Goal: Complete Application Form: Complete application form

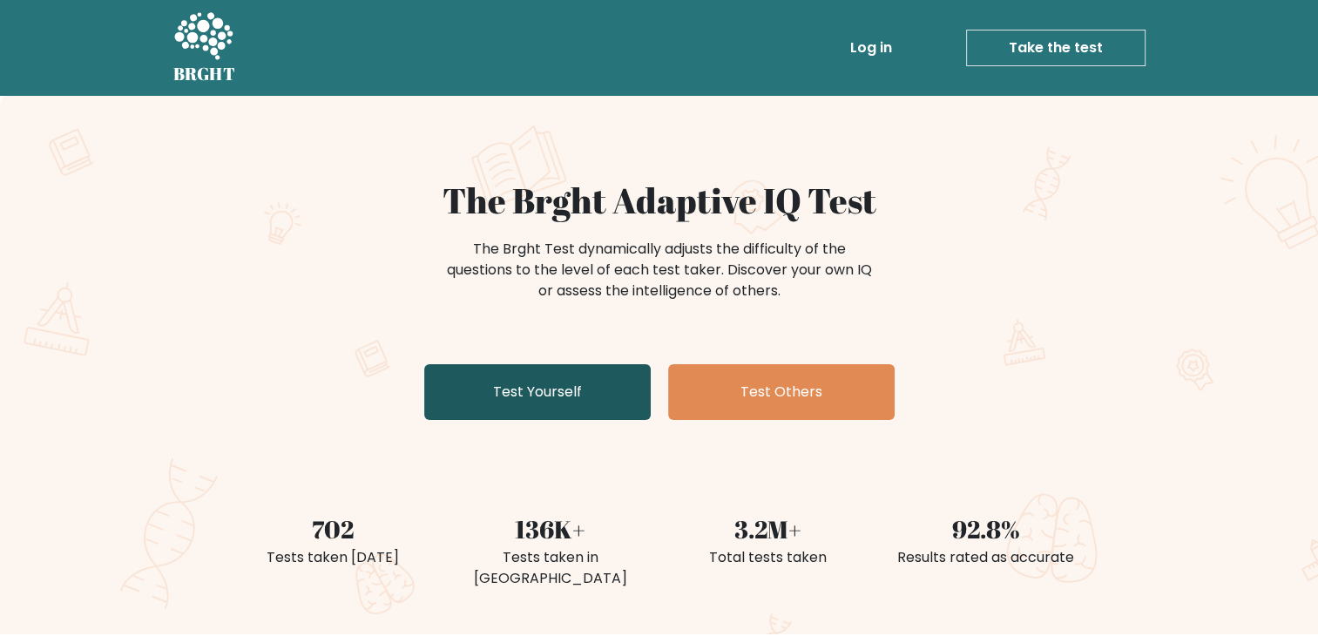
click at [568, 382] on link "Test Yourself" at bounding box center [537, 392] width 227 height 56
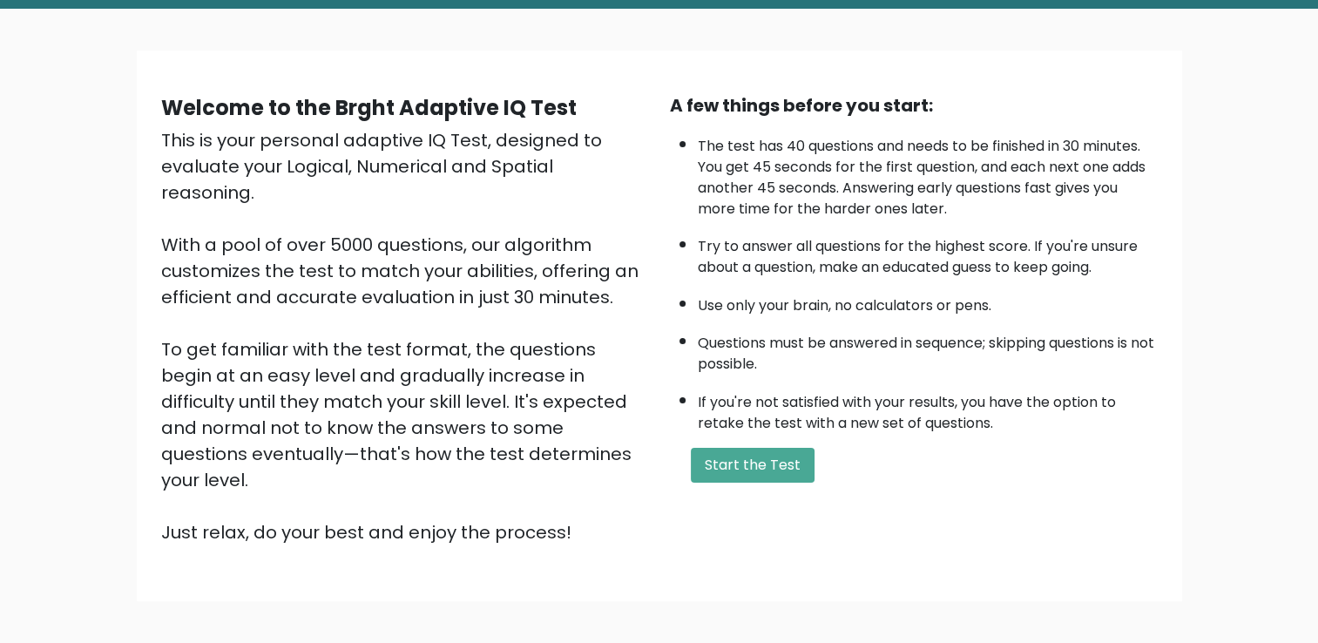
scroll to position [154, 0]
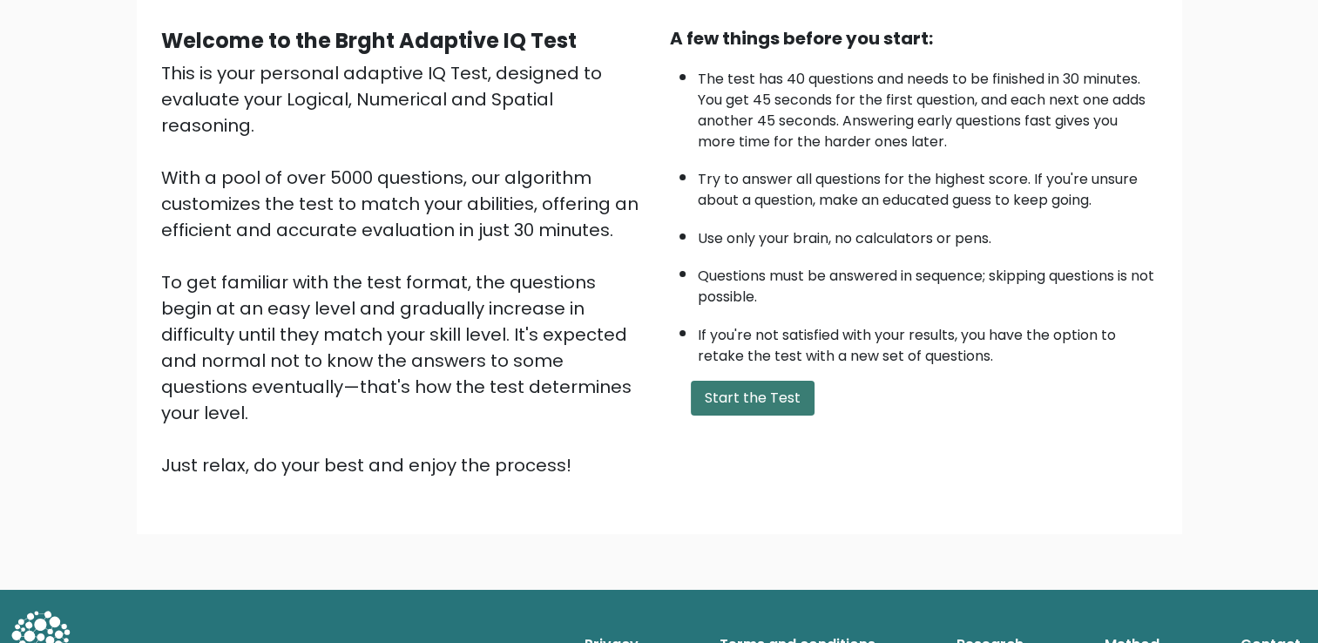
click at [732, 402] on button "Start the Test" at bounding box center [753, 398] width 124 height 35
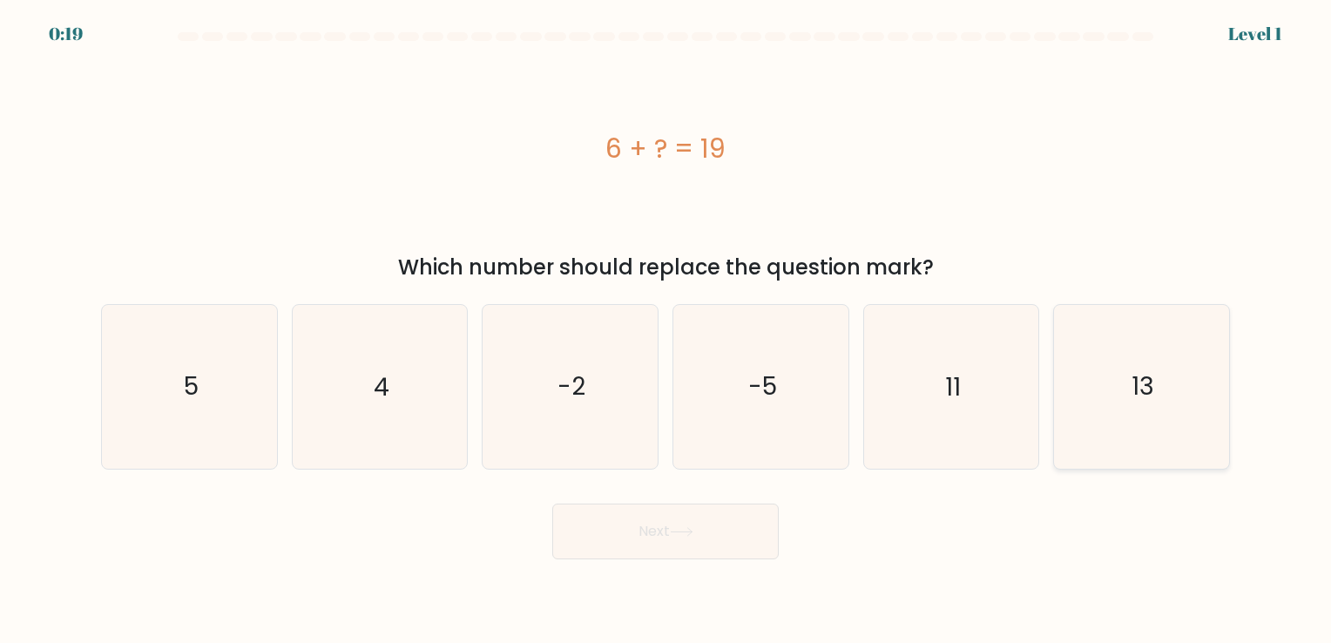
click at [1103, 382] on icon "13" at bounding box center [1141, 386] width 163 height 163
click at [667, 330] on input "f. 13" at bounding box center [666, 326] width 1 height 9
radio input "true"
click at [663, 549] on button "Next" at bounding box center [665, 532] width 227 height 56
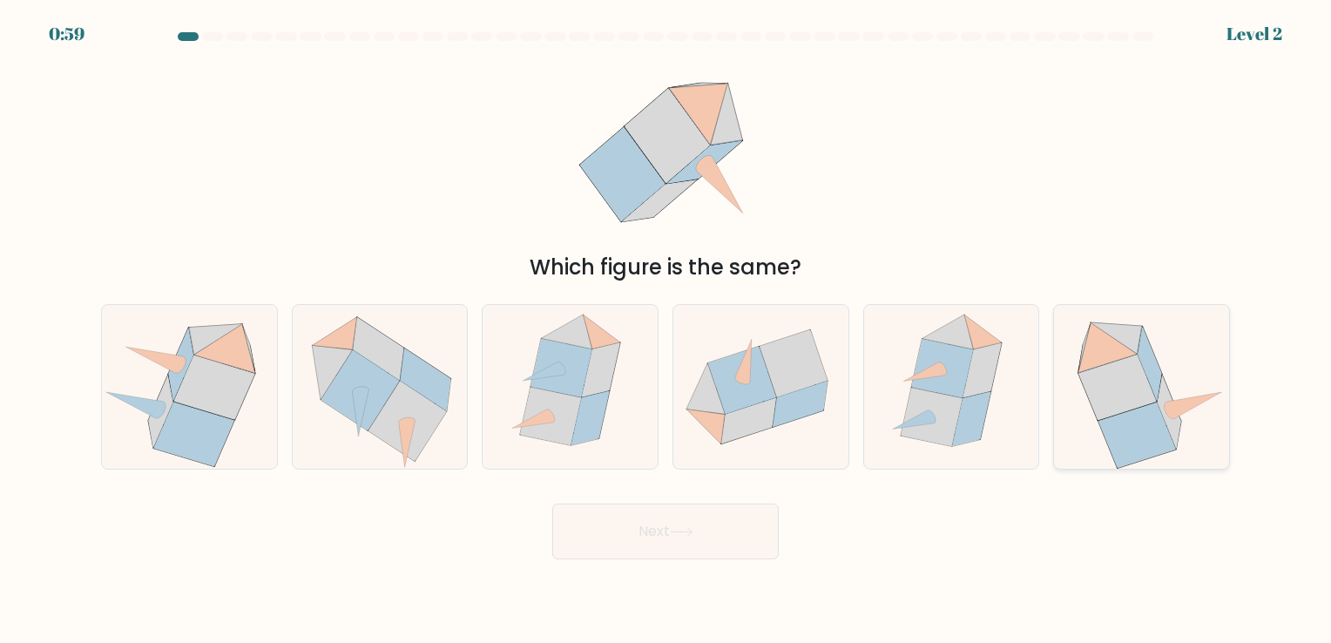
click at [1109, 348] on icon at bounding box center [1108, 347] width 58 height 51
click at [667, 330] on input "f." at bounding box center [666, 326] width 1 height 9
radio input "true"
click at [660, 535] on button "Next" at bounding box center [665, 532] width 227 height 56
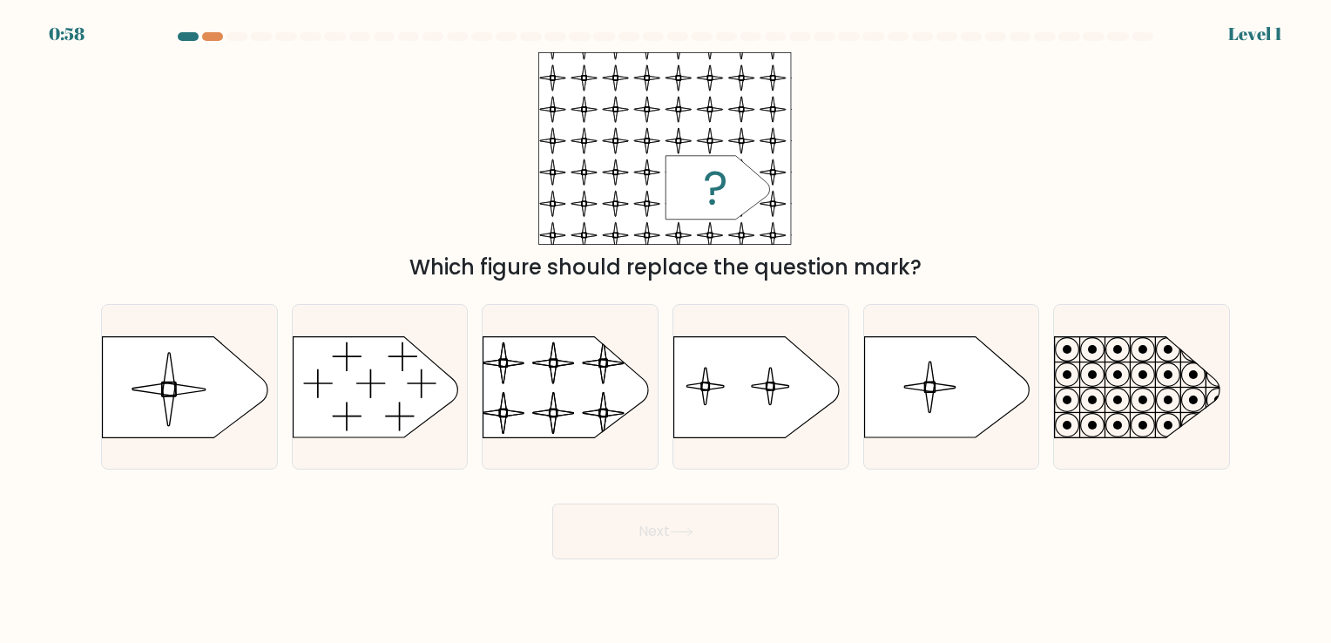
click at [660, 531] on button "Next" at bounding box center [665, 532] width 227 height 56
click at [565, 396] on rect at bounding box center [481, 325] width 401 height 305
click at [666, 330] on input "c." at bounding box center [666, 326] width 1 height 9
radio input "true"
click at [666, 528] on button "Next" at bounding box center [665, 532] width 227 height 56
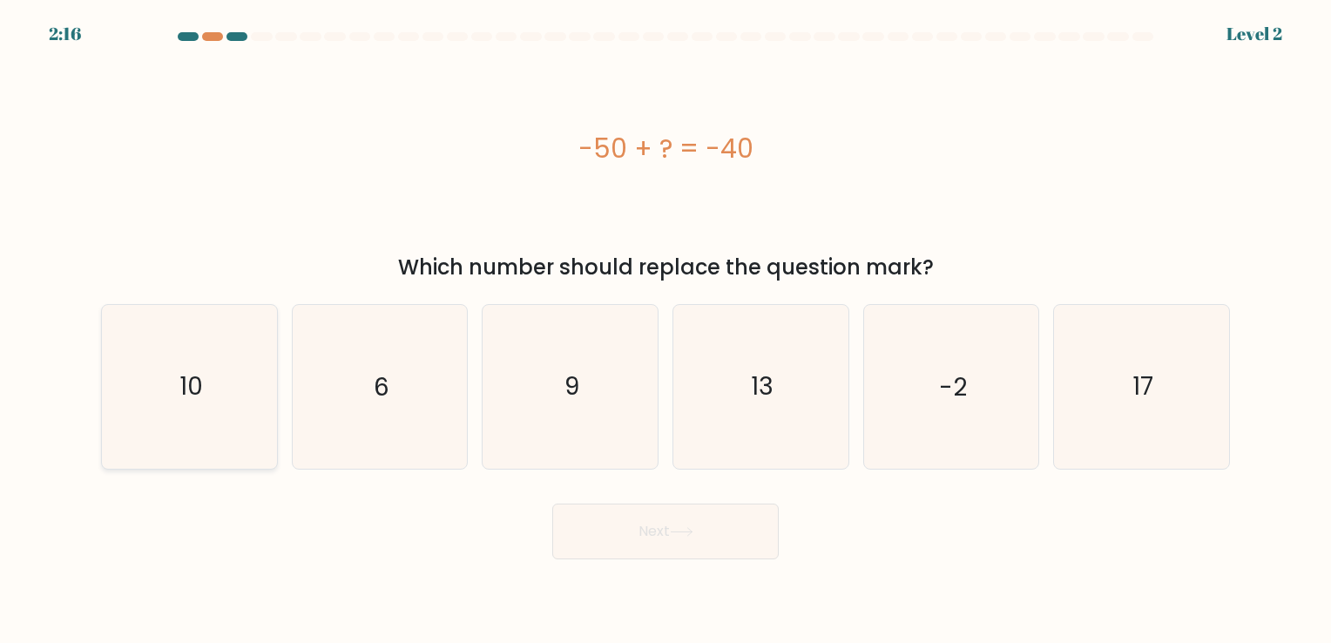
click at [213, 361] on icon "10" at bounding box center [189, 386] width 163 height 163
click at [666, 330] on input "a. 10" at bounding box center [666, 326] width 1 height 9
radio input "true"
click at [653, 545] on button "Next" at bounding box center [665, 532] width 227 height 56
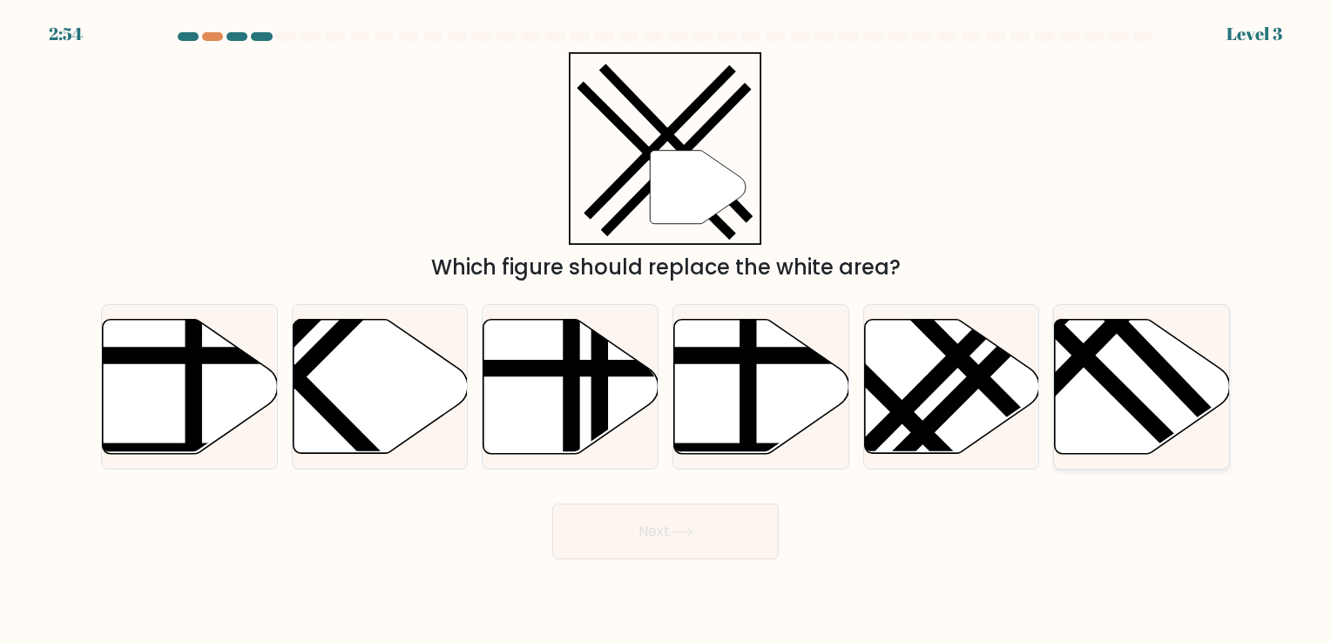
click at [1102, 406] on icon at bounding box center [1142, 386] width 175 height 134
click at [667, 330] on input "f." at bounding box center [666, 326] width 1 height 9
radio input "true"
click at [681, 543] on button "Next" at bounding box center [665, 532] width 227 height 56
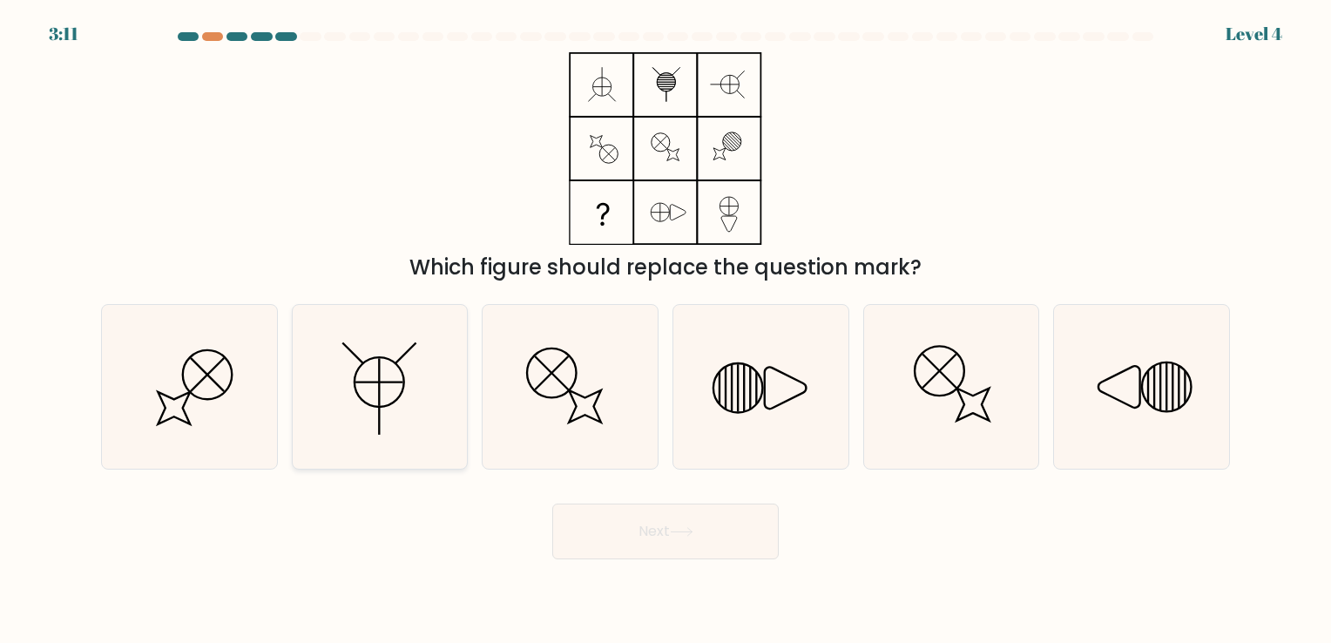
click at [368, 392] on icon at bounding box center [379, 386] width 163 height 163
click at [666, 330] on input "b." at bounding box center [666, 326] width 1 height 9
radio input "true"
click at [656, 551] on button "Next" at bounding box center [665, 532] width 227 height 56
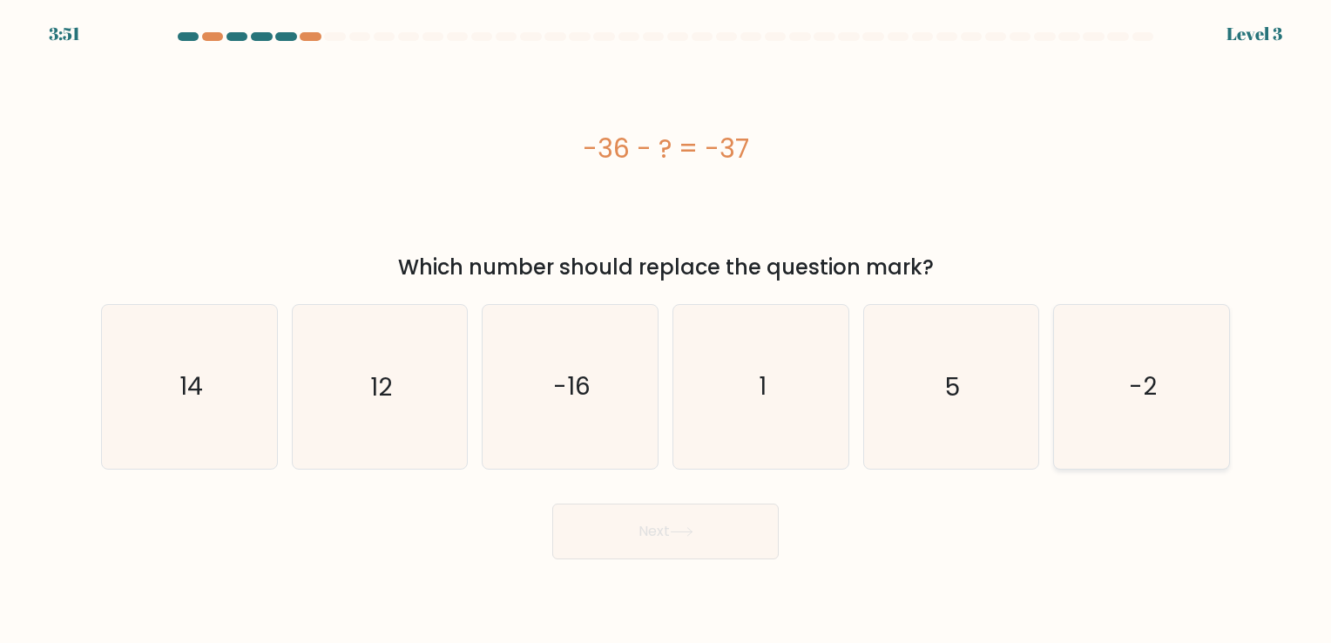
click at [1077, 425] on icon "-2" at bounding box center [1141, 386] width 163 height 163
click at [667, 330] on input "f. -2" at bounding box center [666, 326] width 1 height 9
radio input "true"
click at [655, 533] on button "Next" at bounding box center [665, 532] width 227 height 56
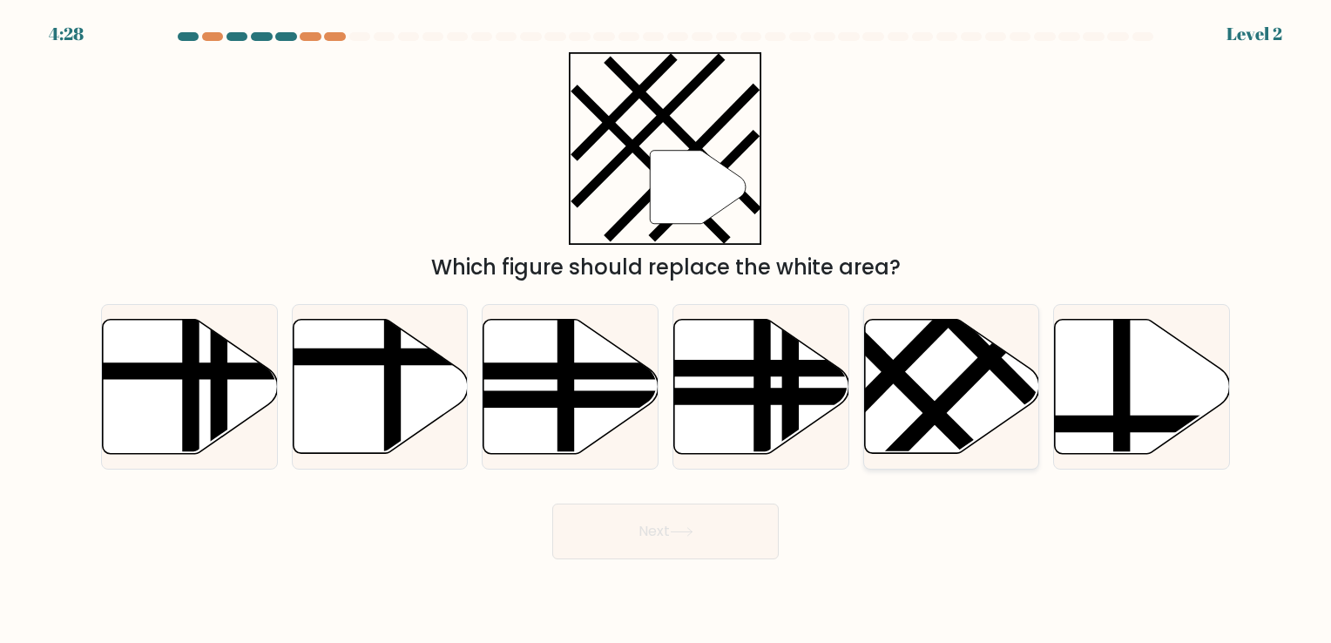
click at [914, 387] on line at bounding box center [866, 344] width 281 height 279
click at [667, 330] on input "e." at bounding box center [666, 326] width 1 height 9
radio input "true"
click at [670, 535] on button "Next" at bounding box center [665, 532] width 227 height 56
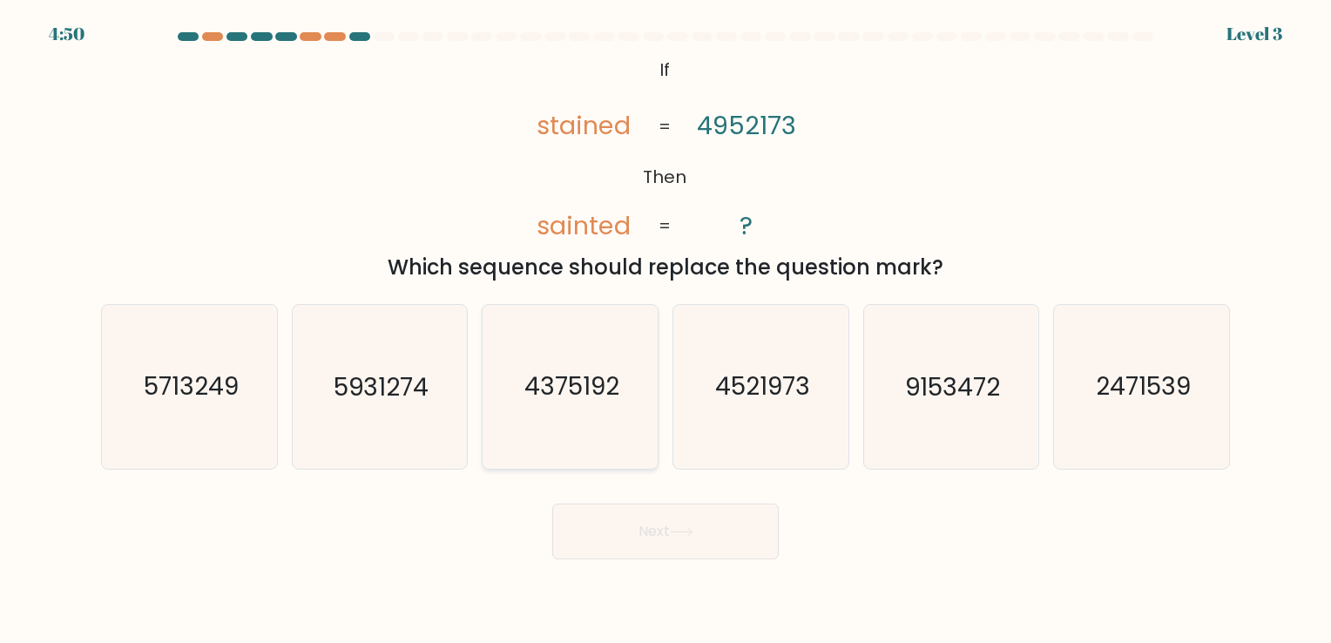
click at [589, 403] on text "4375192" at bounding box center [572, 387] width 95 height 34
click at [666, 330] on input "c. 4375192" at bounding box center [666, 326] width 1 height 9
radio input "true"
click at [665, 551] on button "Next" at bounding box center [665, 532] width 227 height 56
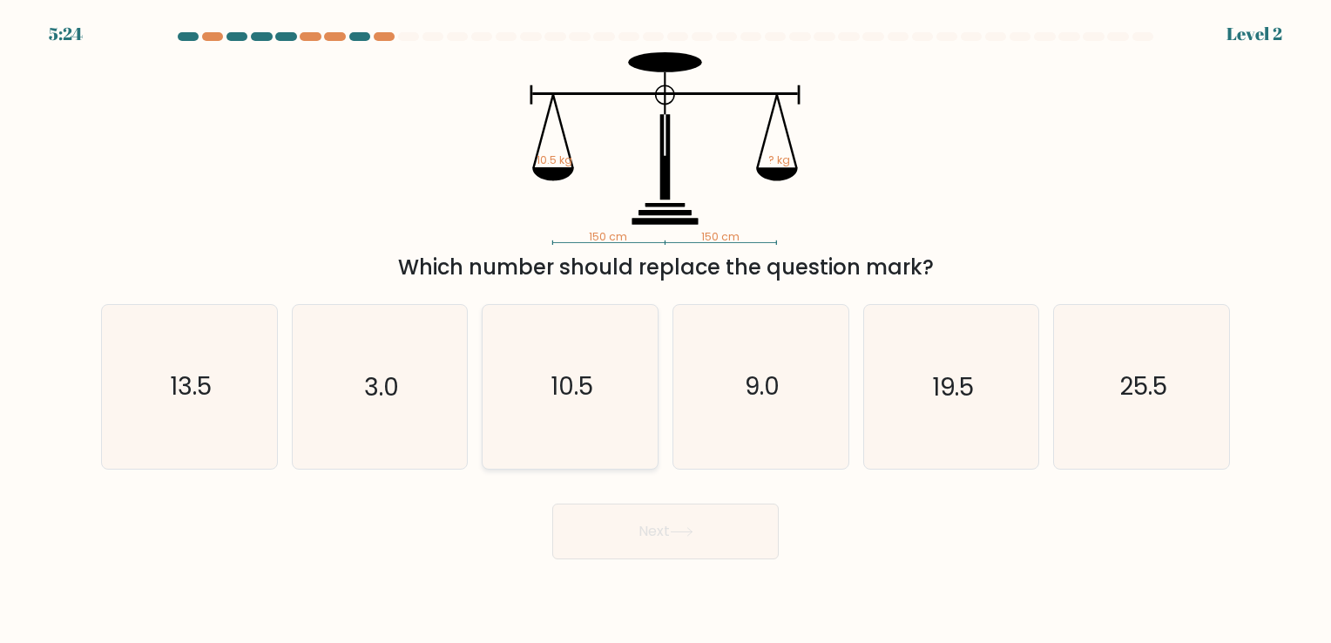
click at [572, 369] on icon "10.5" at bounding box center [570, 386] width 163 height 163
click at [666, 330] on input "c. 10.5" at bounding box center [666, 326] width 1 height 9
radio input "true"
click at [674, 518] on button "Next" at bounding box center [665, 532] width 227 height 56
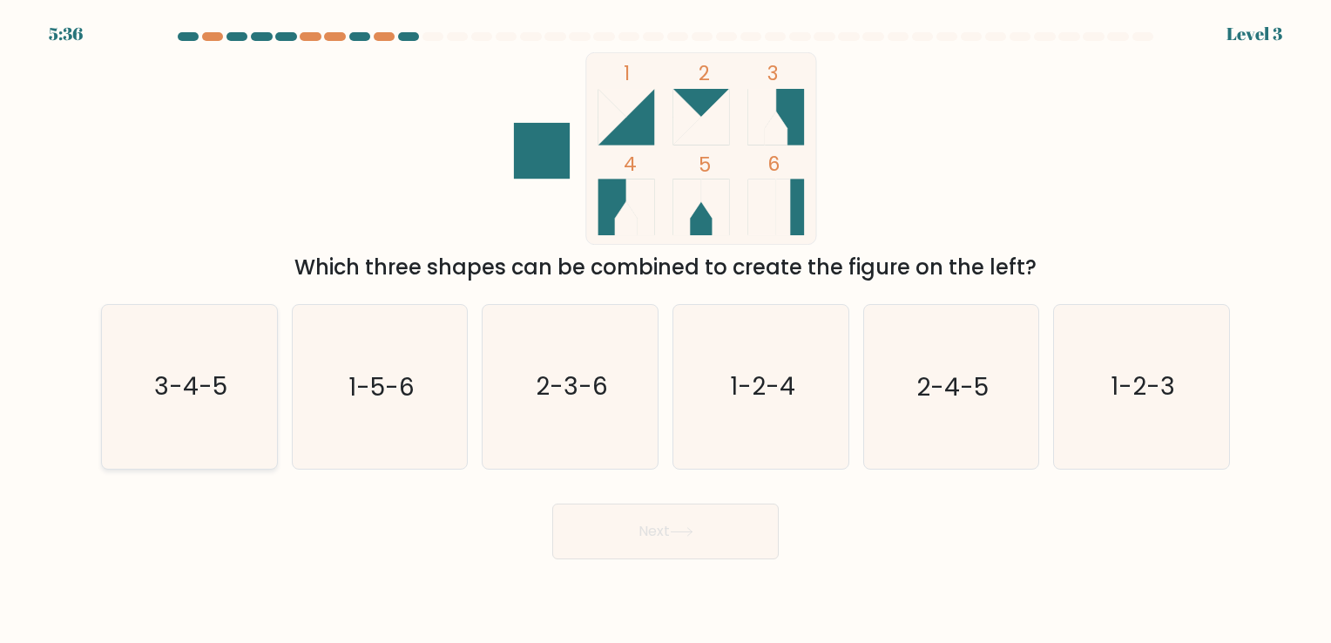
click at [192, 352] on icon "3-4-5" at bounding box center [189, 386] width 163 height 163
click at [666, 330] on input "a. 3-4-5" at bounding box center [666, 326] width 1 height 9
radio input "true"
click at [659, 521] on button "Next" at bounding box center [665, 532] width 227 height 56
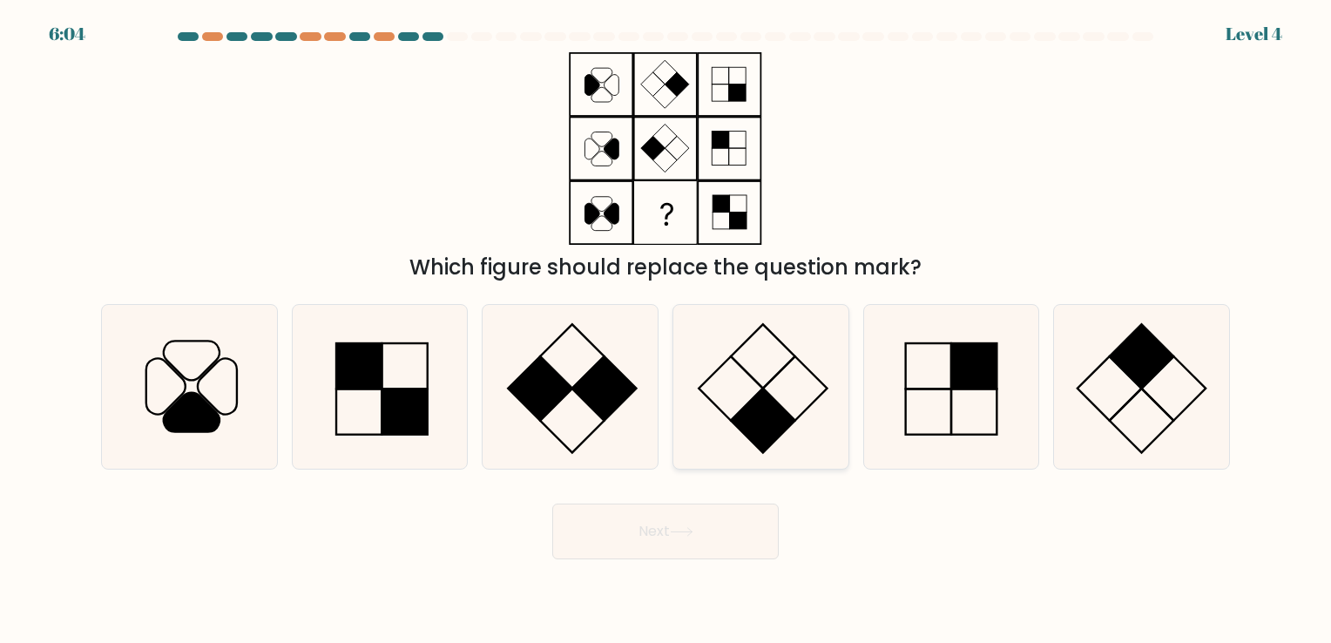
click at [777, 397] on icon at bounding box center [761, 386] width 163 height 163
click at [667, 330] on input "d." at bounding box center [666, 326] width 1 height 9
radio input "true"
click at [690, 545] on button "Next" at bounding box center [665, 532] width 227 height 56
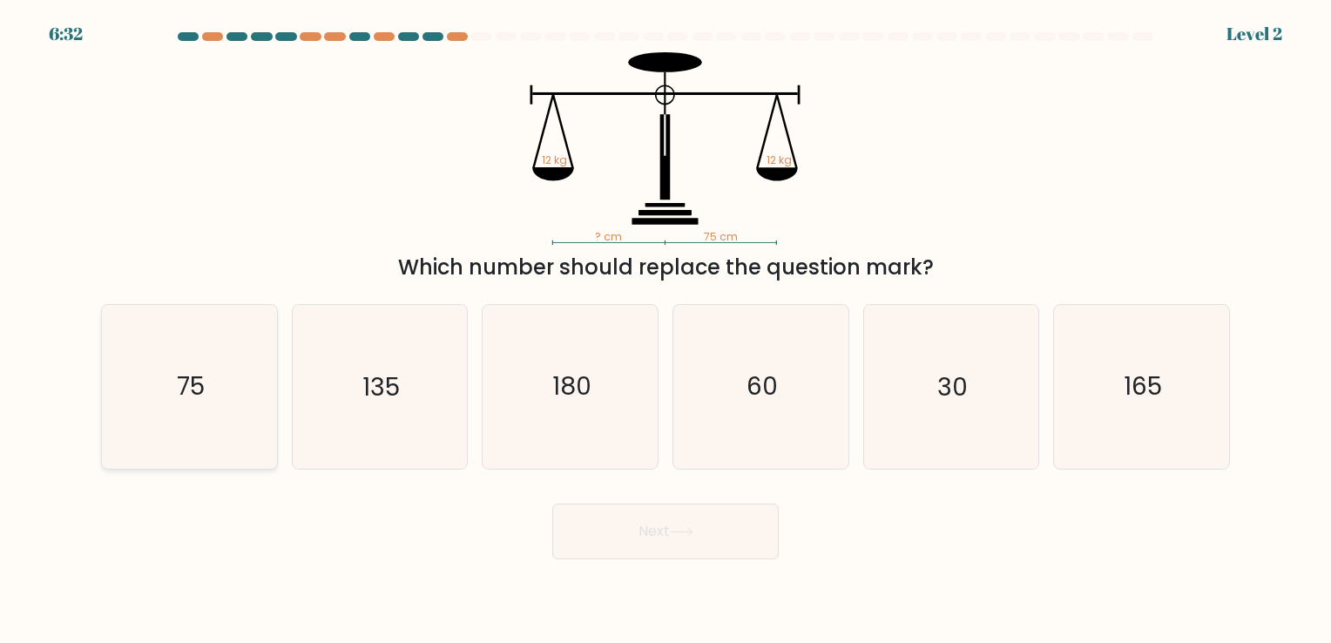
click at [226, 412] on icon "75" at bounding box center [189, 386] width 163 height 163
click at [666, 330] on input "a. 75" at bounding box center [666, 326] width 1 height 9
radio input "true"
click at [627, 542] on button "Next" at bounding box center [665, 532] width 227 height 56
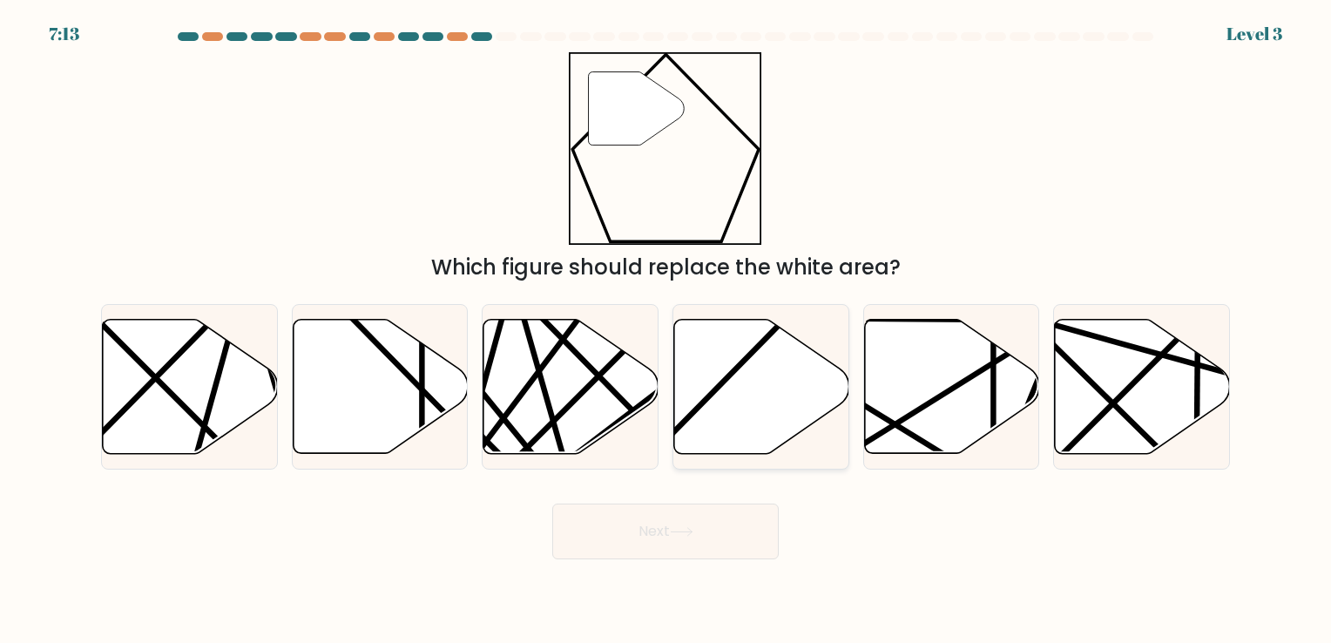
click at [721, 406] on icon at bounding box center [761, 386] width 175 height 134
click at [667, 330] on input "d." at bounding box center [666, 326] width 1 height 9
radio input "true"
click at [662, 547] on button "Next" at bounding box center [665, 532] width 227 height 56
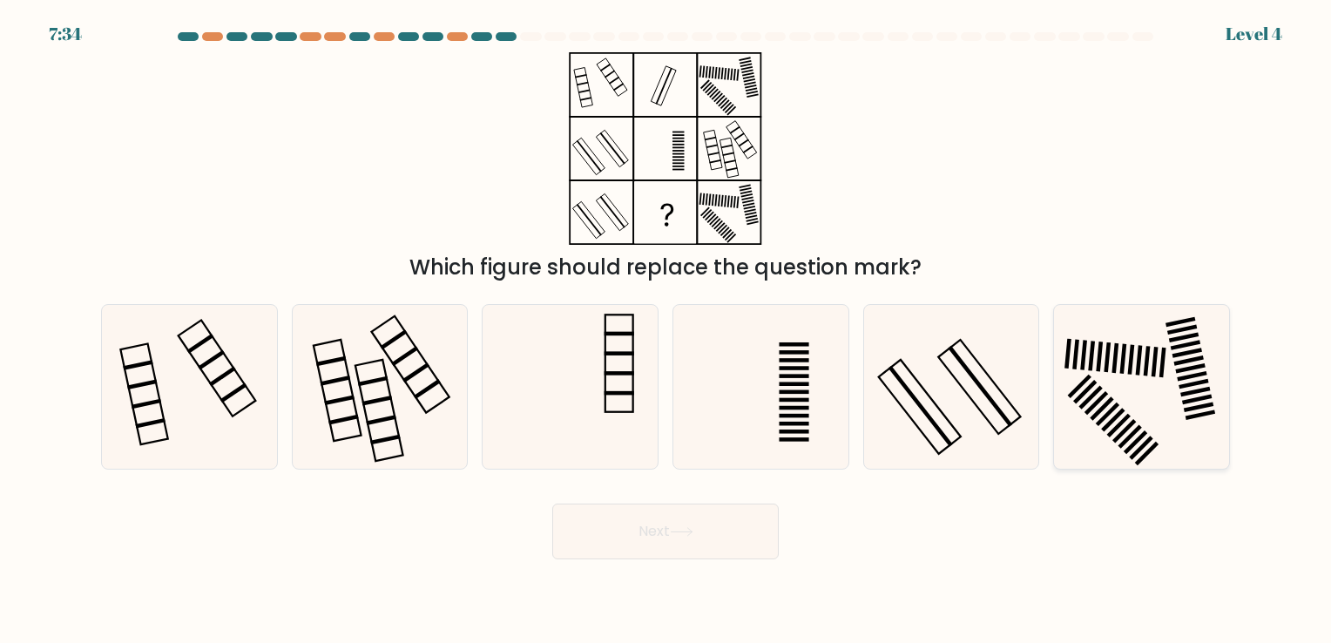
click at [1127, 421] on icon at bounding box center [1141, 386] width 163 height 163
click at [667, 330] on input "f." at bounding box center [666, 326] width 1 height 9
radio input "true"
click at [927, 405] on icon at bounding box center [951, 386] width 163 height 163
click at [667, 330] on input "e." at bounding box center [666, 326] width 1 height 9
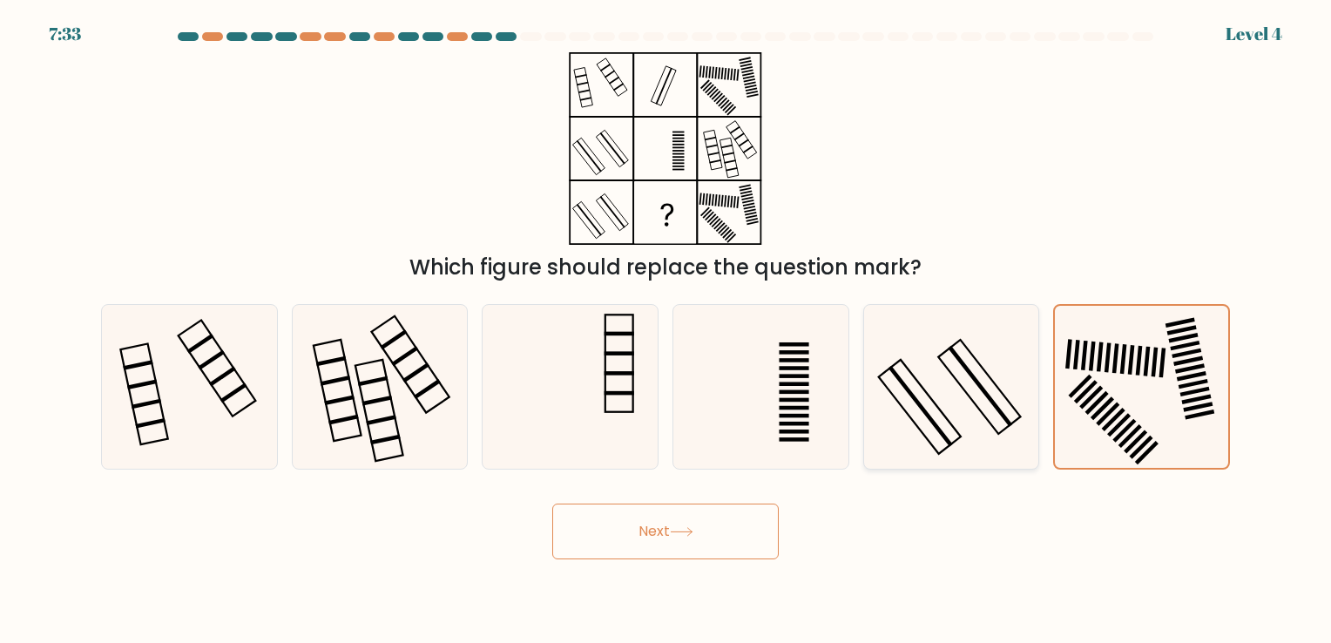
radio input "true"
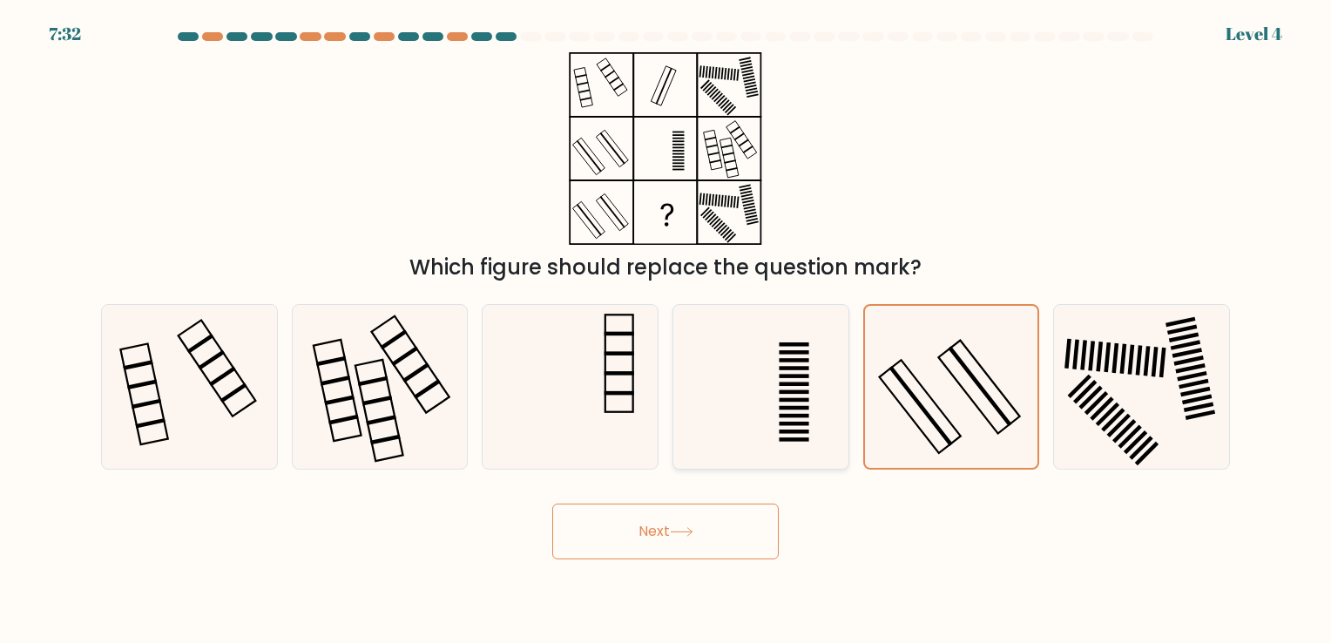
click at [762, 377] on icon at bounding box center [761, 386] width 163 height 163
click at [667, 330] on input "d." at bounding box center [666, 326] width 1 height 9
radio input "true"
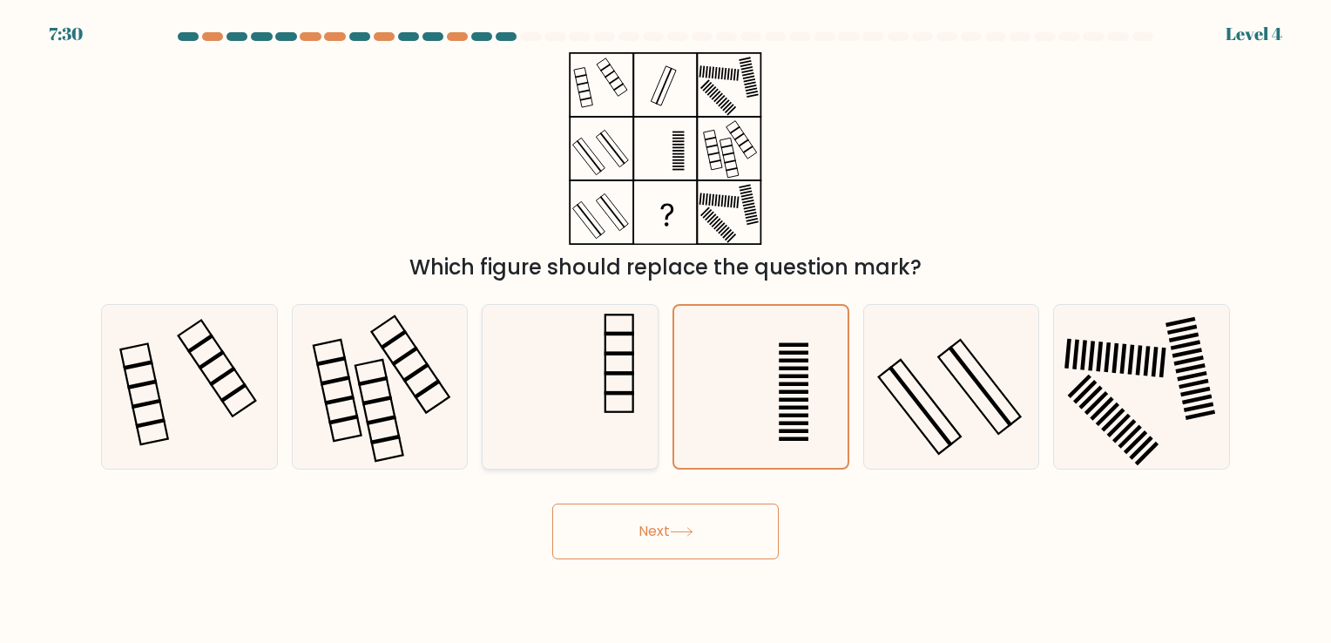
click at [601, 359] on icon at bounding box center [570, 386] width 163 height 163
click at [666, 330] on input "c." at bounding box center [666, 326] width 1 height 9
radio input "true"
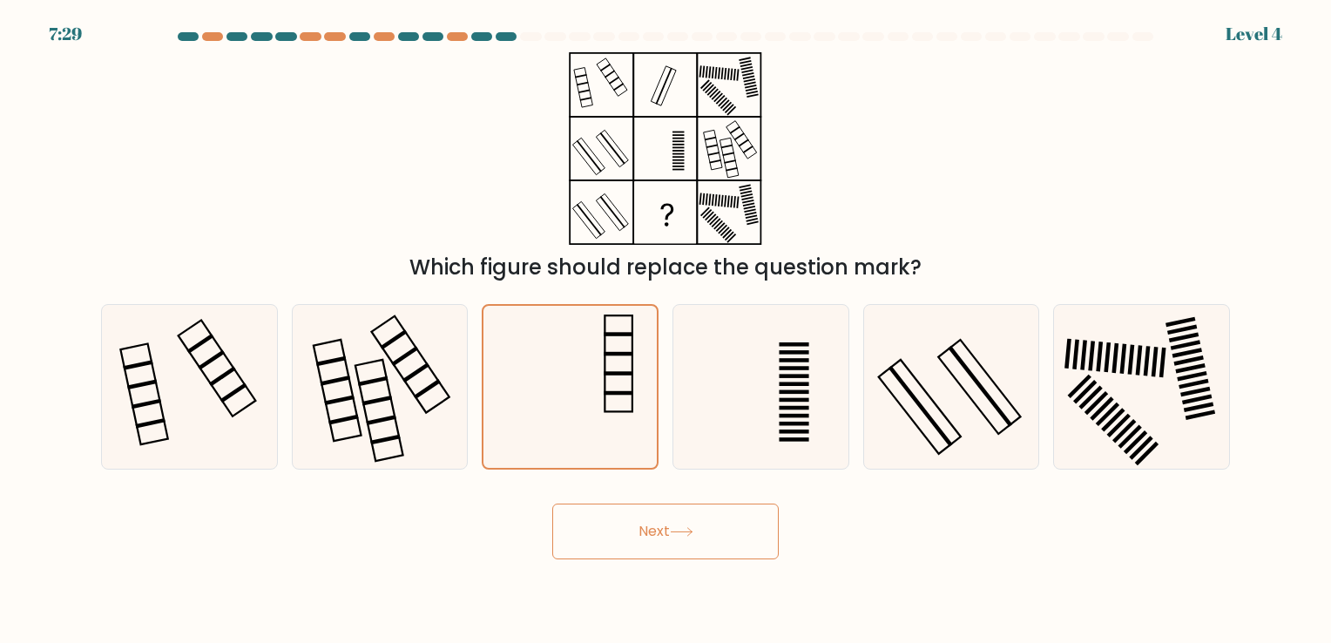
click at [643, 543] on button "Next" at bounding box center [665, 532] width 227 height 56
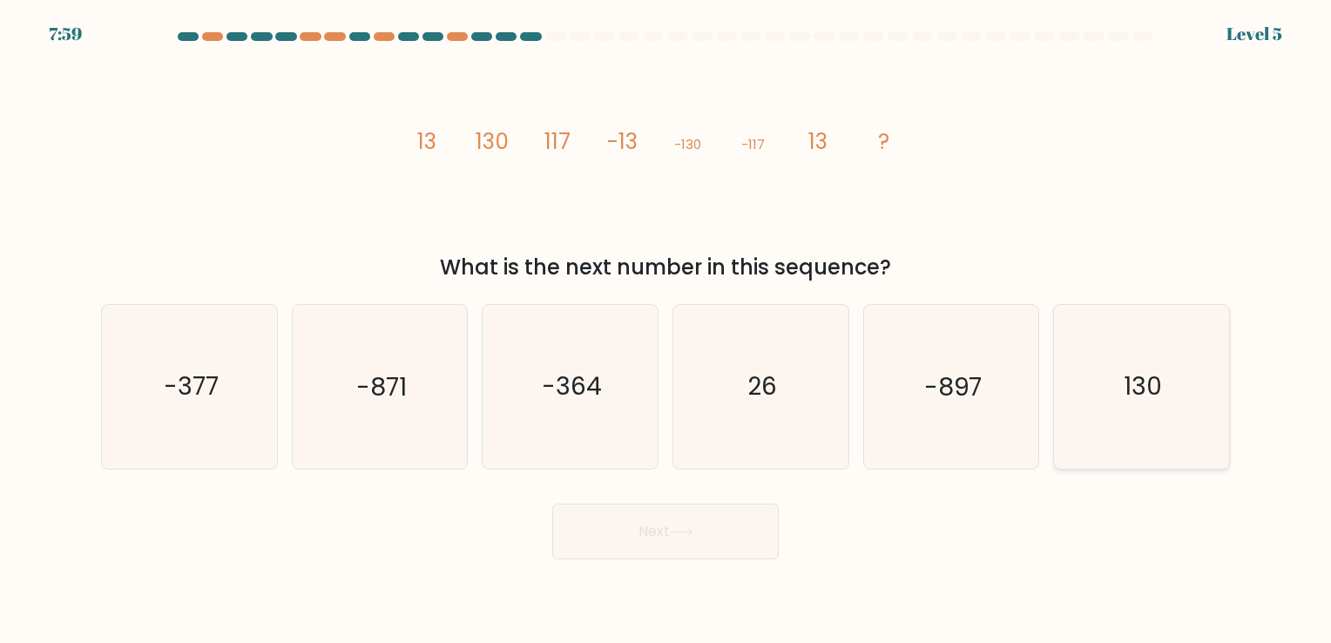
click at [1116, 410] on icon "130" at bounding box center [1141, 386] width 163 height 163
click at [667, 330] on input "f. 130" at bounding box center [666, 326] width 1 height 9
radio input "true"
click at [694, 542] on button "Next" at bounding box center [665, 532] width 227 height 56
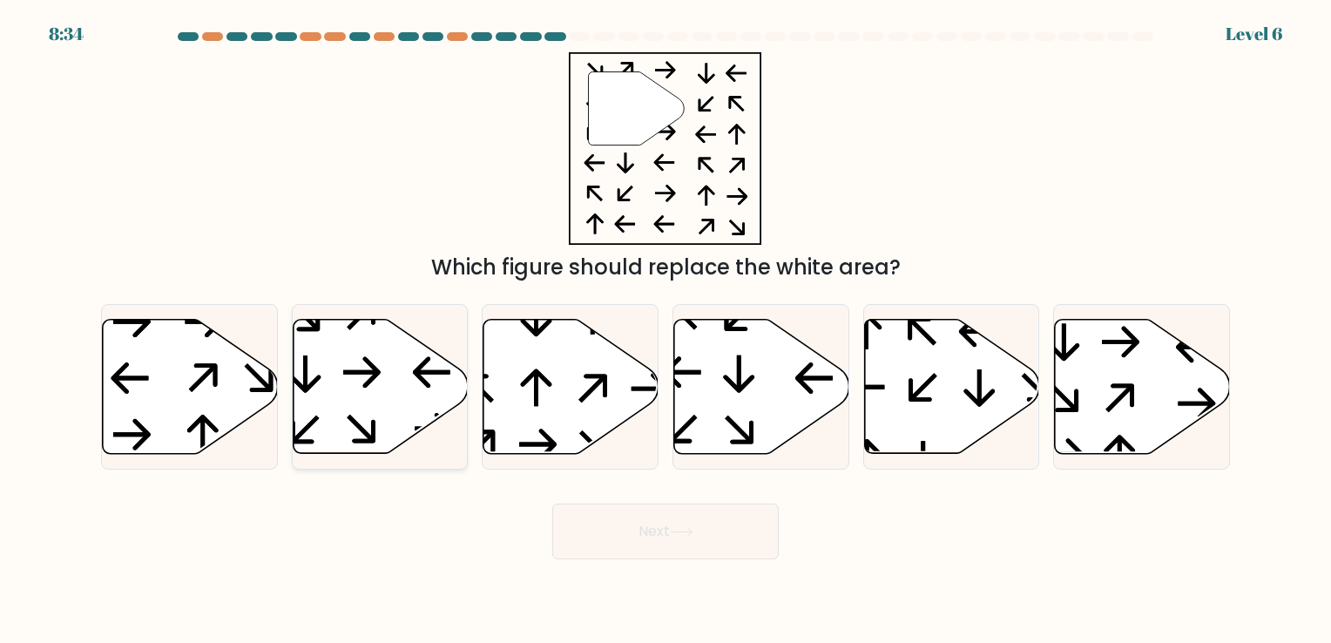
click at [372, 377] on icon at bounding box center [361, 371] width 37 height 31
click at [666, 330] on input "b." at bounding box center [666, 326] width 1 height 9
radio input "true"
click at [591, 542] on button "Next" at bounding box center [665, 532] width 227 height 56
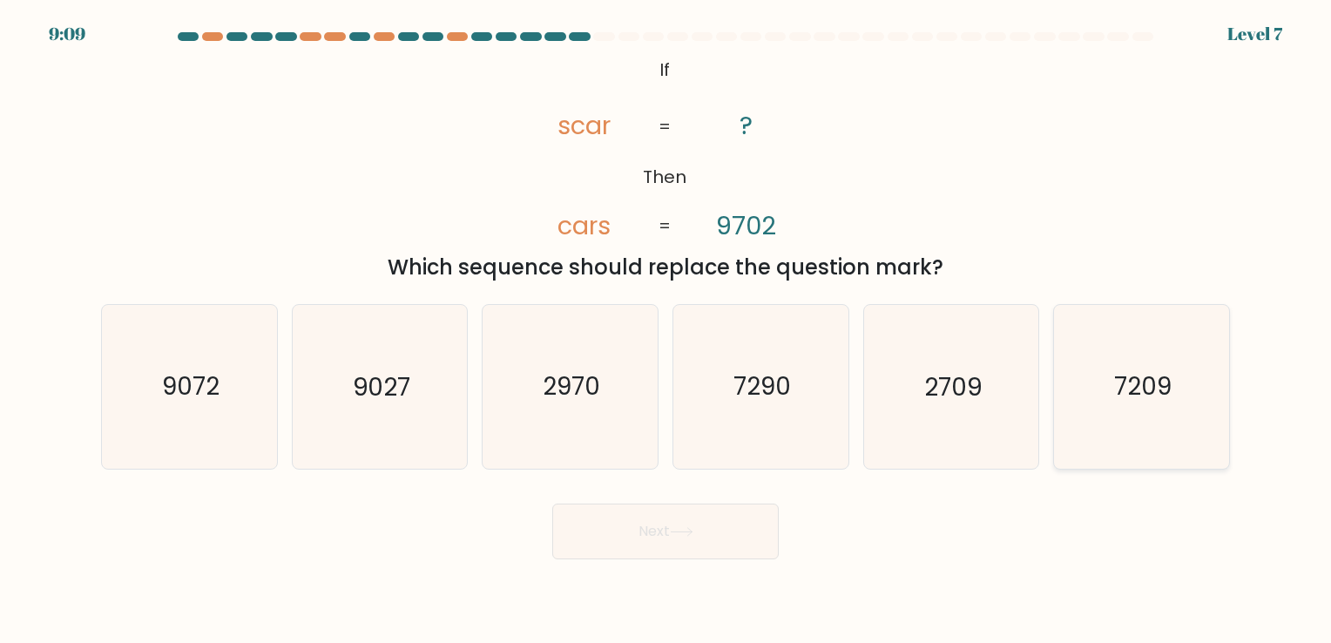
drag, startPoint x: 1111, startPoint y: 407, endPoint x: 1094, endPoint y: 410, distance: 16.8
click at [1101, 409] on icon "7209" at bounding box center [1141, 386] width 163 height 163
click at [667, 330] on input "f. 7209" at bounding box center [666, 326] width 1 height 9
radio input "true"
click at [689, 549] on button "Next" at bounding box center [665, 532] width 227 height 56
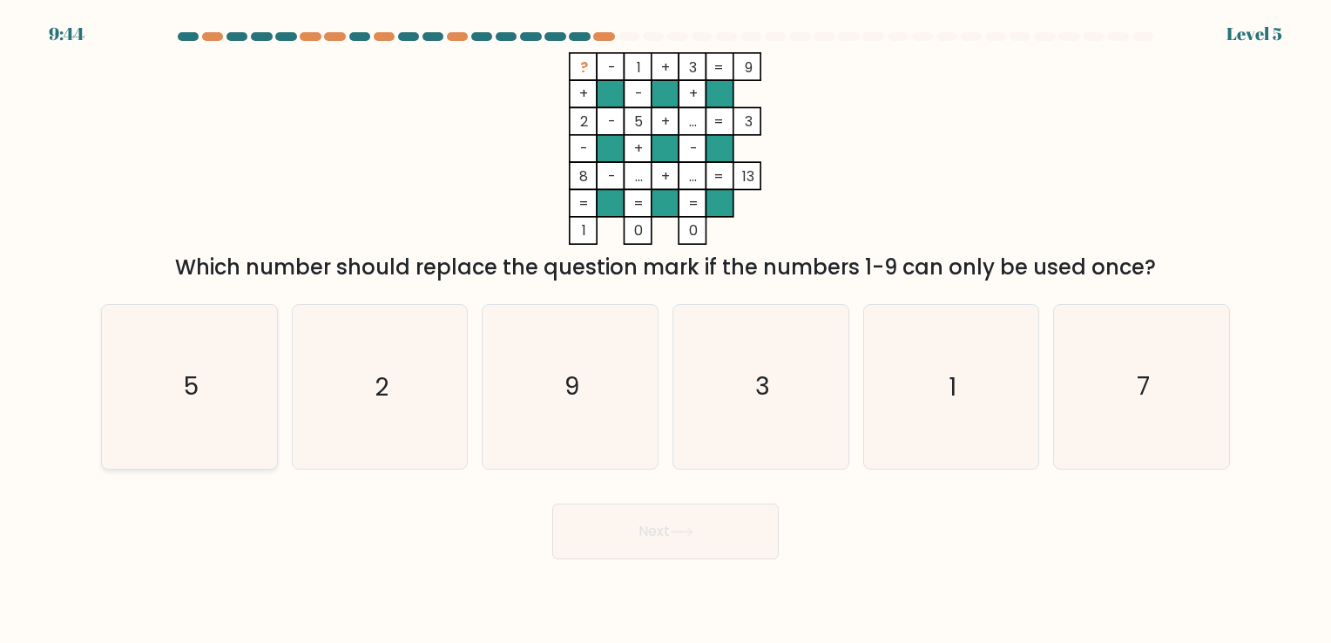
drag, startPoint x: 281, startPoint y: 387, endPoint x: 266, endPoint y: 389, distance: 14.9
click at [267, 389] on div "a. 5" at bounding box center [189, 386] width 191 height 165
drag, startPoint x: 247, startPoint y: 387, endPoint x: 259, endPoint y: 396, distance: 14.8
click at [247, 387] on icon "5" at bounding box center [189, 386] width 163 height 163
click at [666, 330] on input "a. 5" at bounding box center [666, 326] width 1 height 9
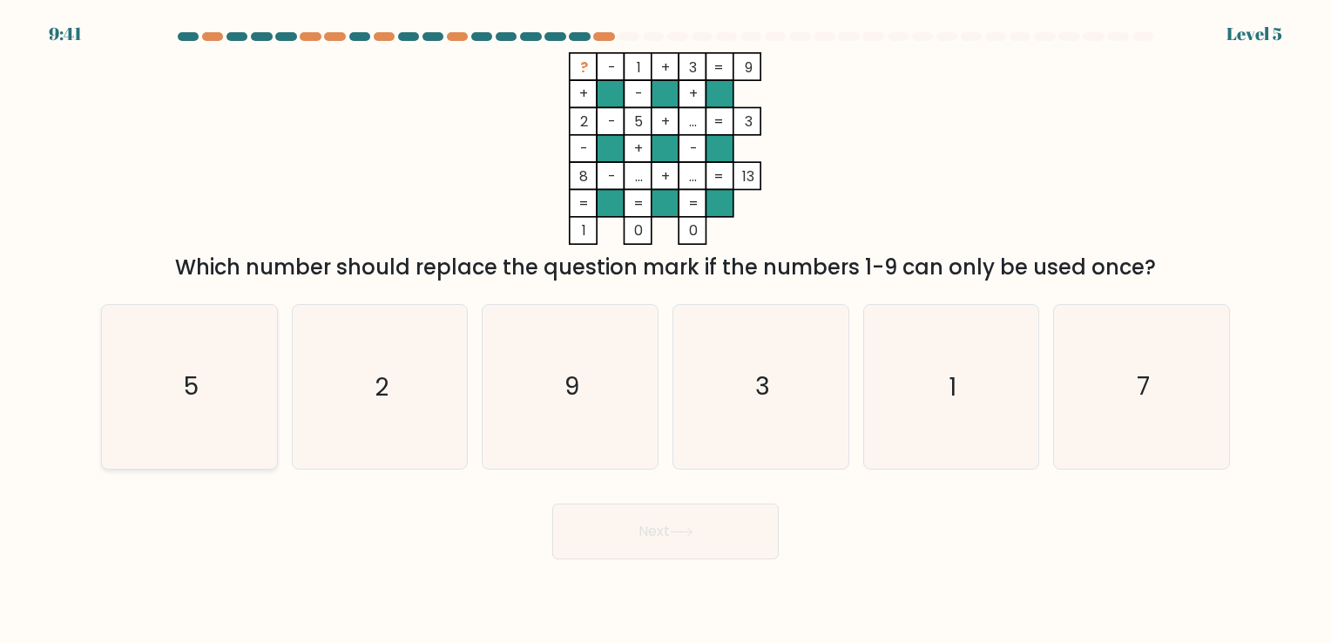
radio input "true"
click at [597, 523] on button "Next" at bounding box center [665, 532] width 227 height 56
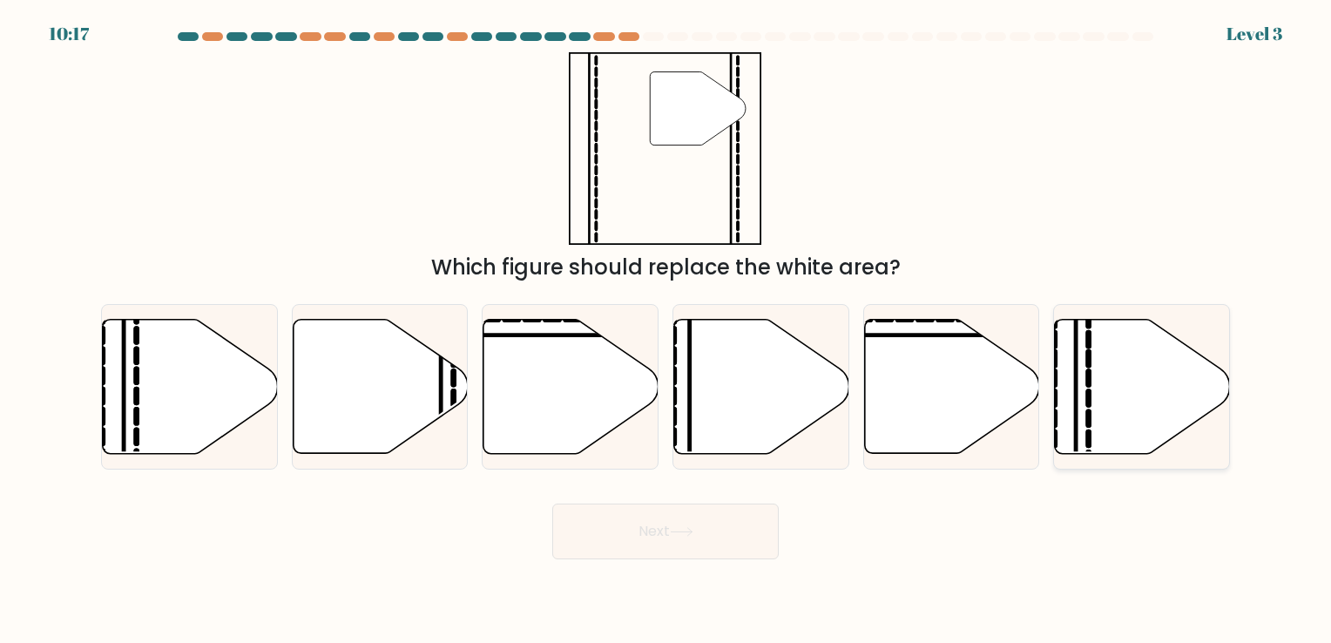
click at [1102, 391] on icon at bounding box center [1142, 386] width 175 height 134
click at [667, 330] on input "f." at bounding box center [666, 326] width 1 height 9
radio input "true"
click at [673, 536] on button "Next" at bounding box center [665, 532] width 227 height 56
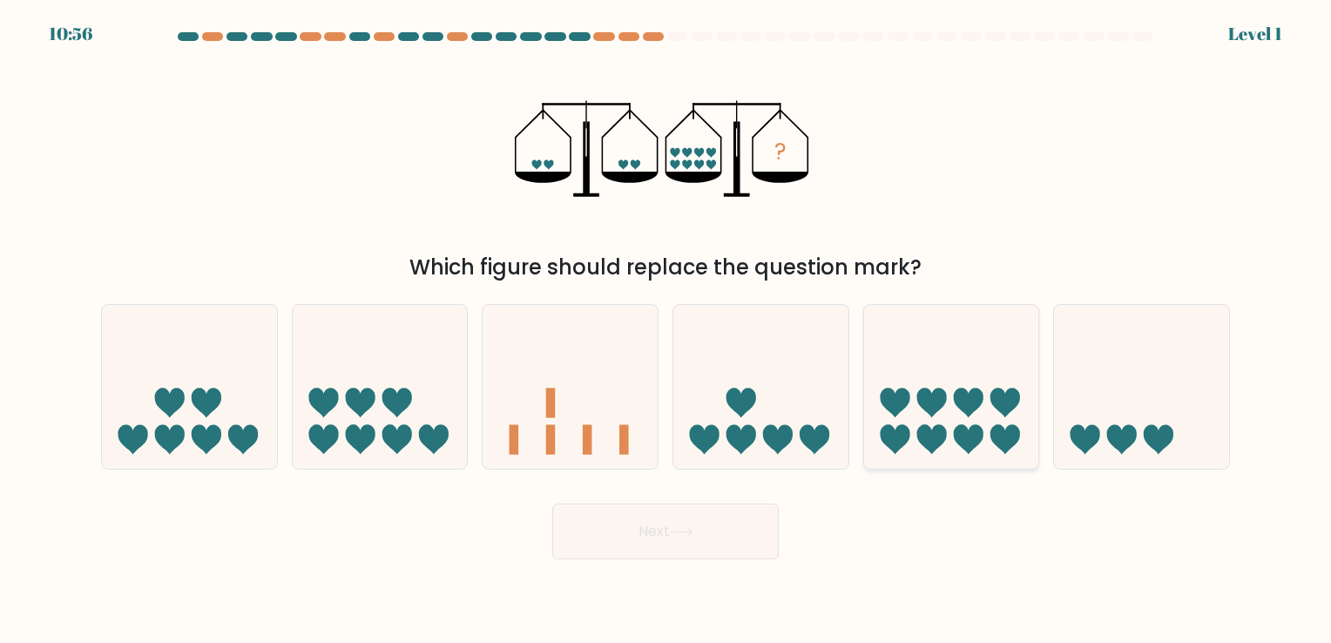
click at [965, 414] on icon at bounding box center [951, 387] width 175 height 145
click at [667, 330] on input "e." at bounding box center [666, 326] width 1 height 9
radio input "true"
click at [724, 539] on button "Next" at bounding box center [665, 532] width 227 height 56
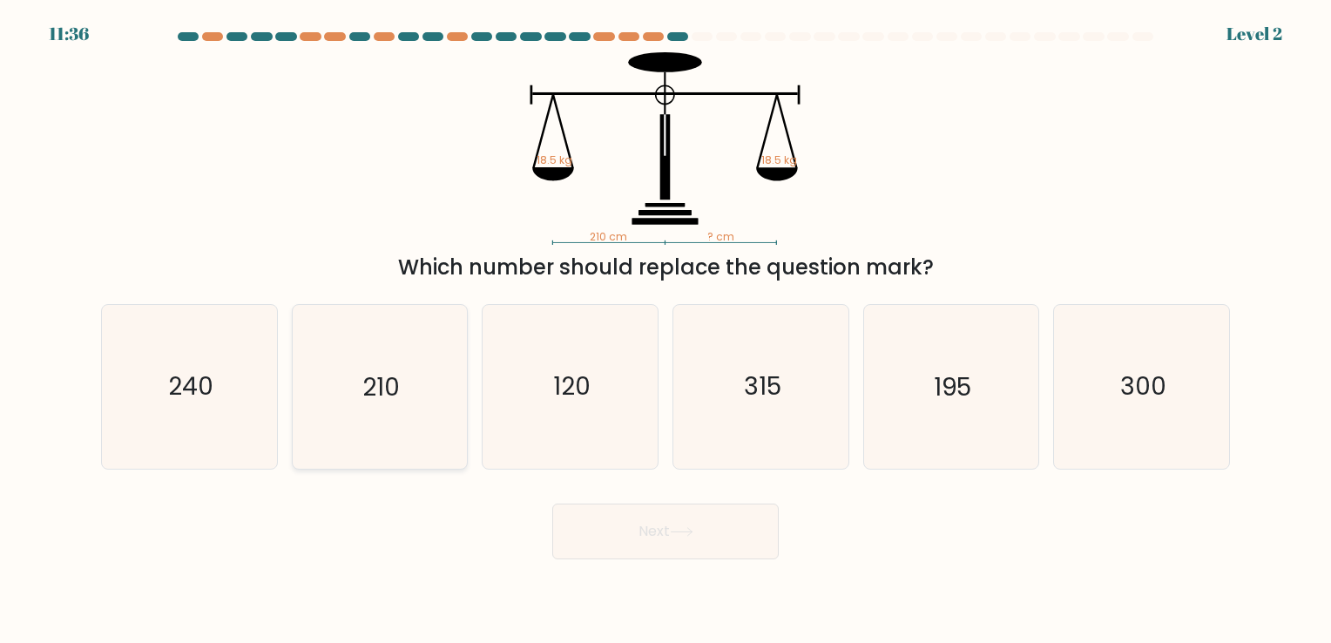
drag, startPoint x: 402, startPoint y: 392, endPoint x: 467, endPoint y: 461, distance: 94.9
click at [400, 392] on icon "210" at bounding box center [379, 386] width 163 height 163
click at [666, 330] on input "b. 210" at bounding box center [666, 326] width 1 height 9
radio input "true"
click at [652, 545] on button "Next" at bounding box center [665, 532] width 227 height 56
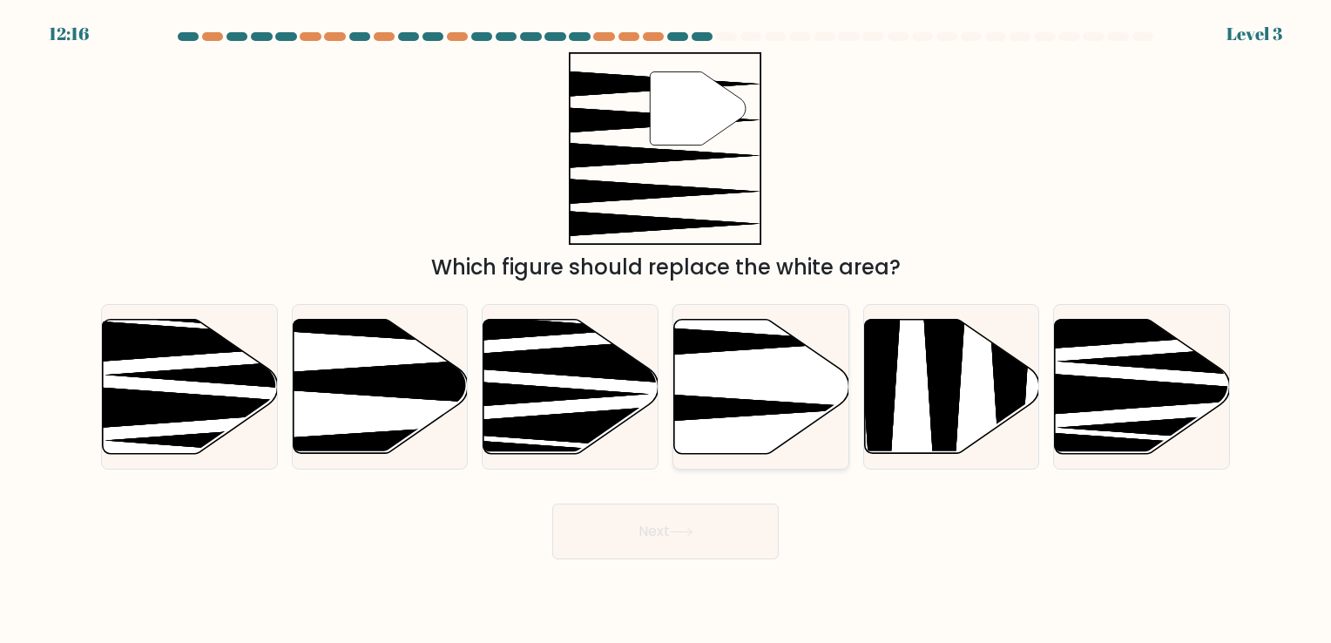
click at [738, 369] on icon at bounding box center [761, 386] width 175 height 134
click at [667, 330] on input "d." at bounding box center [666, 326] width 1 height 9
radio input "true"
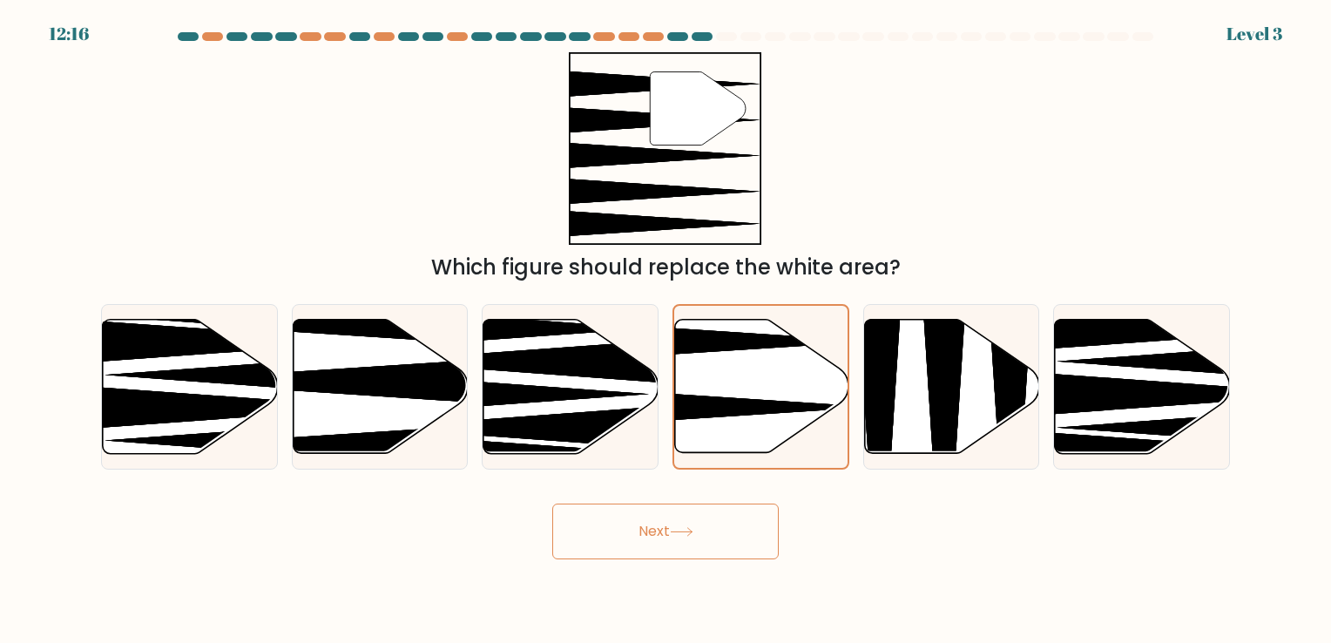
click at [749, 540] on button "Next" at bounding box center [665, 532] width 227 height 56
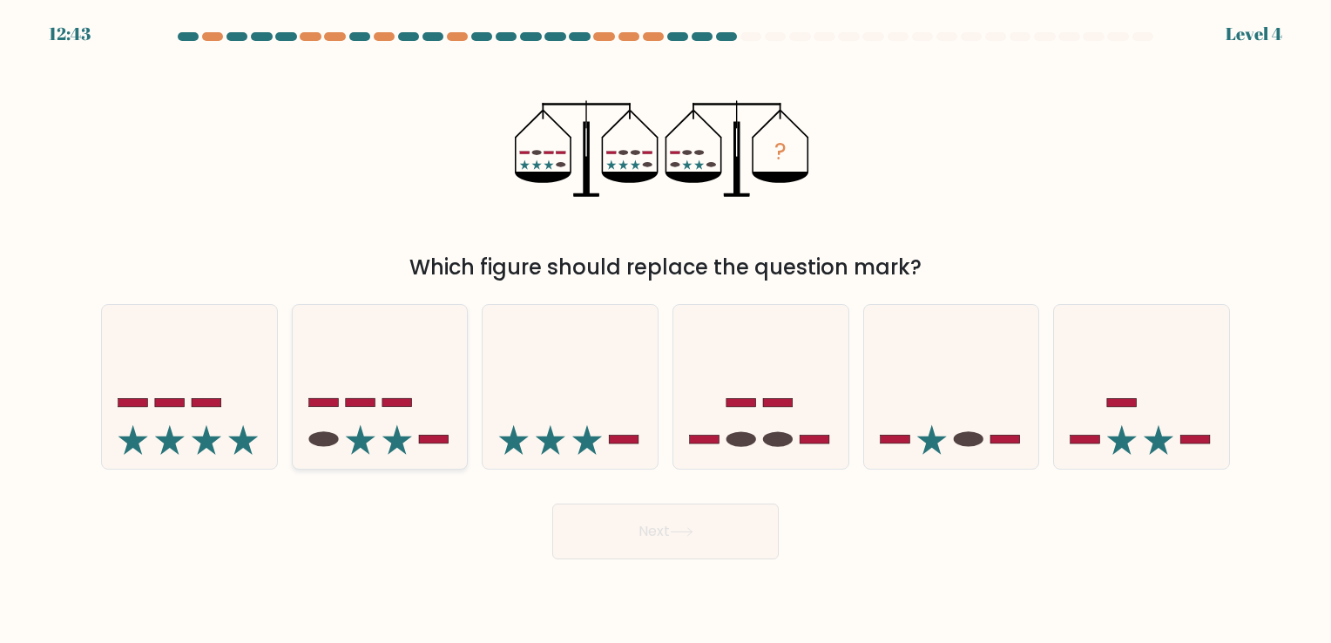
click at [360, 378] on icon at bounding box center [380, 387] width 175 height 145
click at [666, 330] on input "b." at bounding box center [666, 326] width 1 height 9
radio input "true"
click at [707, 539] on button "Next" at bounding box center [665, 532] width 227 height 56
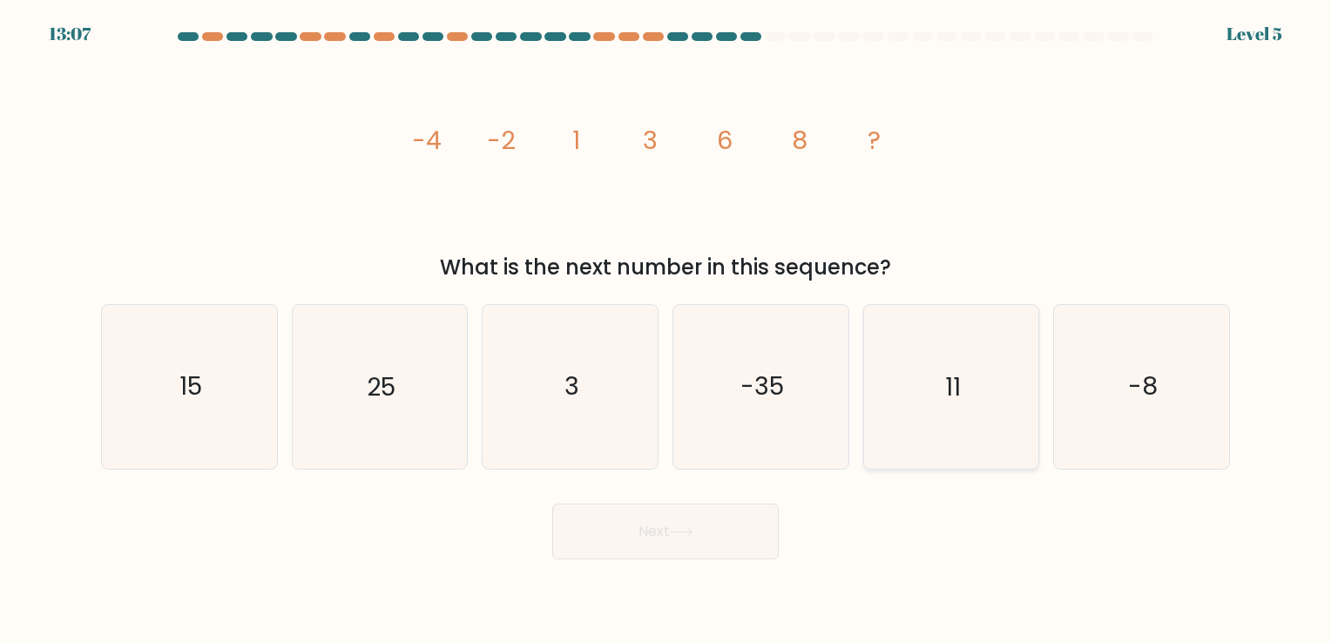
click at [1001, 415] on icon "11" at bounding box center [951, 386] width 163 height 163
click at [667, 330] on input "e. 11" at bounding box center [666, 326] width 1 height 9
radio input "true"
click at [697, 530] on button "Next" at bounding box center [665, 532] width 227 height 56
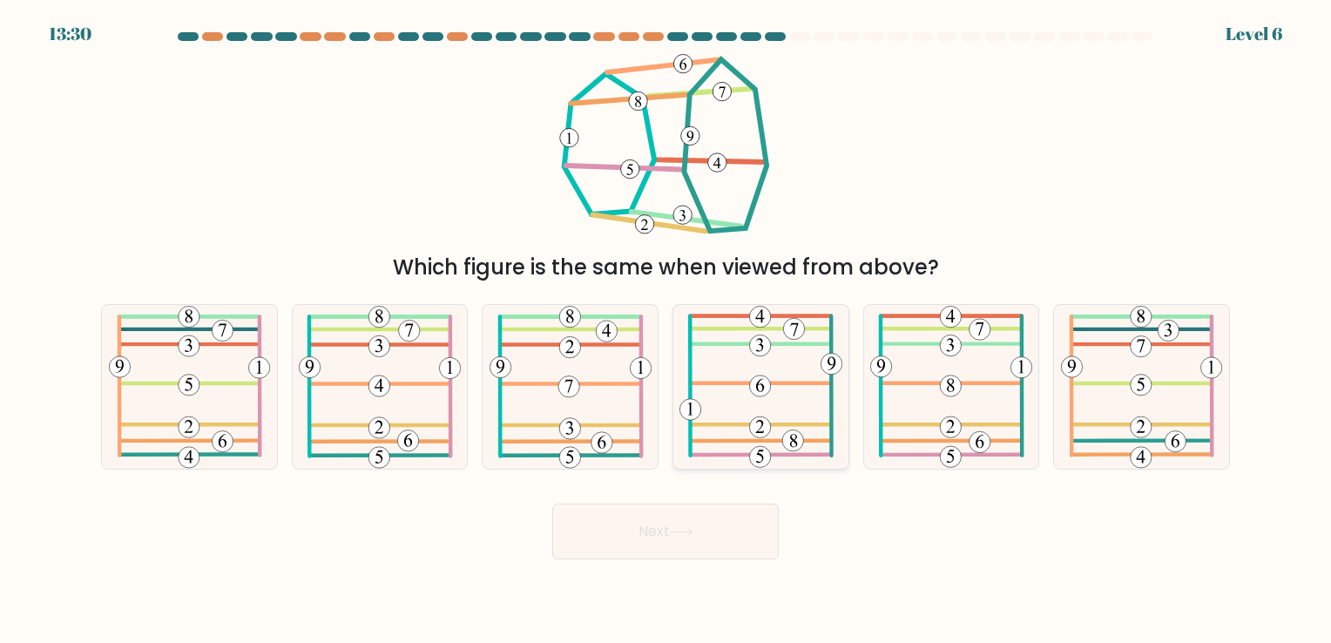
click at [782, 338] on icon at bounding box center [762, 386] width 164 height 163
click at [667, 330] on input "d." at bounding box center [666, 326] width 1 height 9
radio input "true"
click at [648, 521] on button "Next" at bounding box center [665, 532] width 227 height 56
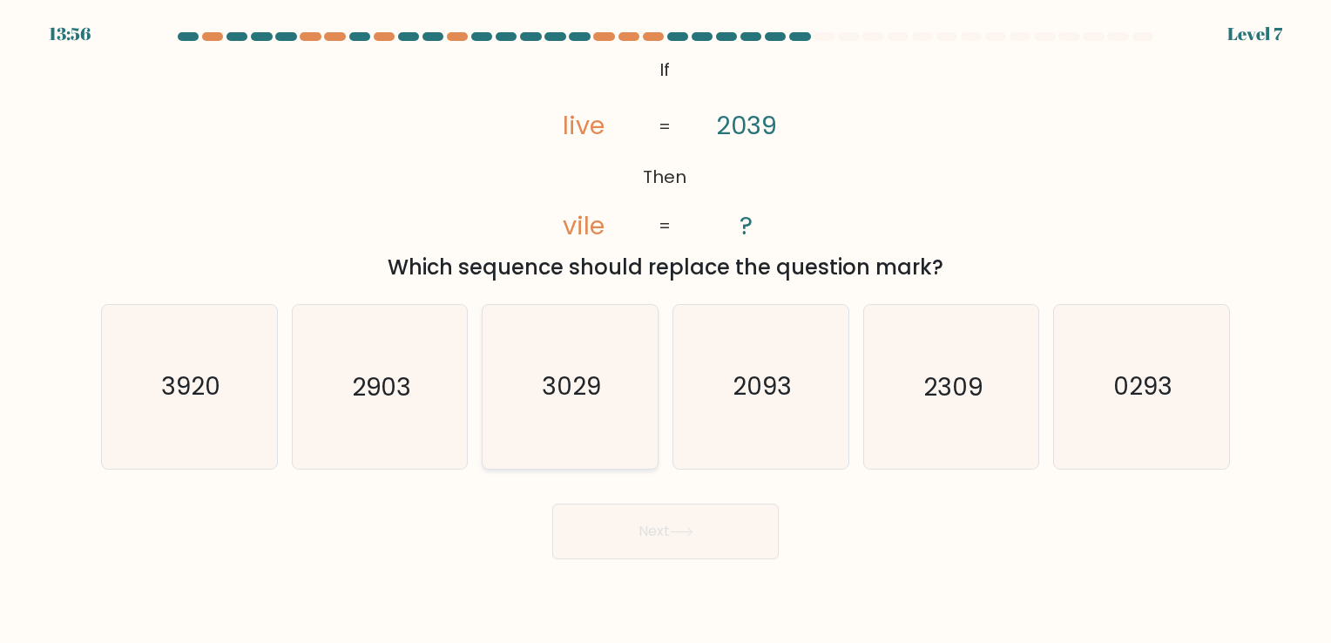
click at [583, 390] on text "3029" at bounding box center [572, 387] width 59 height 34
click at [666, 330] on input "c. 3029" at bounding box center [666, 326] width 1 height 9
radio input "true"
click at [210, 383] on text "3920" at bounding box center [190, 387] width 59 height 34
click at [666, 330] on input "a. 3920" at bounding box center [666, 326] width 1 height 9
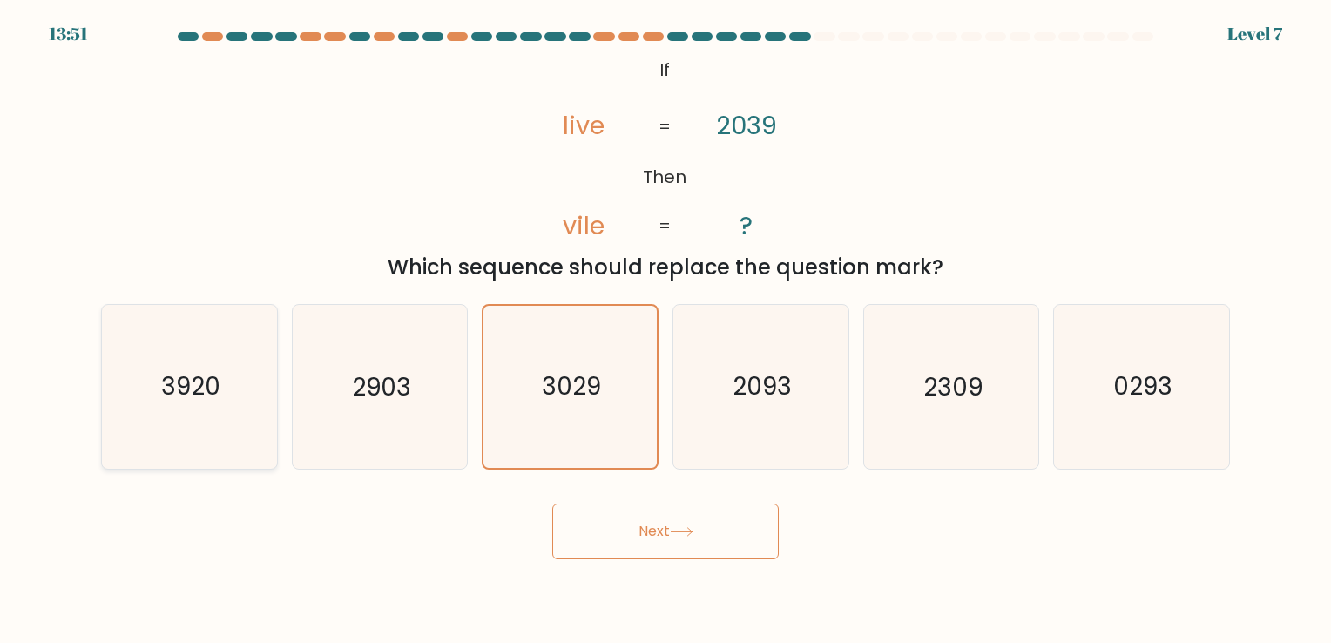
radio input "true"
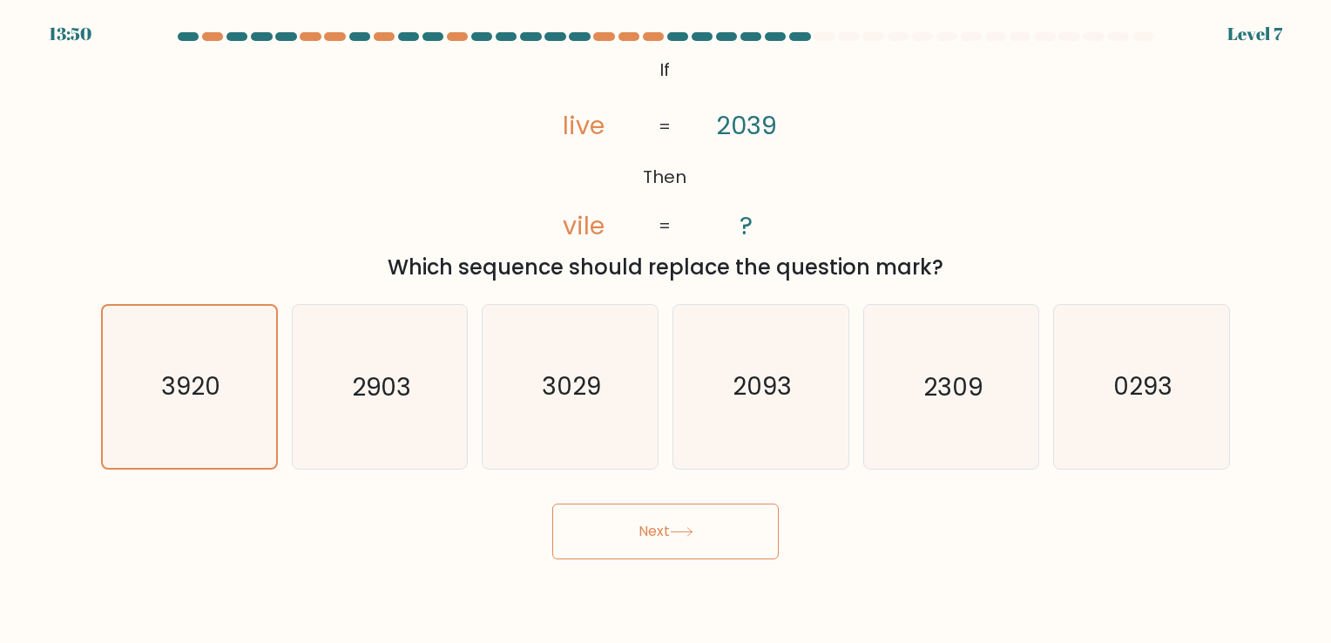
click at [655, 545] on button "Next" at bounding box center [665, 532] width 227 height 56
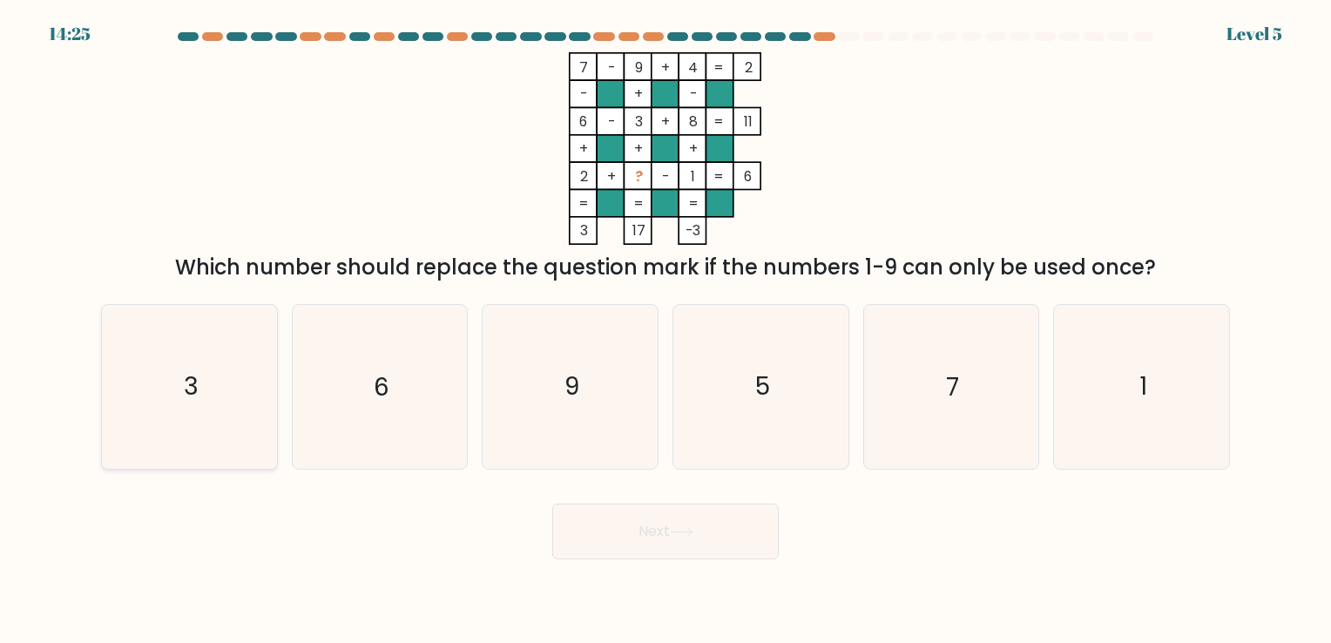
click at [200, 392] on icon "3" at bounding box center [189, 386] width 163 height 163
click at [666, 330] on input "a. 3" at bounding box center [666, 326] width 1 height 9
radio input "true"
click at [609, 539] on button "Next" at bounding box center [665, 532] width 227 height 56
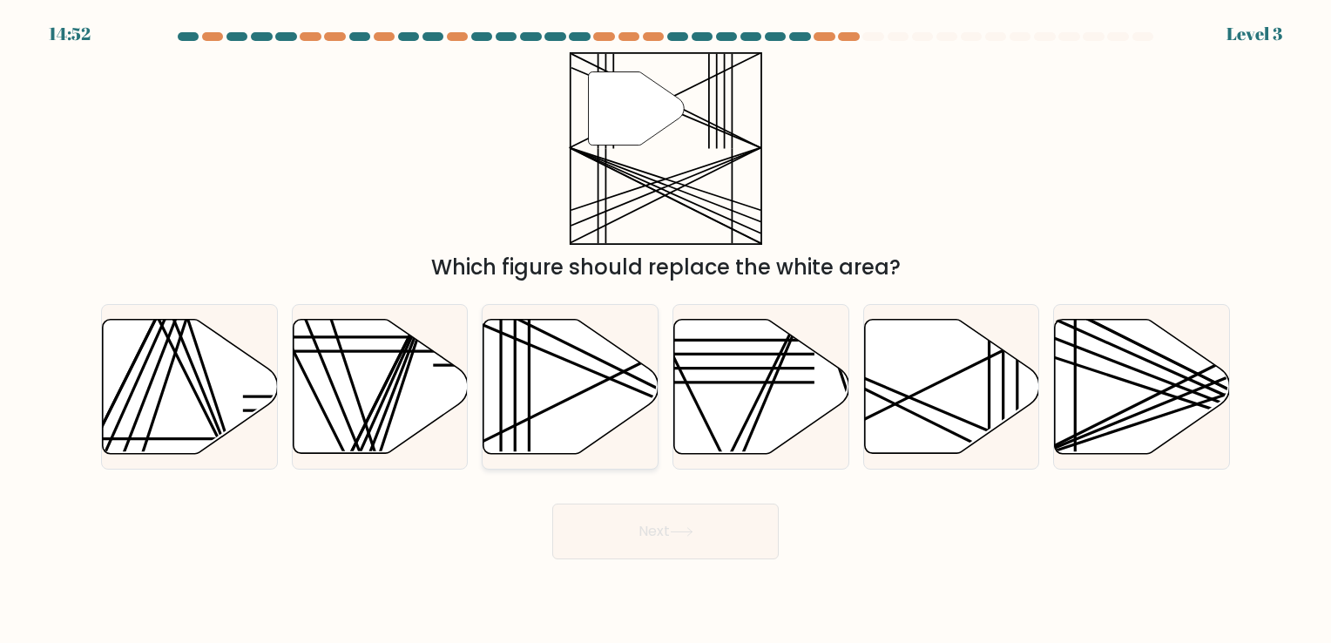
click at [566, 396] on icon at bounding box center [571, 386] width 175 height 134
click at [666, 330] on input "c." at bounding box center [666, 326] width 1 height 9
radio input "true"
click at [634, 532] on button "Next" at bounding box center [665, 532] width 227 height 56
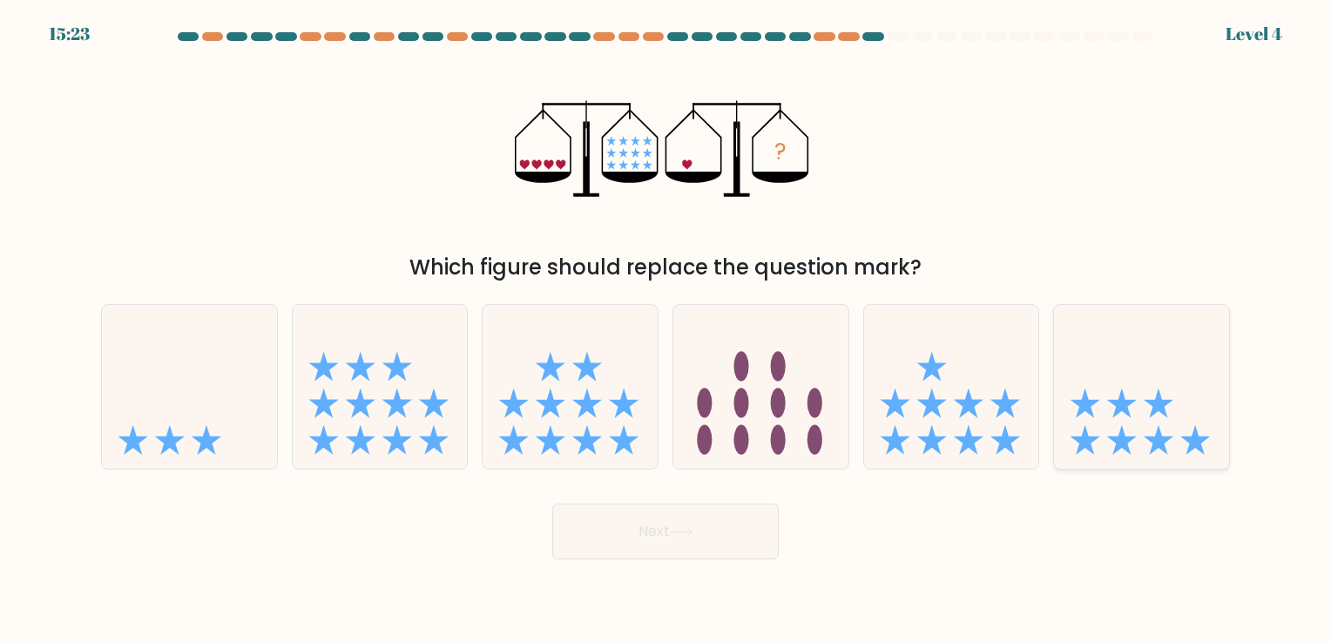
click at [1100, 429] on icon at bounding box center [1141, 387] width 175 height 145
click at [667, 330] on input "f." at bounding box center [666, 326] width 1 height 9
radio input "true"
click at [751, 545] on button "Next" at bounding box center [665, 532] width 227 height 56
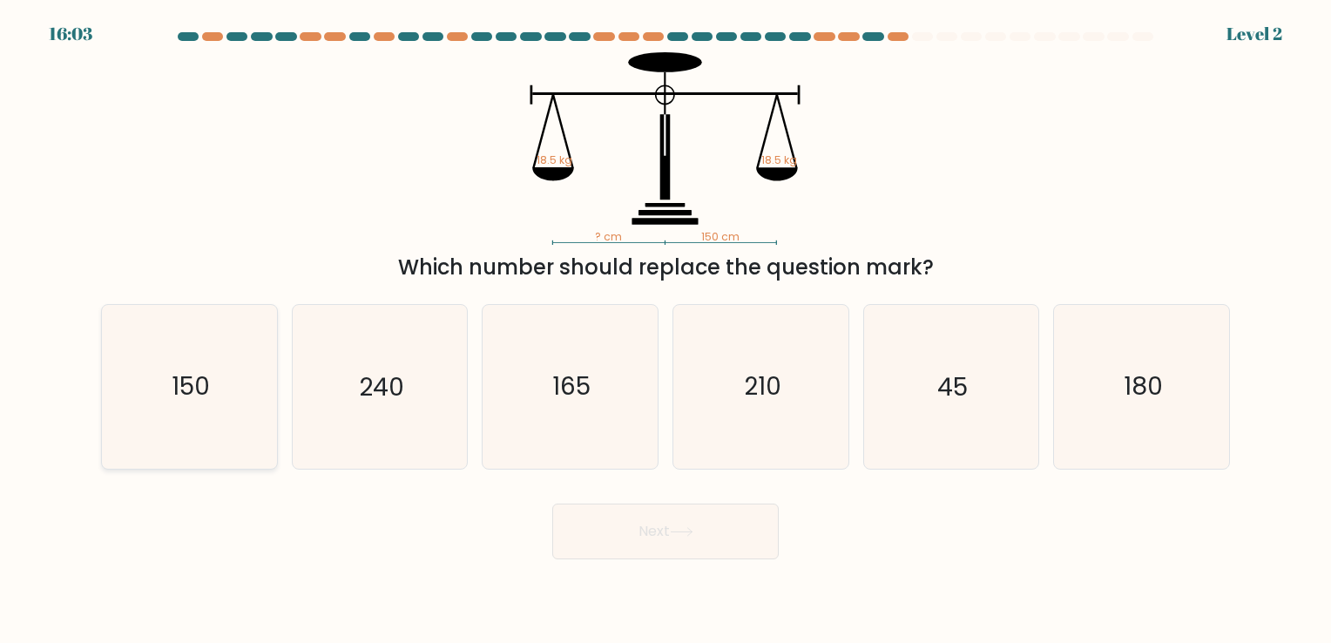
click at [173, 395] on text "150" at bounding box center [191, 387] width 38 height 34
click at [666, 330] on input "a. 150" at bounding box center [666, 326] width 1 height 9
radio input "true"
click at [666, 521] on button "Next" at bounding box center [665, 532] width 227 height 56
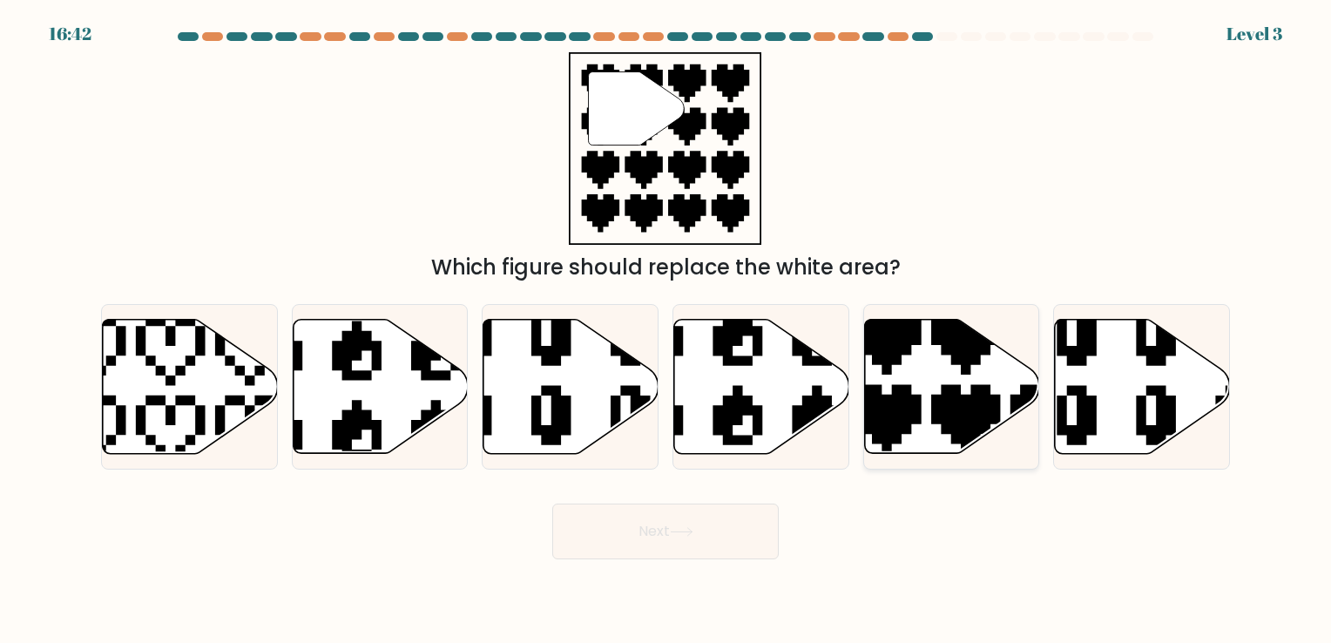
click at [924, 391] on icon at bounding box center [951, 386] width 175 height 134
click at [667, 330] on input "e." at bounding box center [666, 326] width 1 height 9
radio input "true"
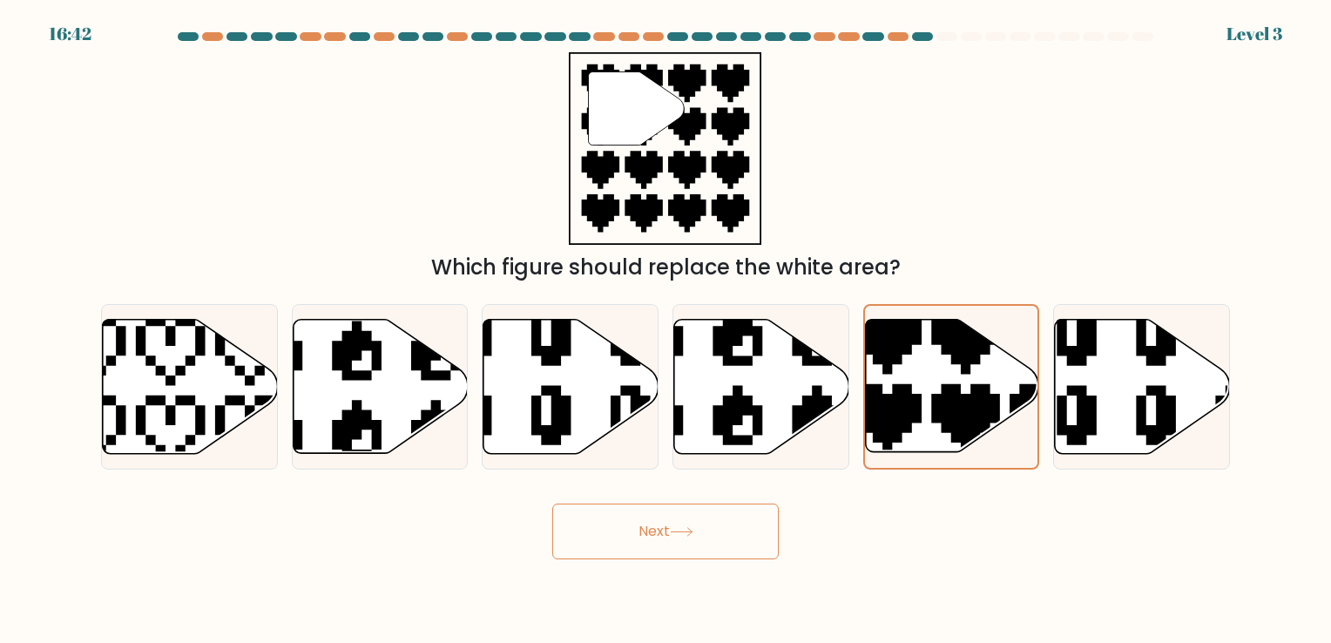
click at [704, 542] on button "Next" at bounding box center [665, 532] width 227 height 56
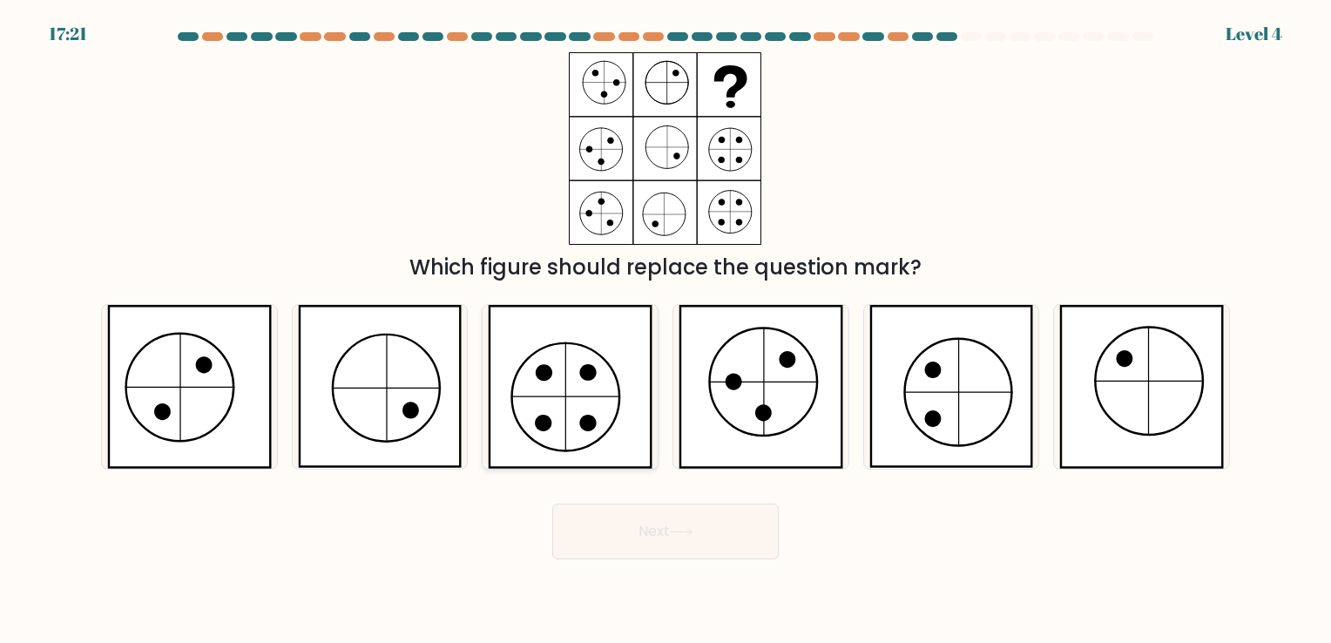
click at [573, 410] on icon at bounding box center [570, 386] width 165 height 163
click at [666, 330] on input "c." at bounding box center [666, 326] width 1 height 9
radio input "true"
click at [703, 544] on button "Next" at bounding box center [665, 532] width 227 height 56
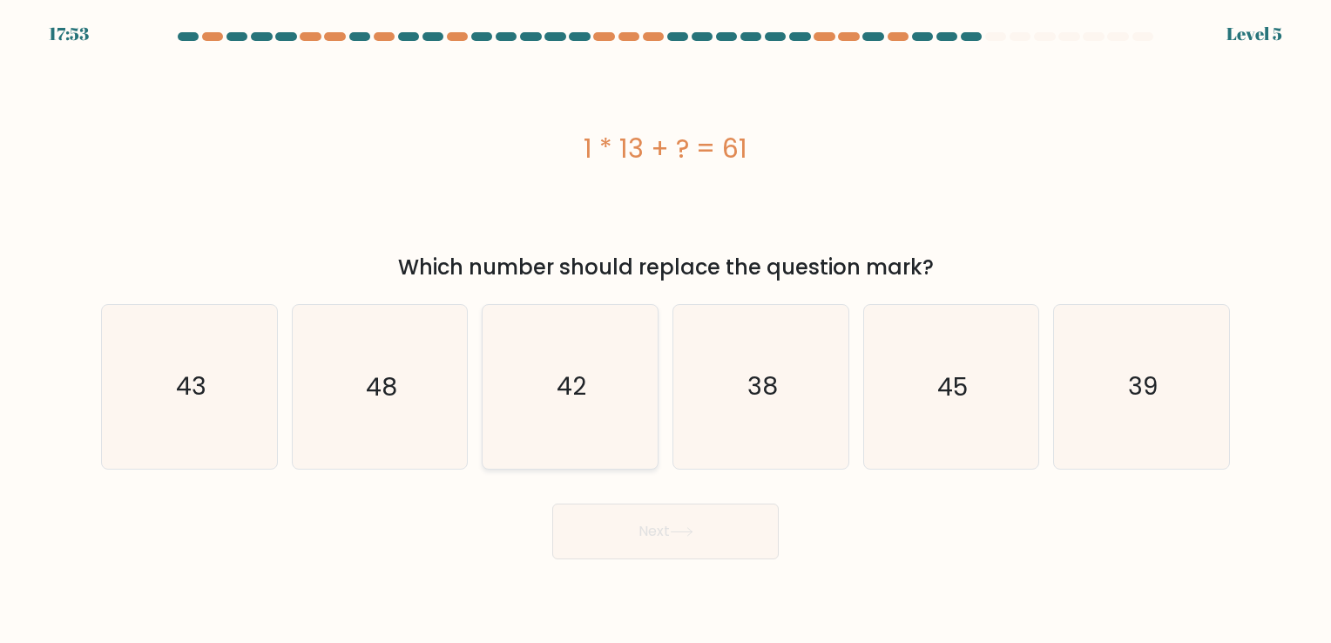
click at [560, 403] on text "42" at bounding box center [573, 387] width 30 height 34
click at [666, 330] on input "c. 42" at bounding box center [666, 326] width 1 height 9
radio input "true"
click at [606, 521] on button "Next" at bounding box center [665, 532] width 227 height 56
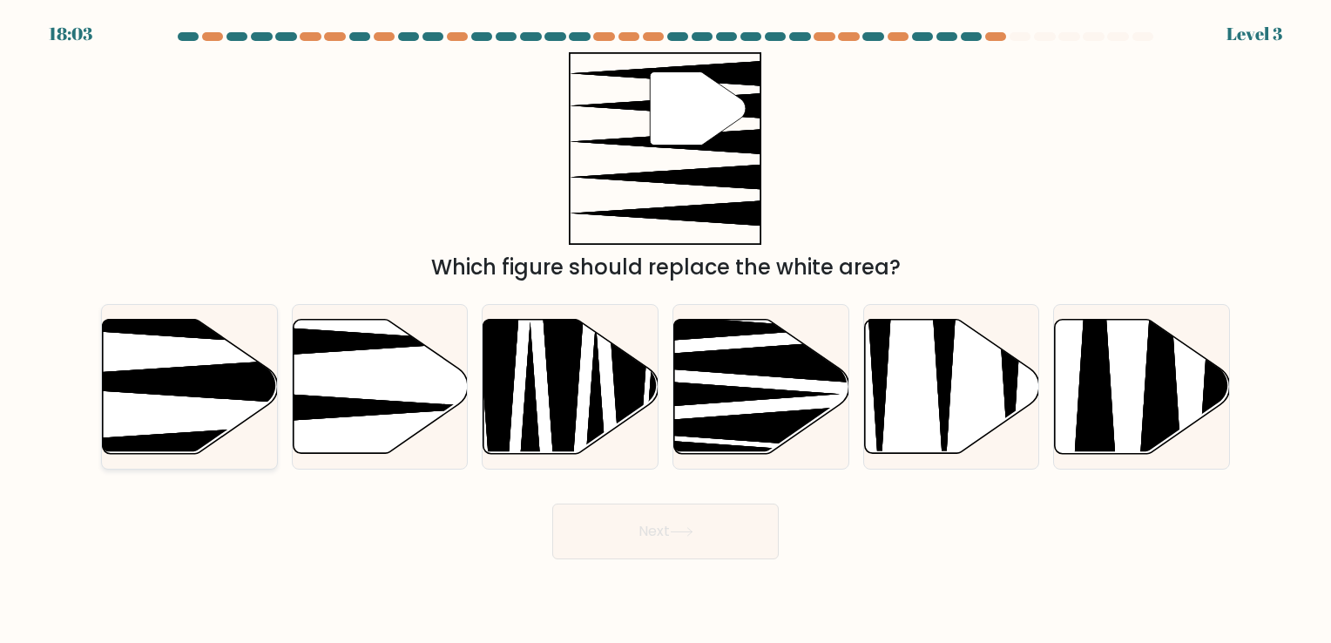
click at [104, 417] on icon at bounding box center [190, 386] width 175 height 134
click at [666, 330] on input "a." at bounding box center [666, 326] width 1 height 9
radio input "true"
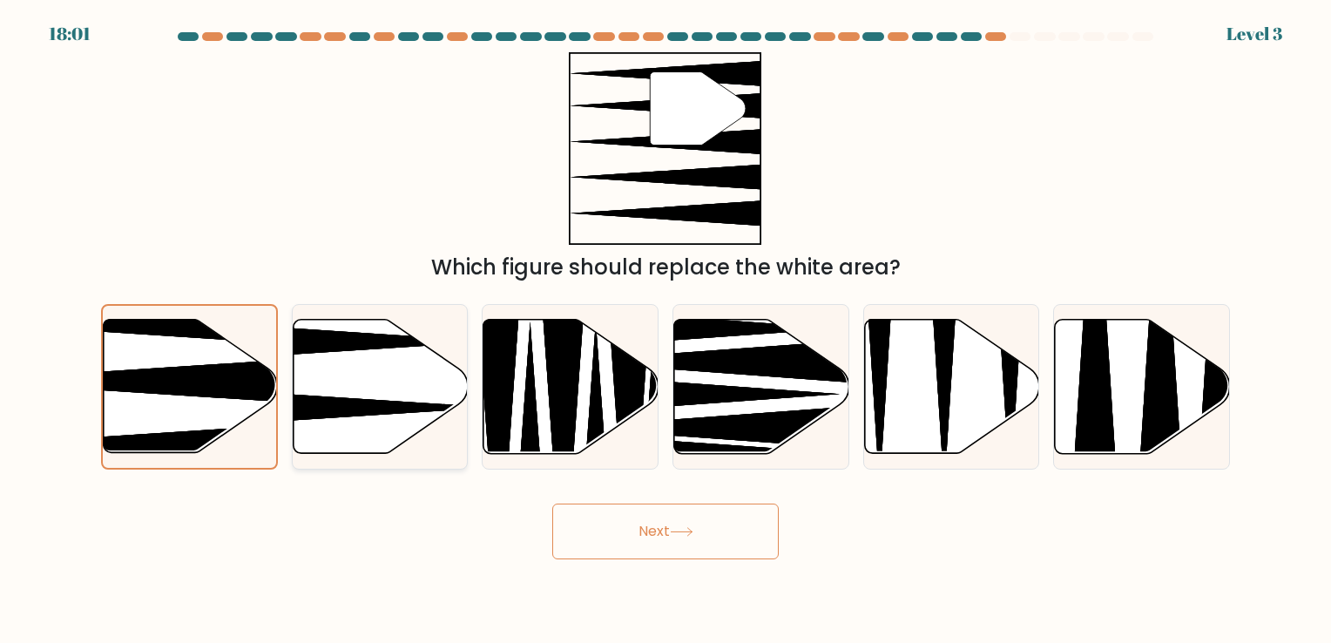
click at [361, 417] on icon at bounding box center [380, 386] width 175 height 134
click at [666, 330] on input "b." at bounding box center [666, 326] width 1 height 9
radio input "true"
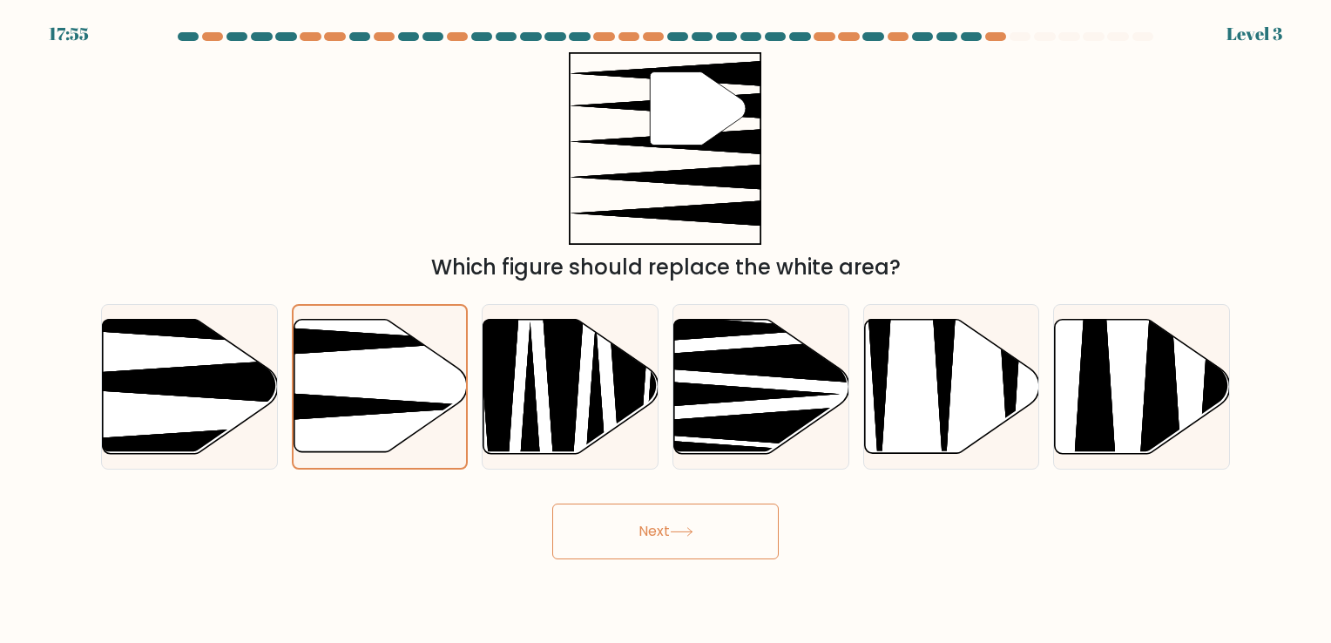
click at [661, 535] on button "Next" at bounding box center [665, 532] width 227 height 56
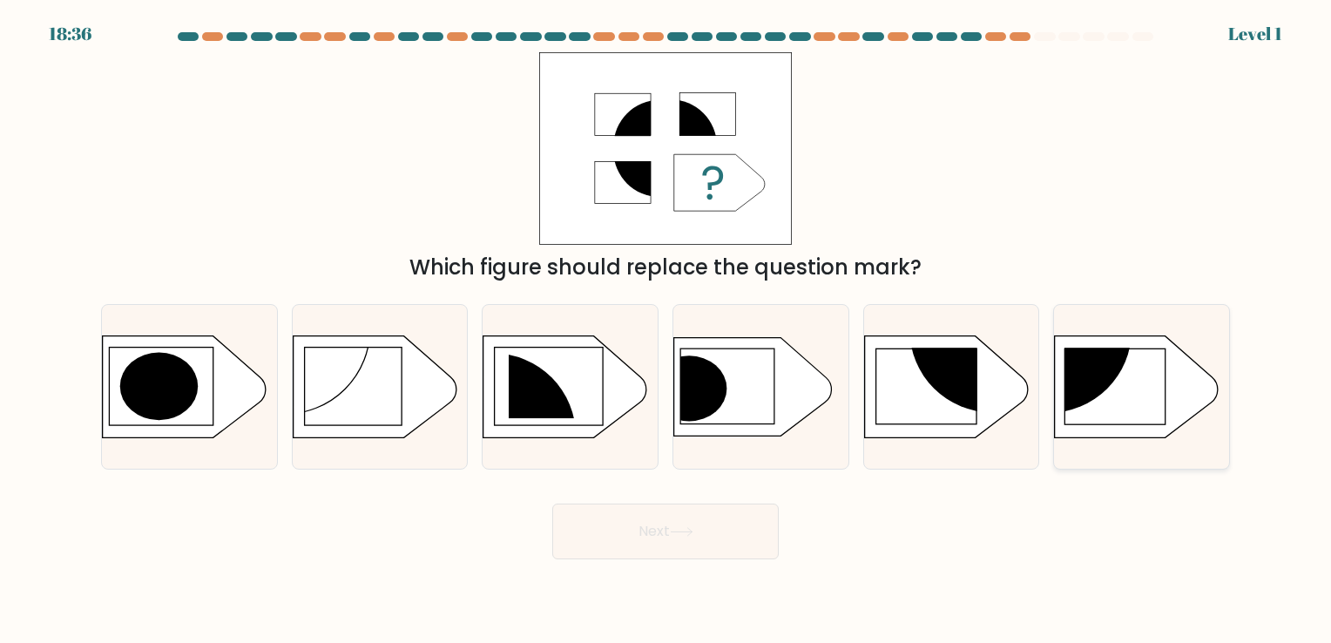
click at [1081, 387] on circle at bounding box center [1049, 330] width 166 height 166
click at [667, 330] on input "f." at bounding box center [666, 326] width 1 height 9
radio input "true"
click at [750, 530] on button "Next" at bounding box center [665, 532] width 227 height 56
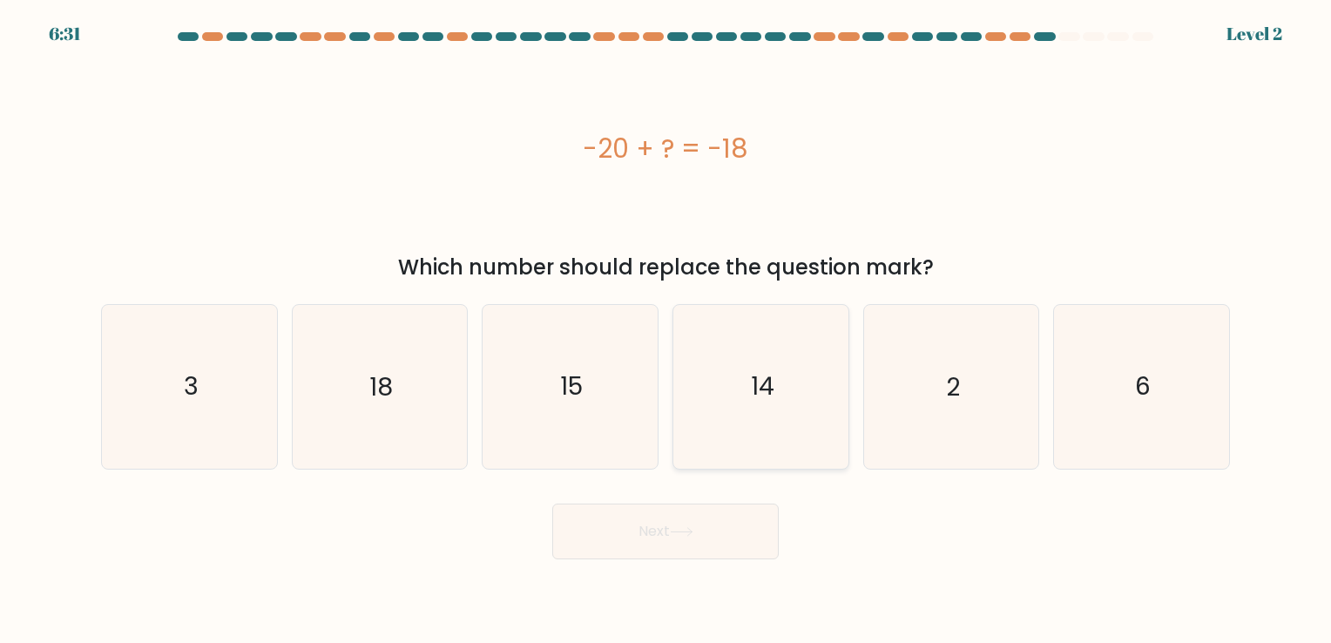
drag, startPoint x: 334, startPoint y: 2, endPoint x: 735, endPoint y: 398, distance: 564.4
click at [735, 398] on icon "14" at bounding box center [761, 386] width 163 height 163
click at [667, 330] on input "d. 14" at bounding box center [666, 326] width 1 height 9
radio input "true"
click at [695, 561] on body "6:31 Level 2 a." at bounding box center [665, 321] width 1331 height 643
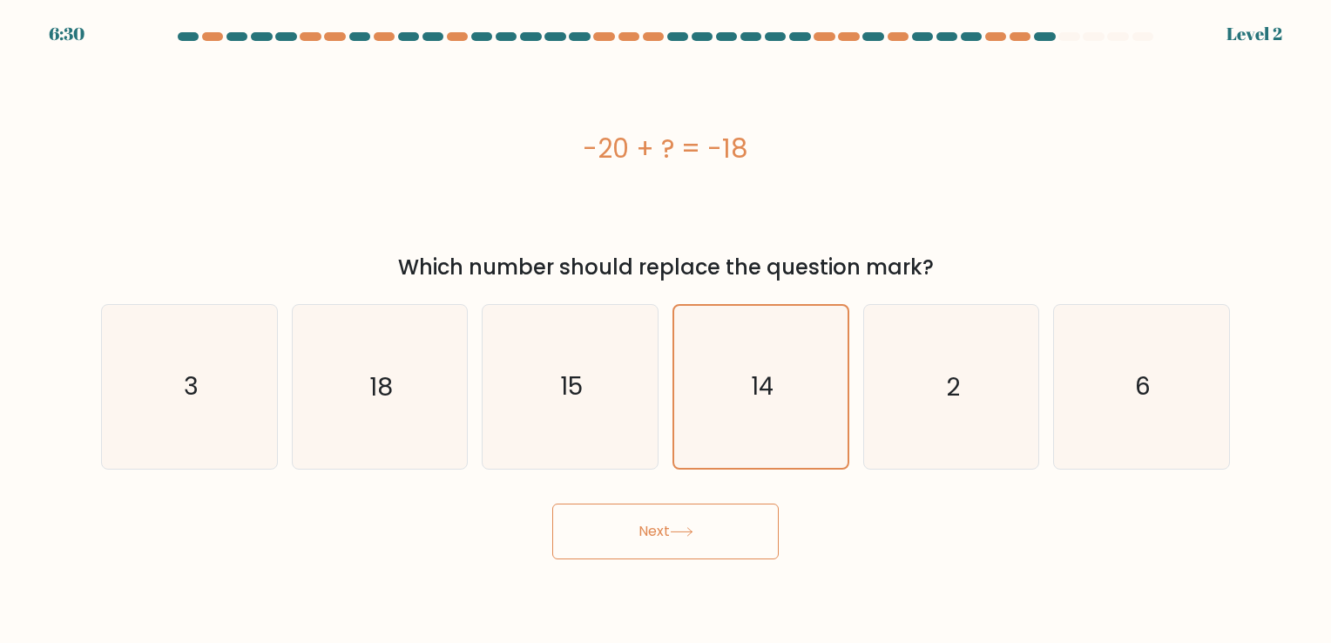
click at [668, 542] on button "Next" at bounding box center [665, 532] width 227 height 56
click at [668, 525] on button "Next" at bounding box center [665, 532] width 227 height 56
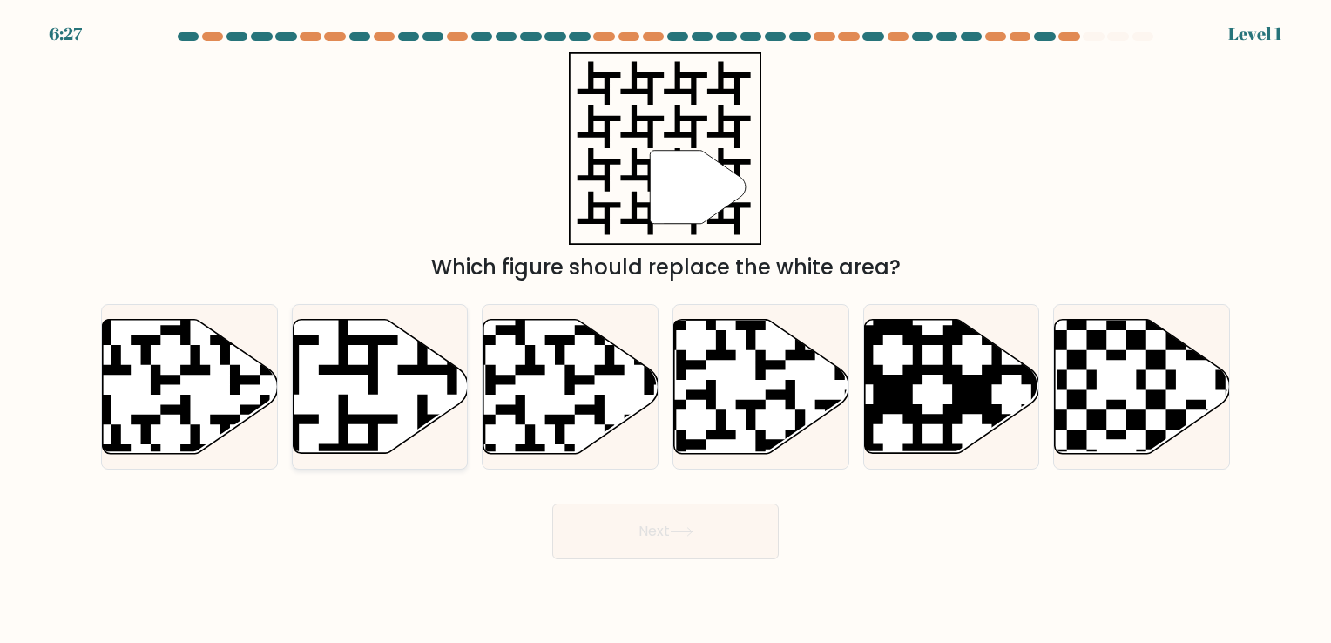
click at [410, 378] on icon at bounding box center [380, 386] width 175 height 134
click at [666, 330] on input "b." at bounding box center [666, 326] width 1 height 9
radio input "true"
click at [636, 545] on button "Next" at bounding box center [665, 532] width 227 height 56
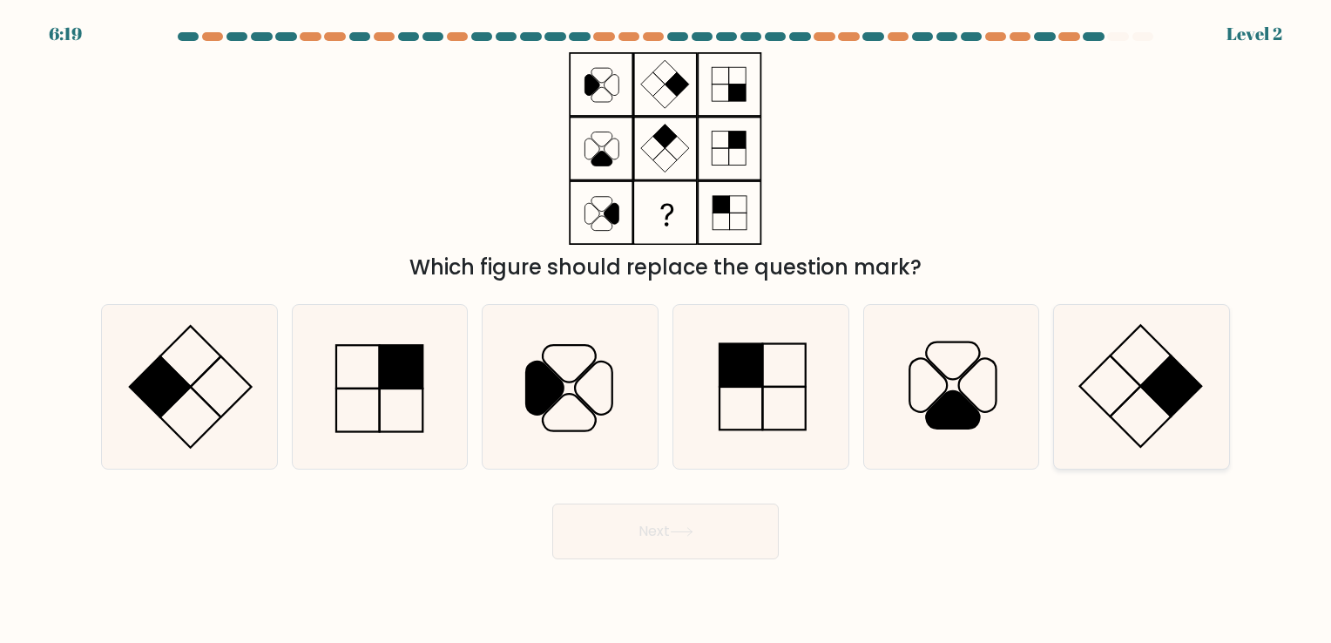
click at [1114, 397] on icon at bounding box center [1141, 386] width 163 height 163
click at [667, 330] on input "f." at bounding box center [666, 326] width 1 height 9
radio input "true"
click at [720, 530] on button "Next" at bounding box center [665, 532] width 227 height 56
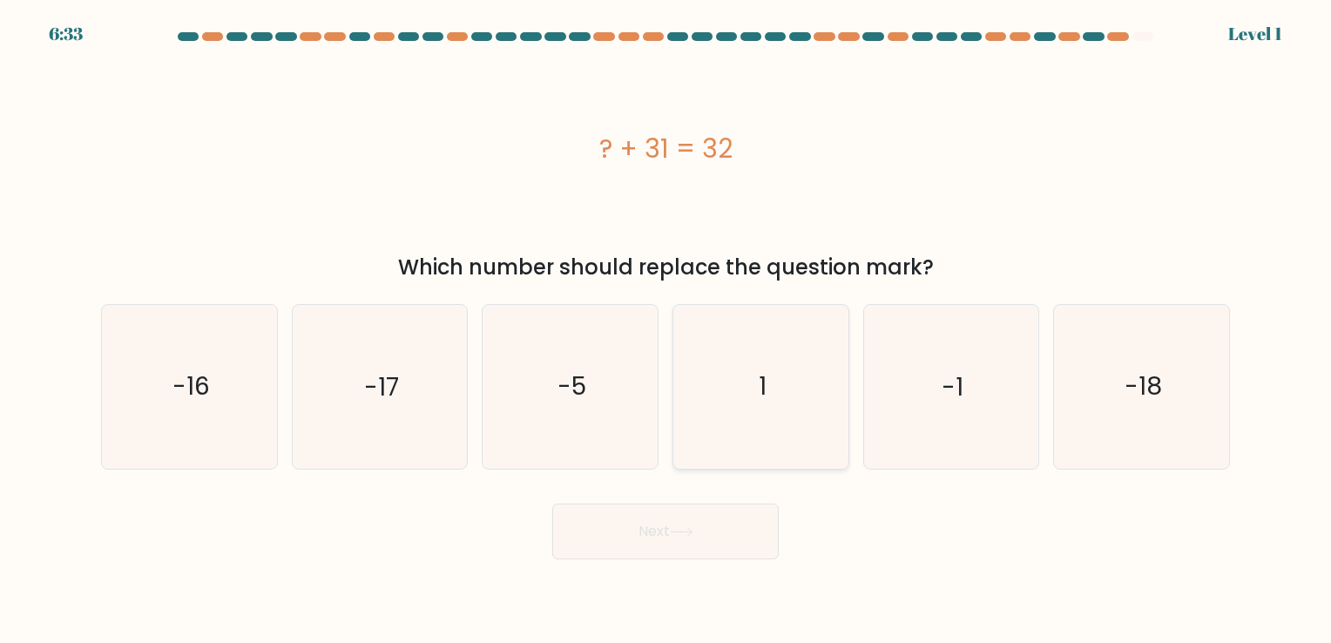
click at [809, 396] on icon "1" at bounding box center [761, 386] width 163 height 163
click at [667, 330] on input "d. 1" at bounding box center [666, 326] width 1 height 9
radio input "true"
click at [668, 541] on button "Next" at bounding box center [665, 532] width 227 height 56
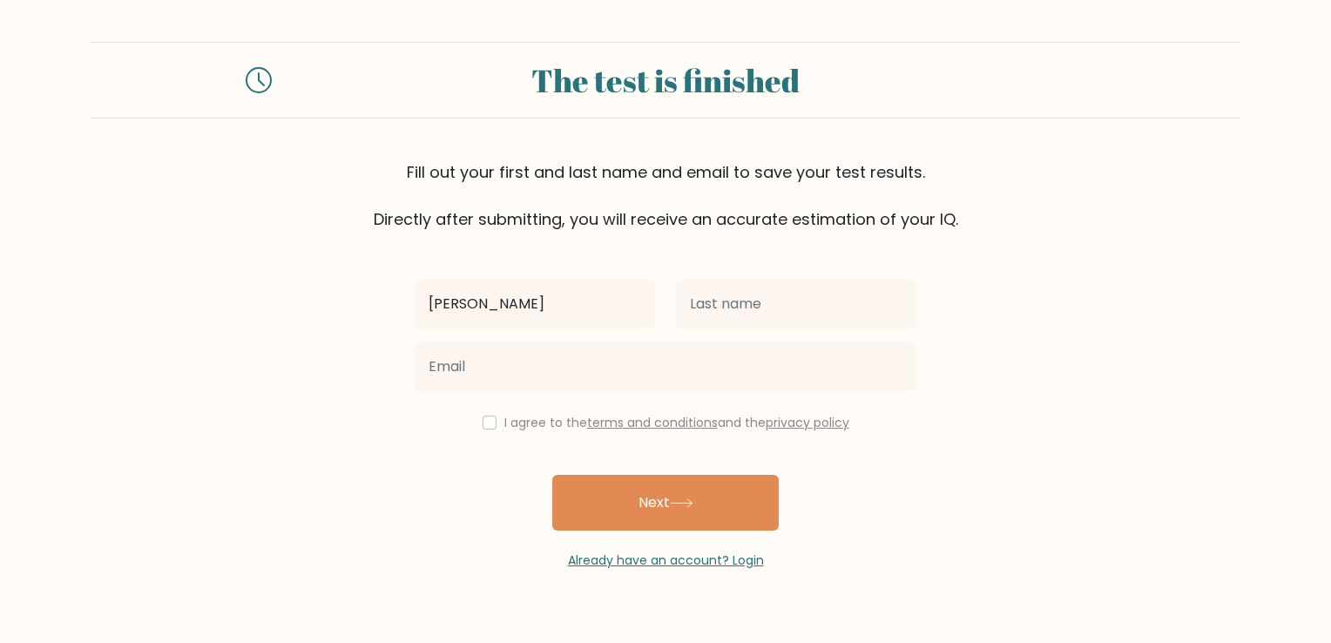
type input "[PERSON_NAME]"
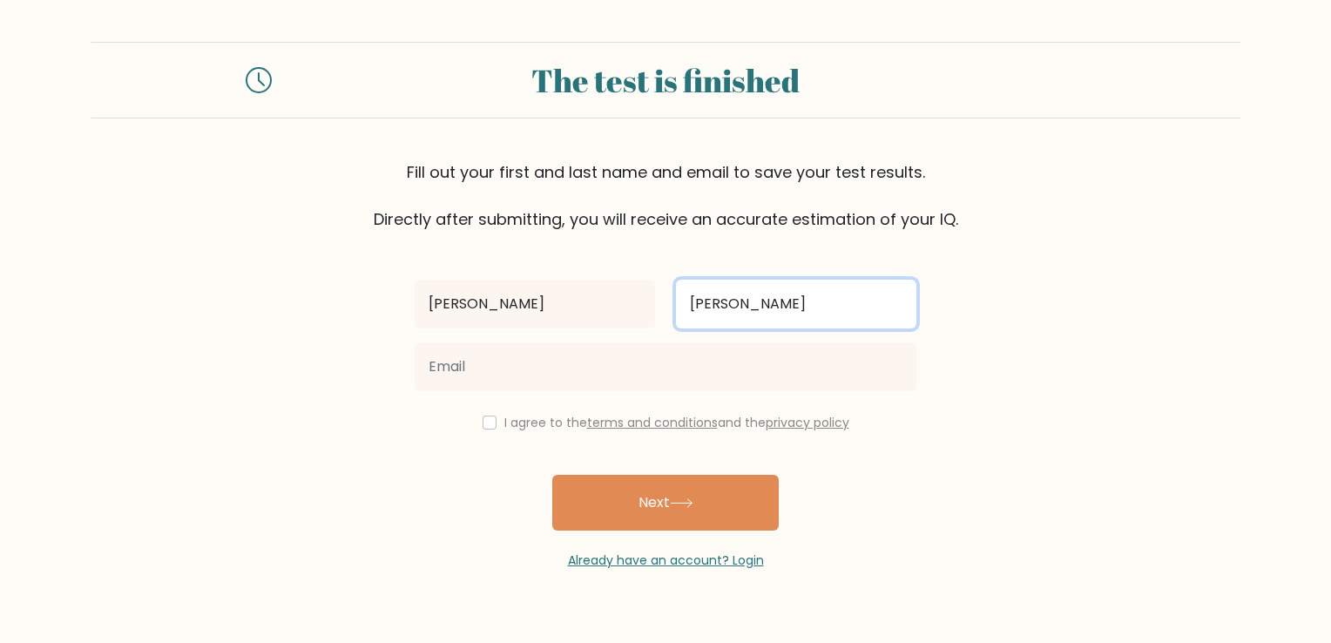
type input "Gagnon"
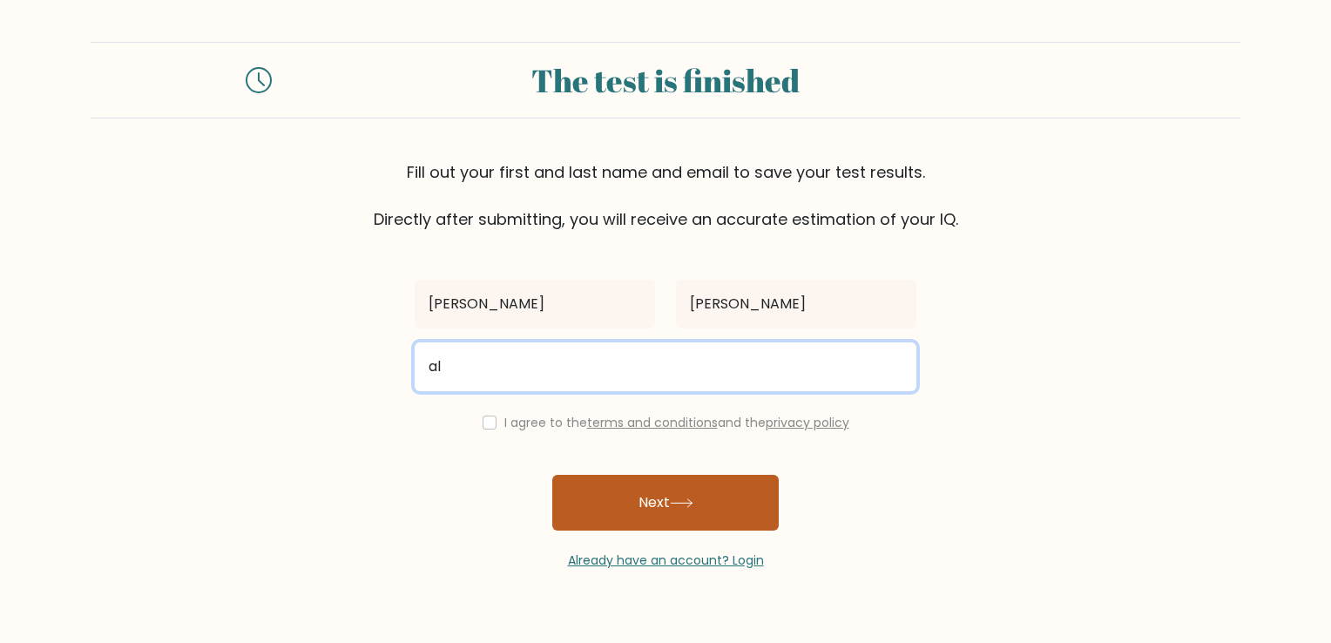
type input "alexisgagnon191@gmail.com"
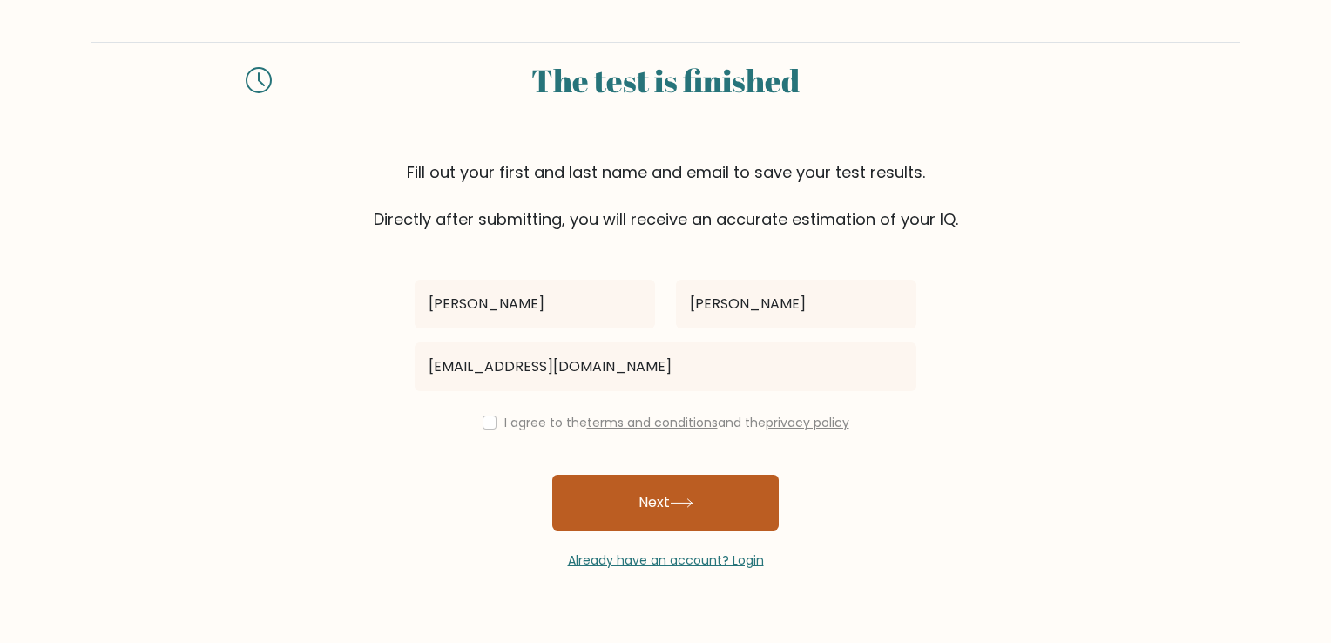
click at [668, 514] on button "Next" at bounding box center [665, 503] width 227 height 56
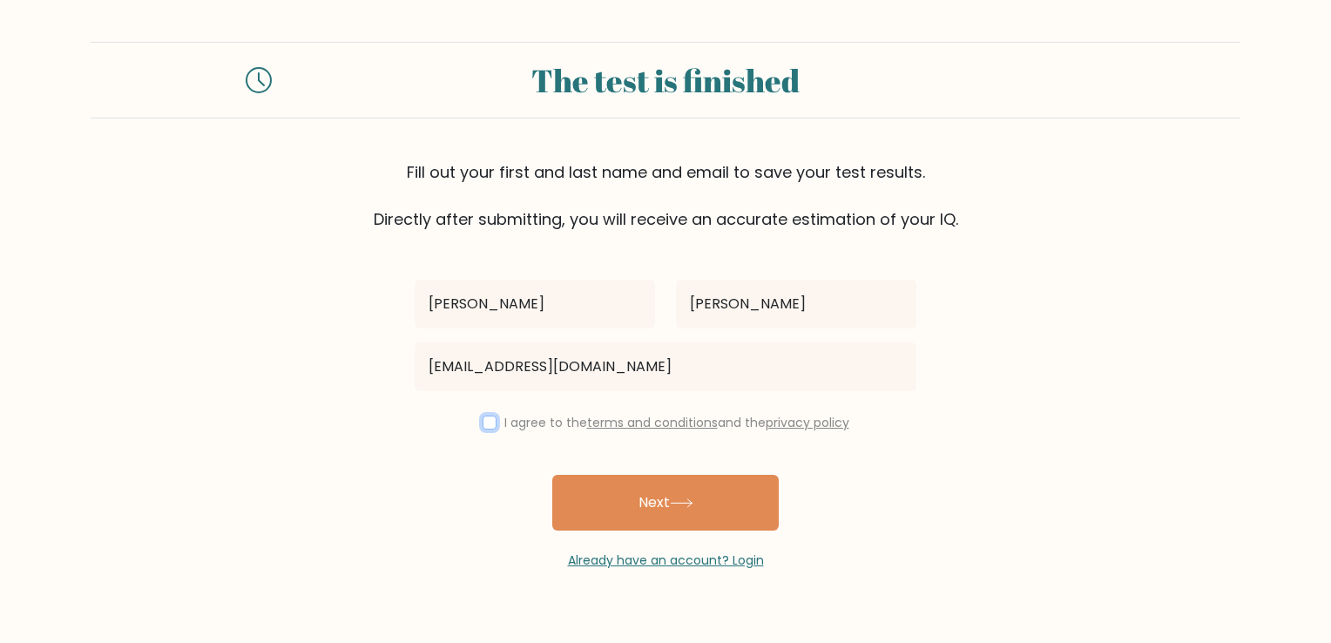
click at [489, 421] on input "checkbox" at bounding box center [490, 423] width 14 height 14
checkbox input "true"
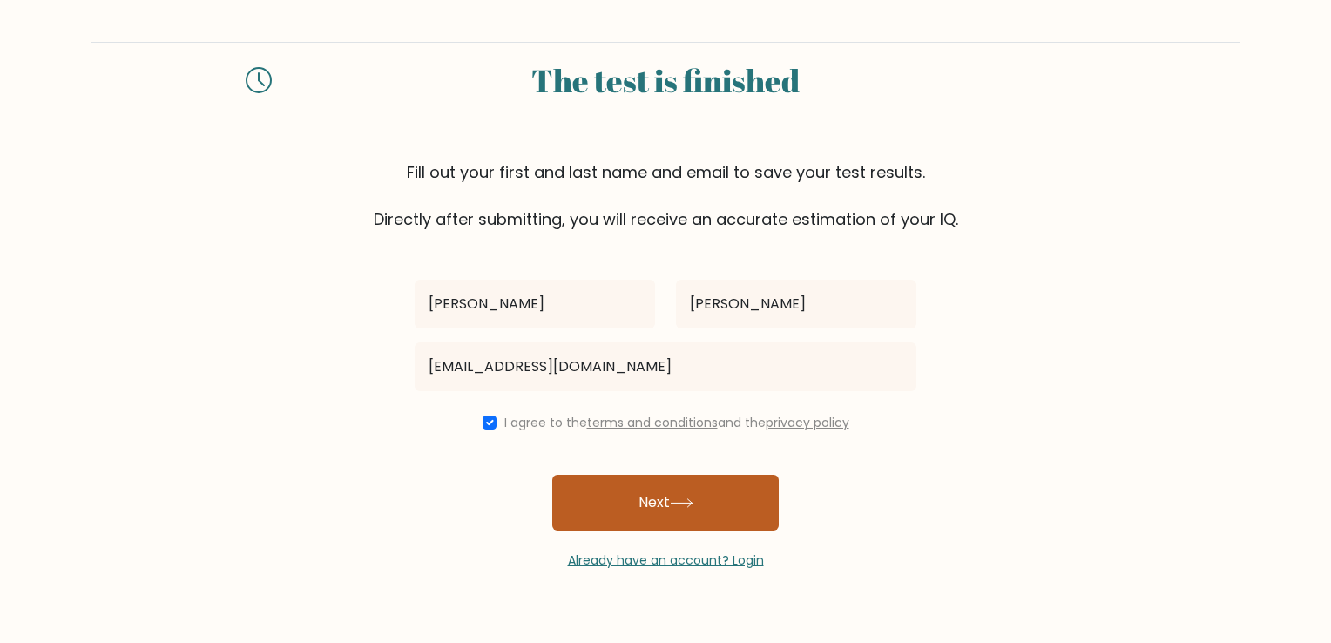
click at [642, 511] on button "Next" at bounding box center [665, 503] width 227 height 56
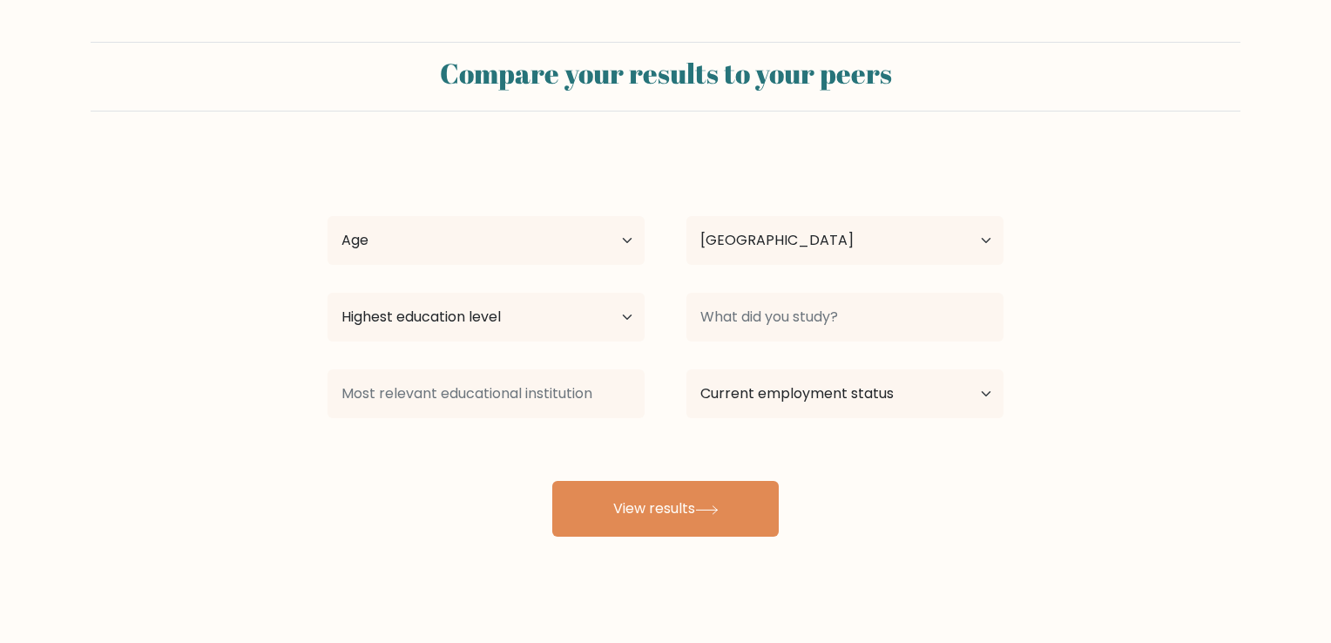
select select "US"
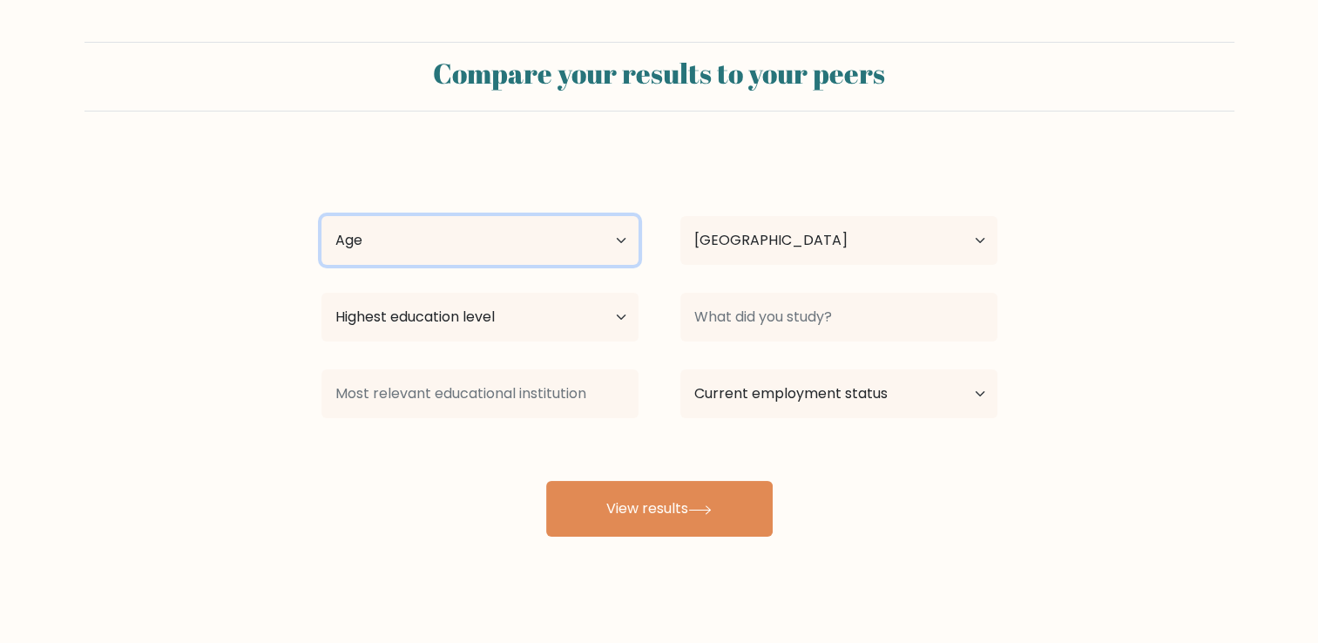
click at [544, 254] on select "Age Under [DEMOGRAPHIC_DATA] [DEMOGRAPHIC_DATA] [DEMOGRAPHIC_DATA] [DEMOGRAPHIC…" at bounding box center [480, 240] width 317 height 49
select select "25_34"
click at [322, 216] on select "Age Under [DEMOGRAPHIC_DATA] [DEMOGRAPHIC_DATA] [DEMOGRAPHIC_DATA] [DEMOGRAPHIC…" at bounding box center [480, 240] width 317 height 49
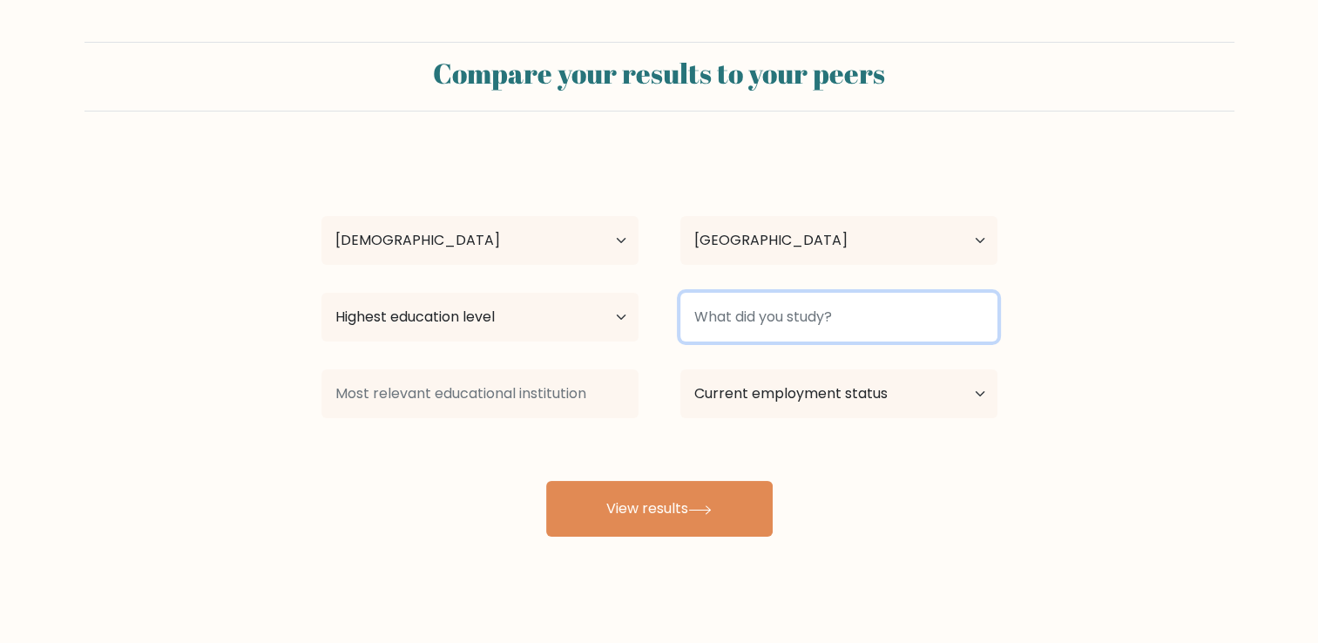
click at [721, 315] on input at bounding box center [839, 317] width 317 height 49
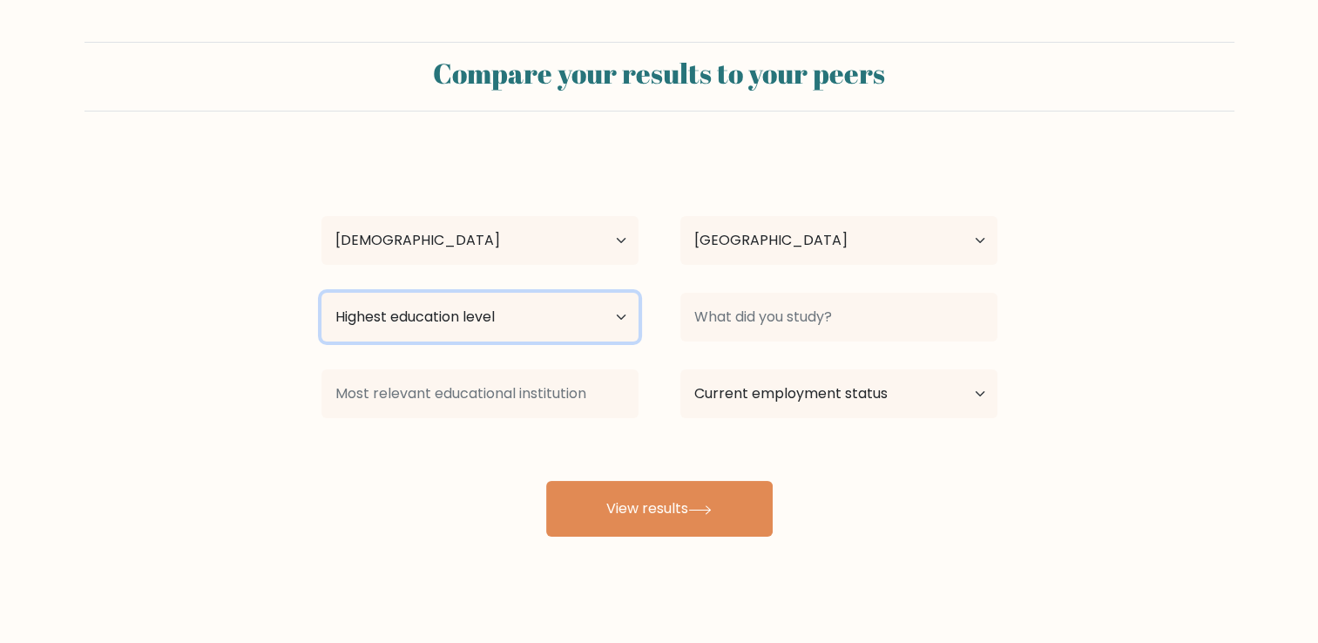
click at [521, 308] on select "Highest education level No schooling Primary Lower Secondary Upper Secondary Oc…" at bounding box center [480, 317] width 317 height 49
select select "primary"
click at [322, 293] on select "Highest education level No schooling Primary Lower Secondary Upper Secondary Oc…" at bounding box center [480, 317] width 317 height 49
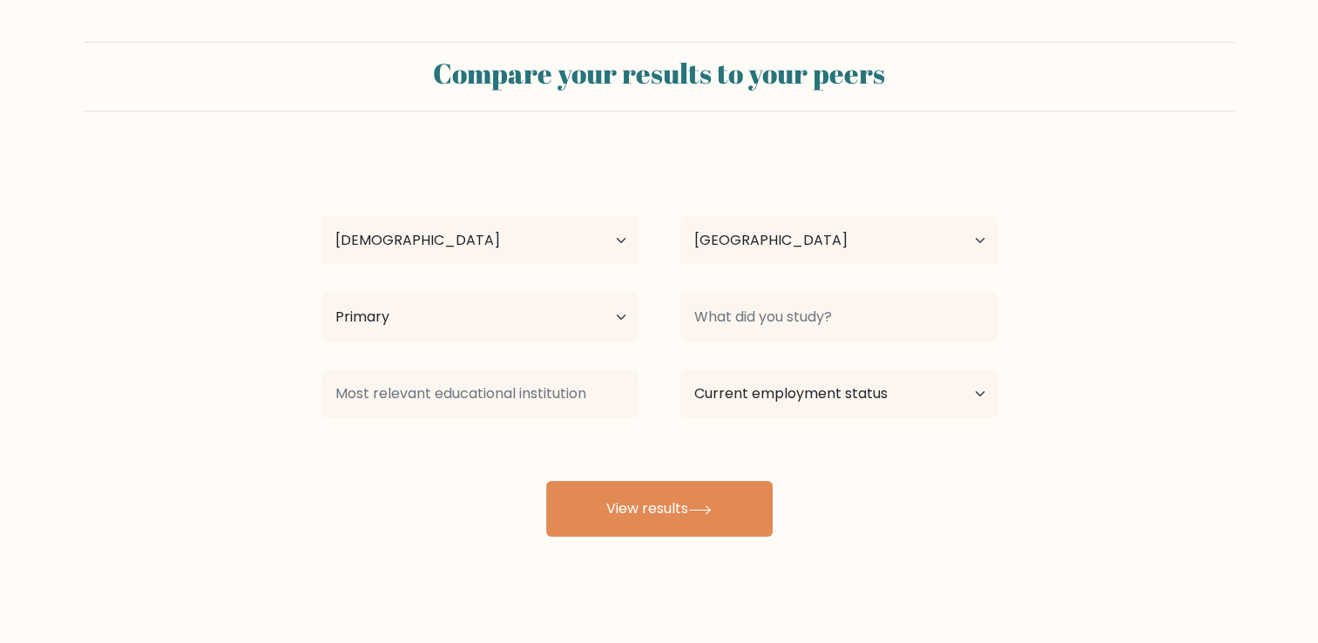
click at [812, 437] on div "[PERSON_NAME] Age Under [DEMOGRAPHIC_DATA] [DEMOGRAPHIC_DATA] [DEMOGRAPHIC_DATA…" at bounding box center [659, 344] width 697 height 383
click at [810, 384] on select "Current employment status Employed Student Retired Other / prefer not to answer" at bounding box center [839, 393] width 317 height 49
select select "employed"
click at [681, 369] on select "Current employment status Employed Student Retired Other / prefer not to answer" at bounding box center [839, 393] width 317 height 49
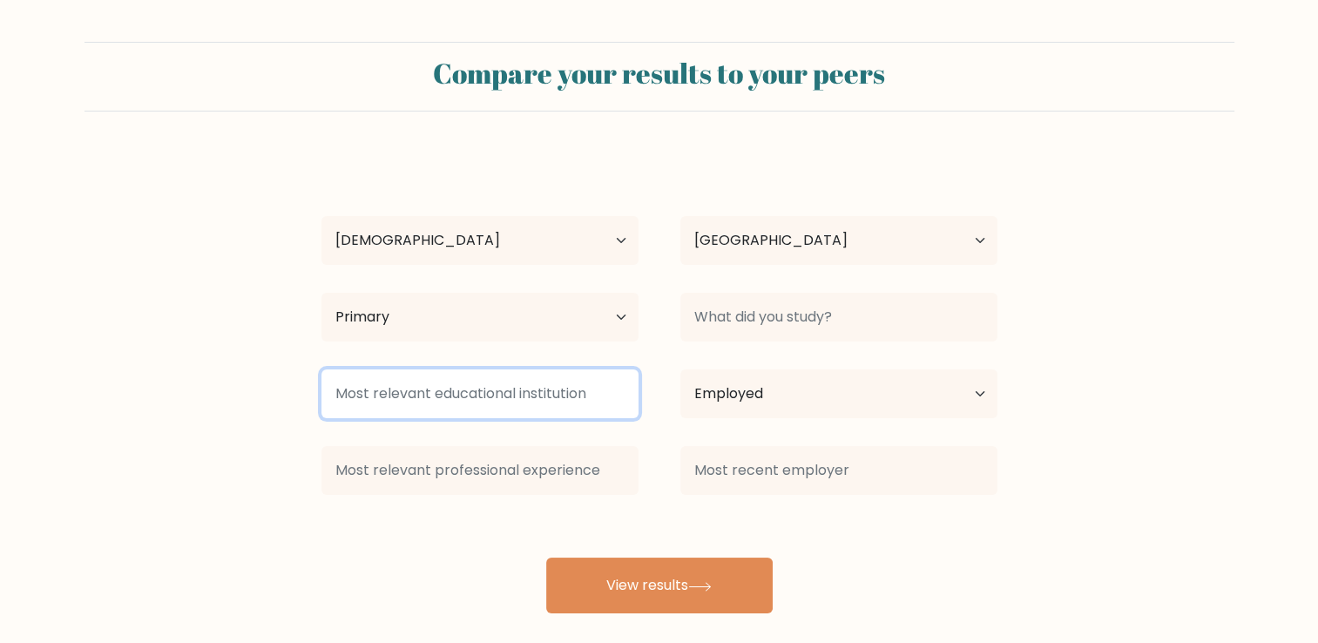
click at [565, 404] on input at bounding box center [480, 393] width 317 height 49
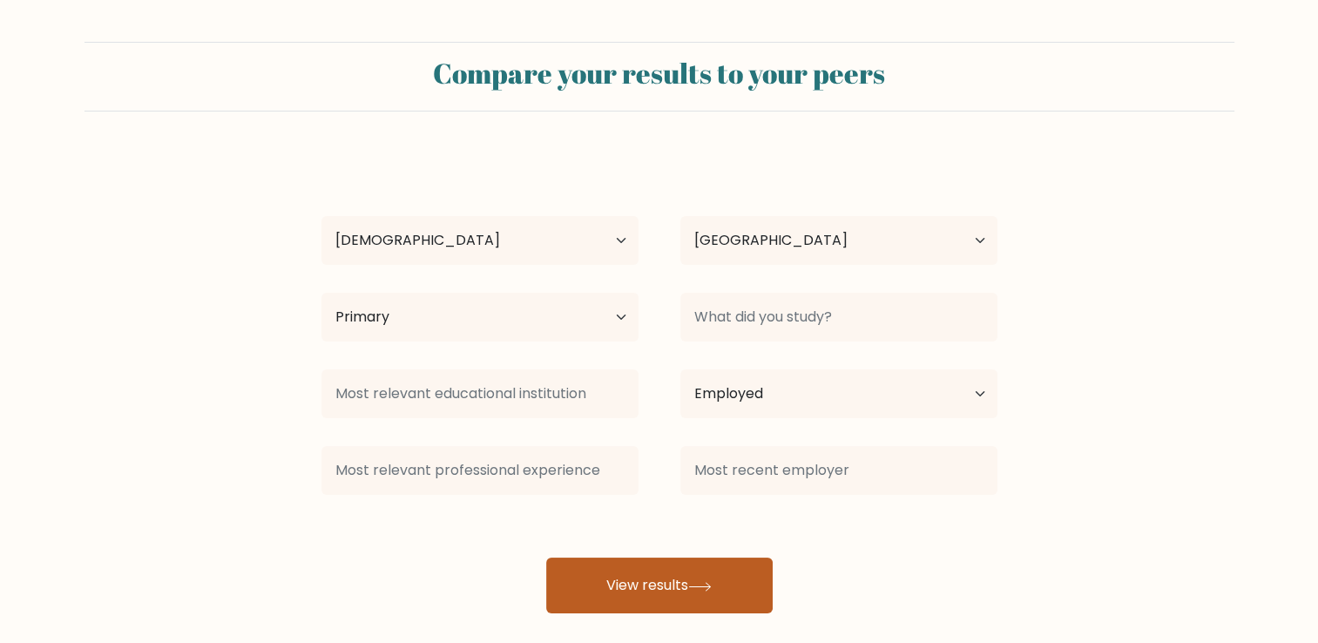
click at [694, 588] on icon at bounding box center [700, 587] width 24 height 10
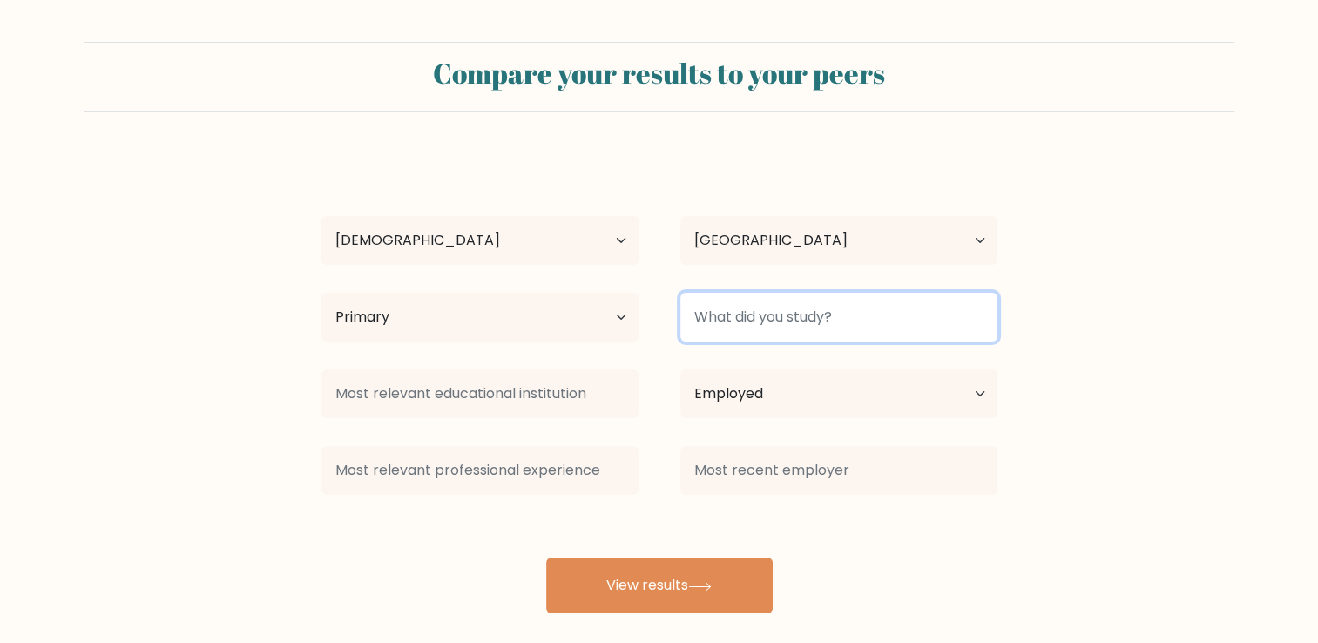
click at [794, 319] on input at bounding box center [839, 317] width 317 height 49
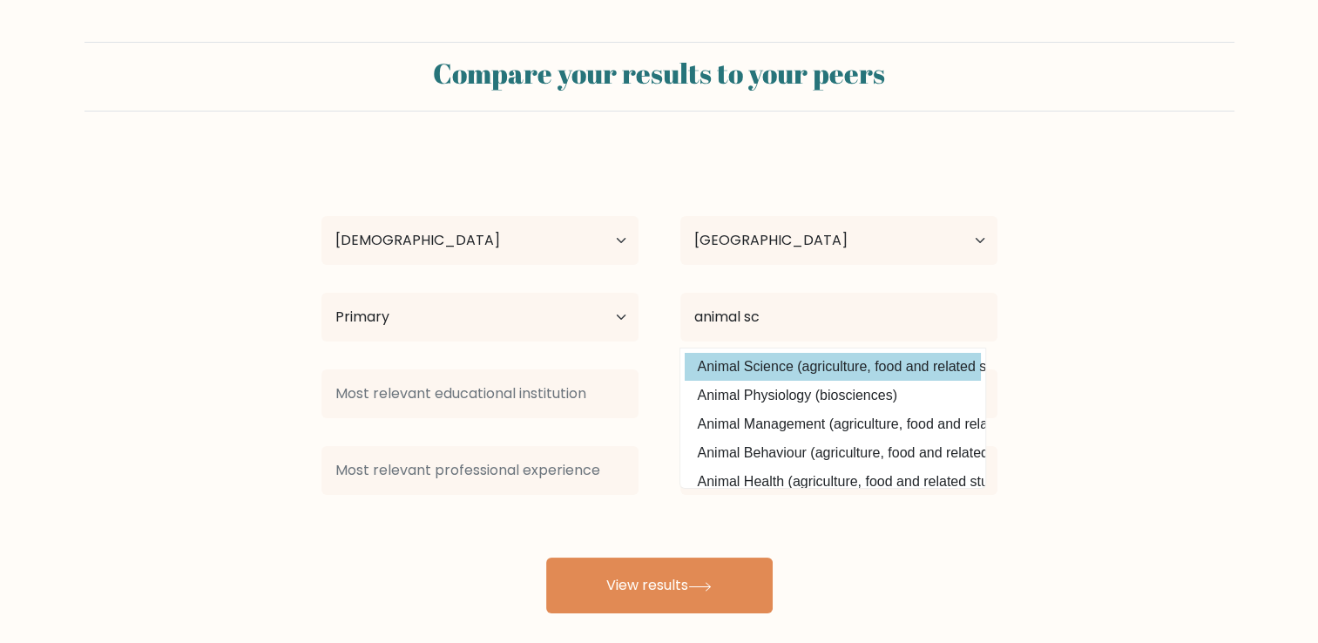
click at [897, 363] on option "Animal Science (agriculture, food and related studies)" at bounding box center [833, 367] width 296 height 28
type input "Animal Science"
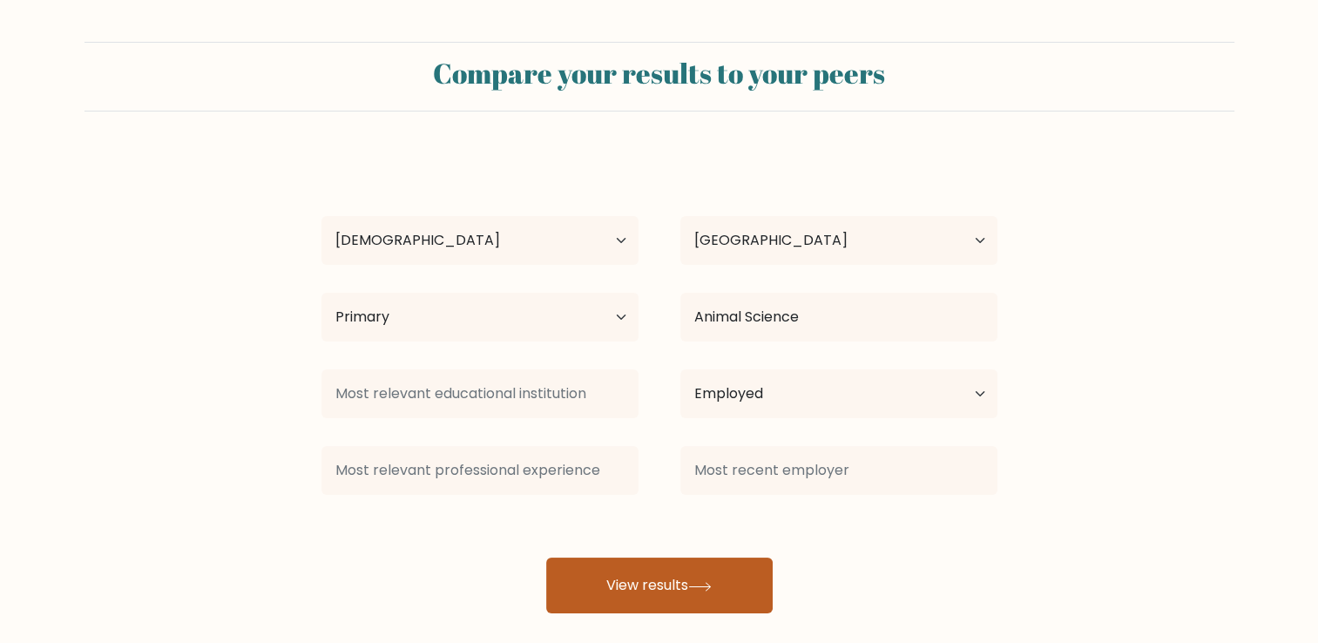
click at [686, 591] on button "View results" at bounding box center [659, 586] width 227 height 56
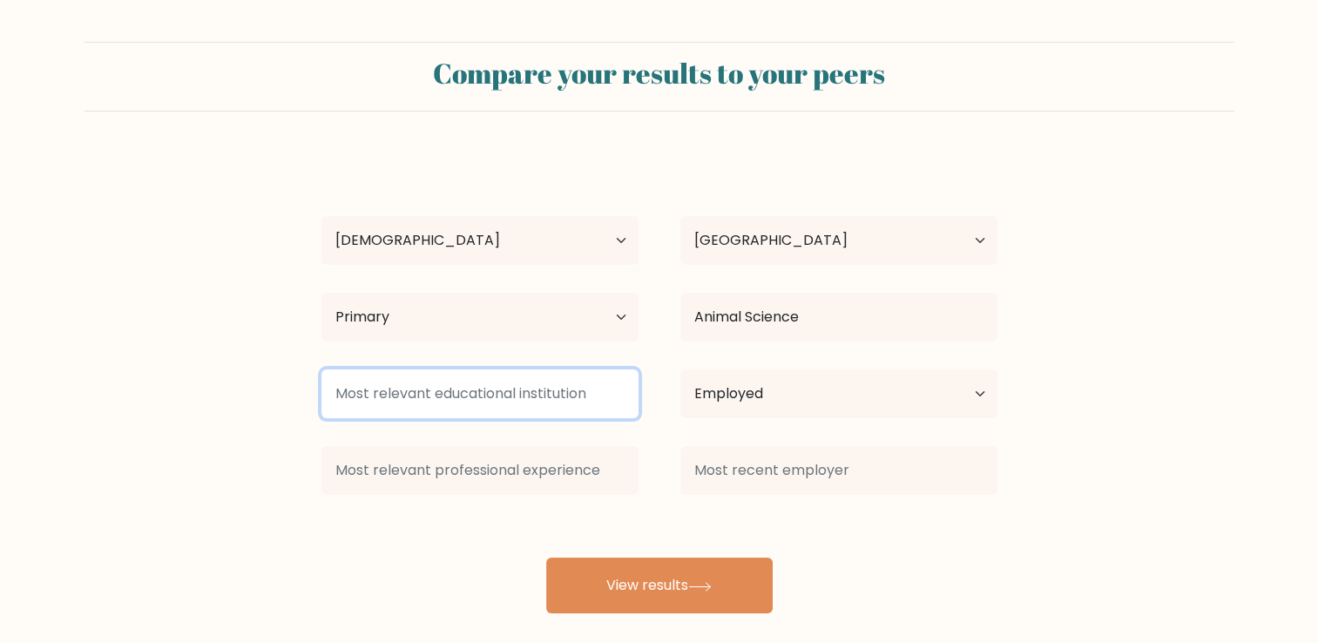
click at [446, 390] on input at bounding box center [480, 393] width 317 height 49
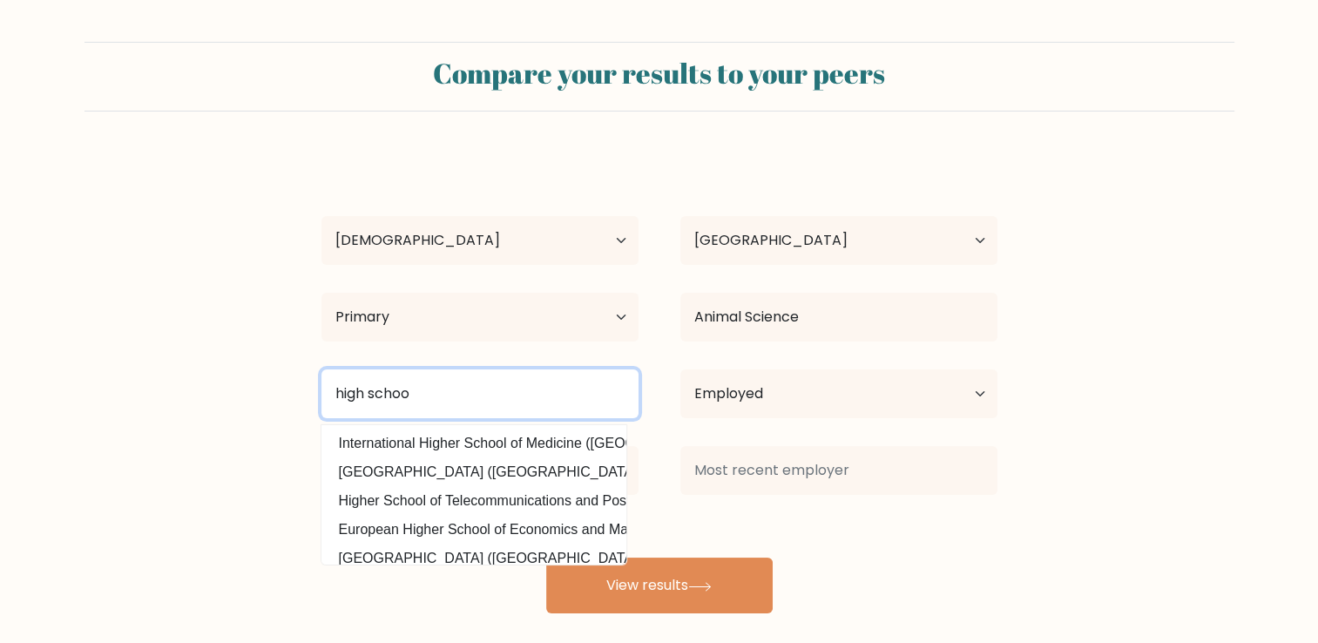
type input "high school"
drag, startPoint x: 397, startPoint y: 394, endPoint x: 260, endPoint y: 383, distance: 138.1
click at [260, 383] on form "Compare your results to your peers [PERSON_NAME] Age Under [DEMOGRAPHIC_DATA] […" at bounding box center [659, 328] width 1318 height 572
type input "d"
type input "p"
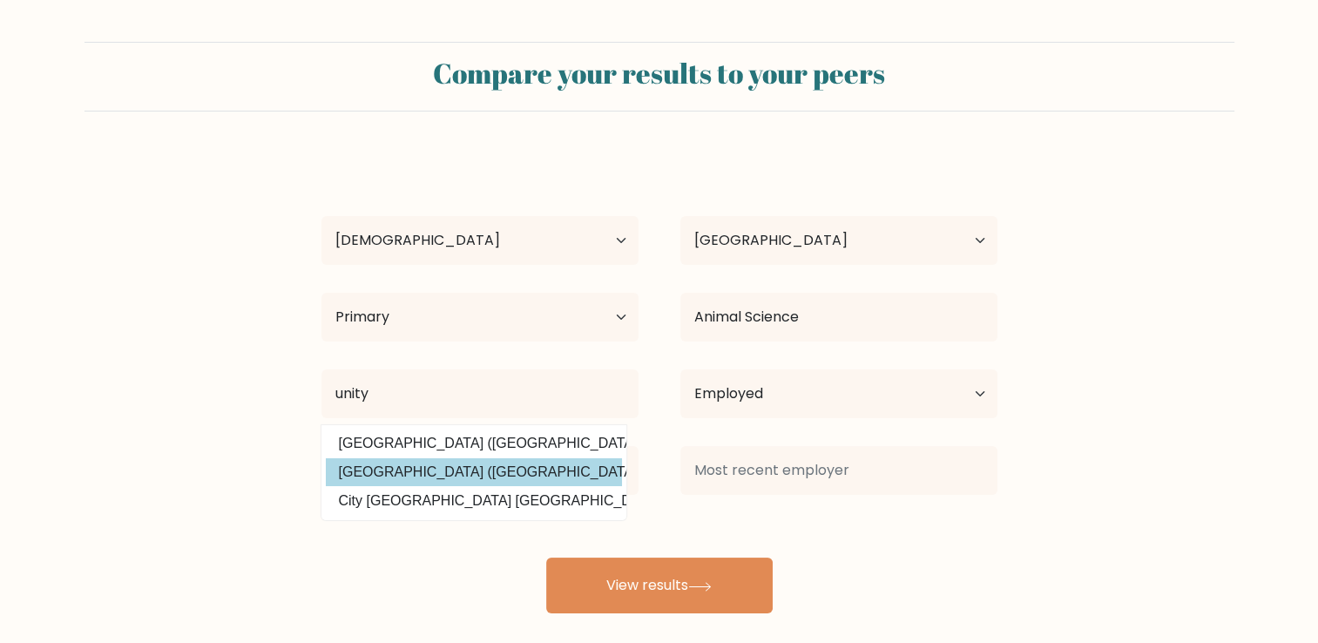
click at [488, 474] on option "[GEOGRAPHIC_DATA] ([GEOGRAPHIC_DATA])" at bounding box center [474, 472] width 296 height 28
type input "[GEOGRAPHIC_DATA]"
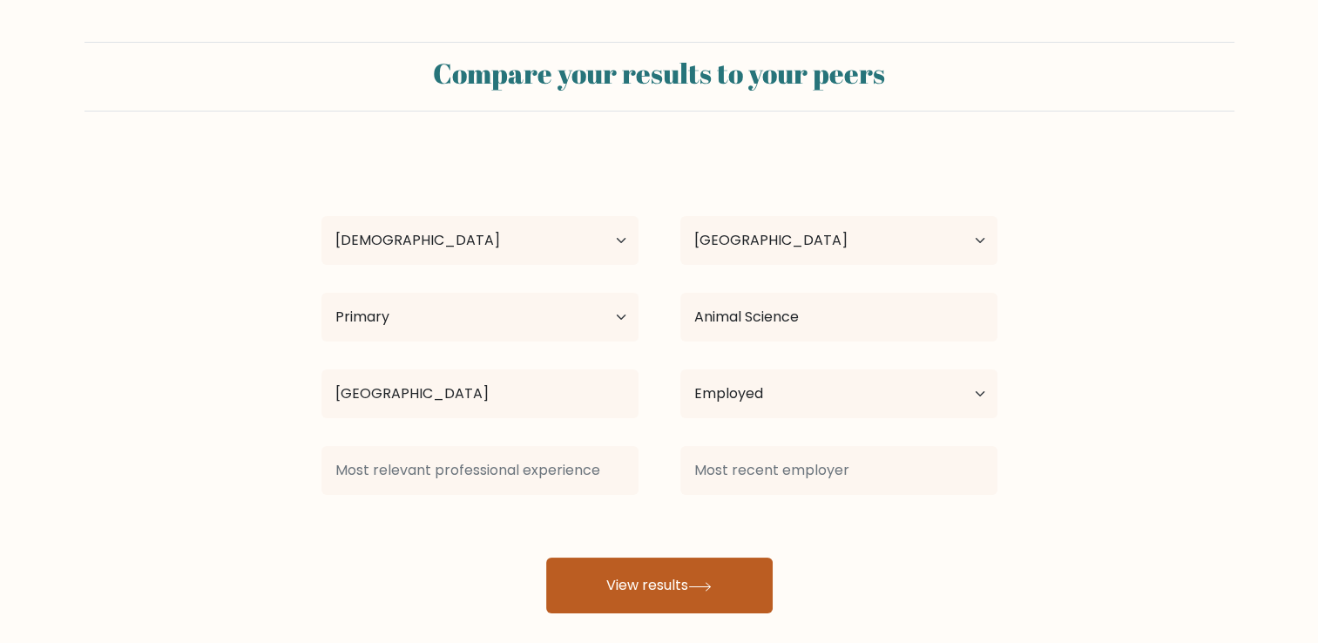
click at [608, 585] on button "View results" at bounding box center [659, 586] width 227 height 56
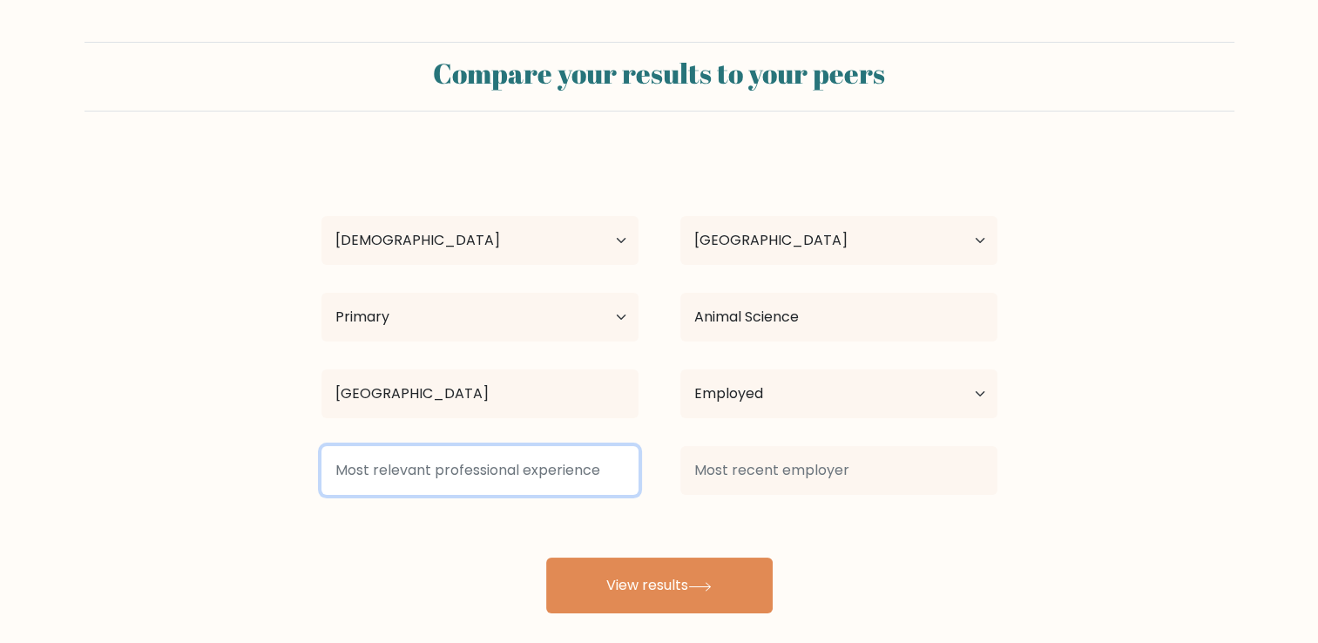
click at [489, 455] on input at bounding box center [480, 470] width 317 height 49
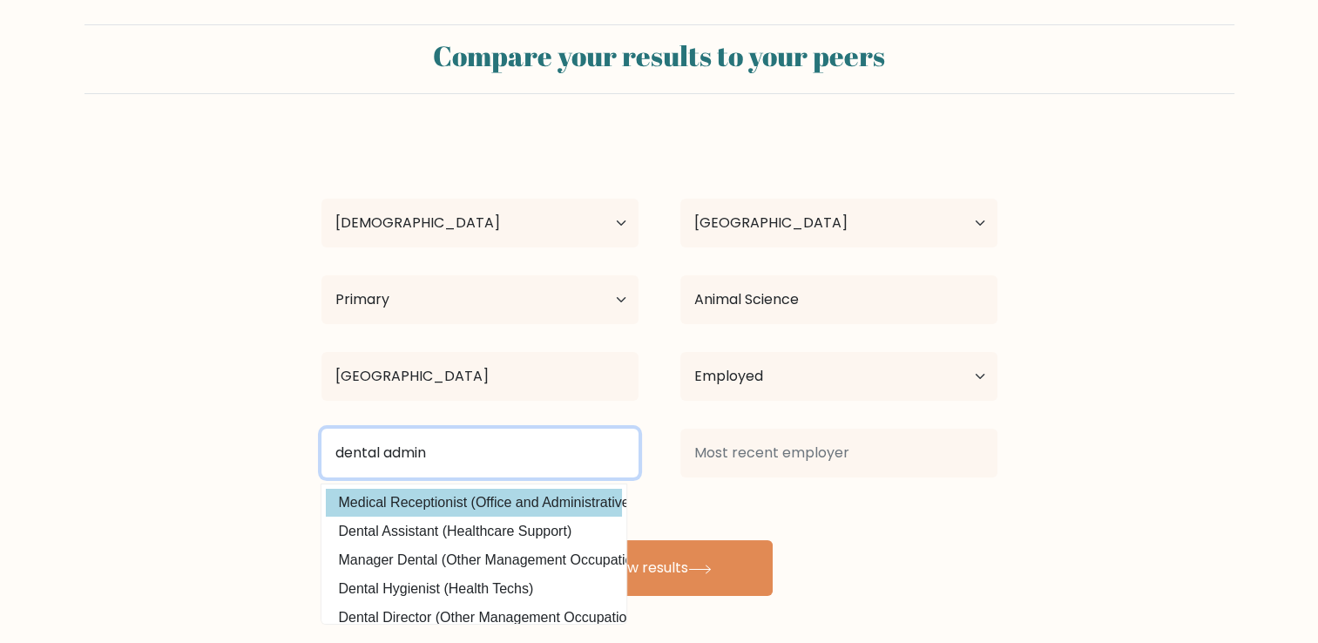
type input "dental admin"
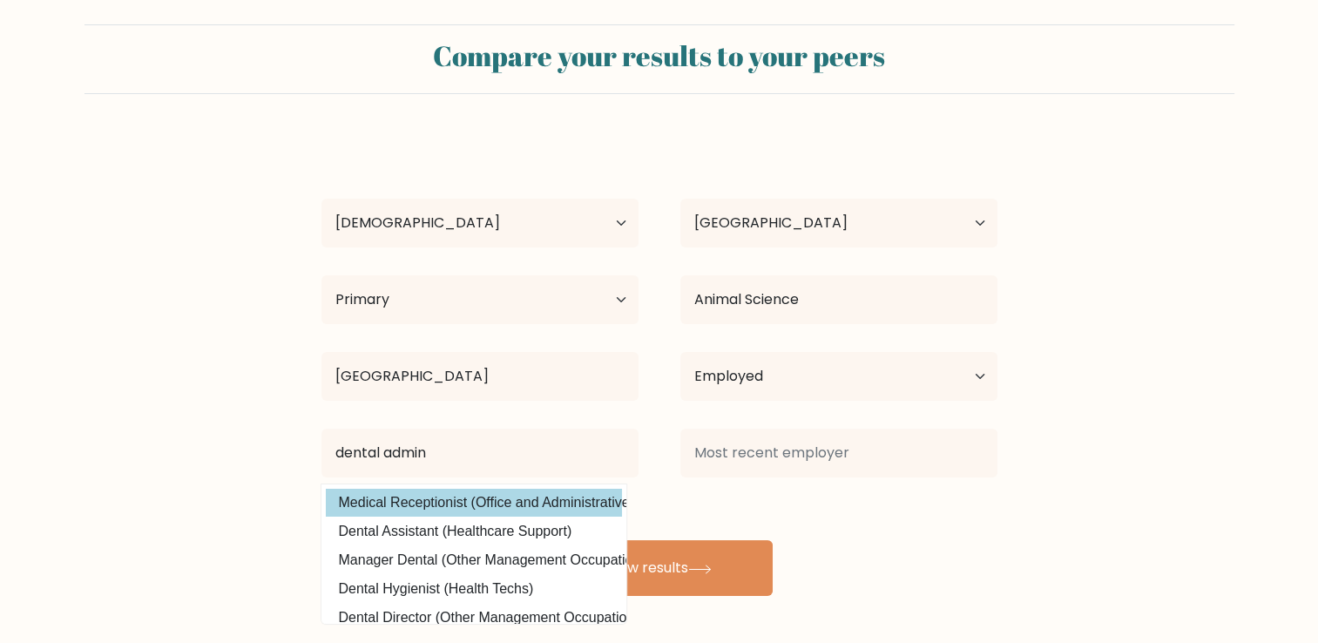
click at [511, 501] on div "Alexis Gagnon Age Under 18 years old 18-24 years old 25-34 years old 35-44 year…" at bounding box center [659, 366] width 697 height 460
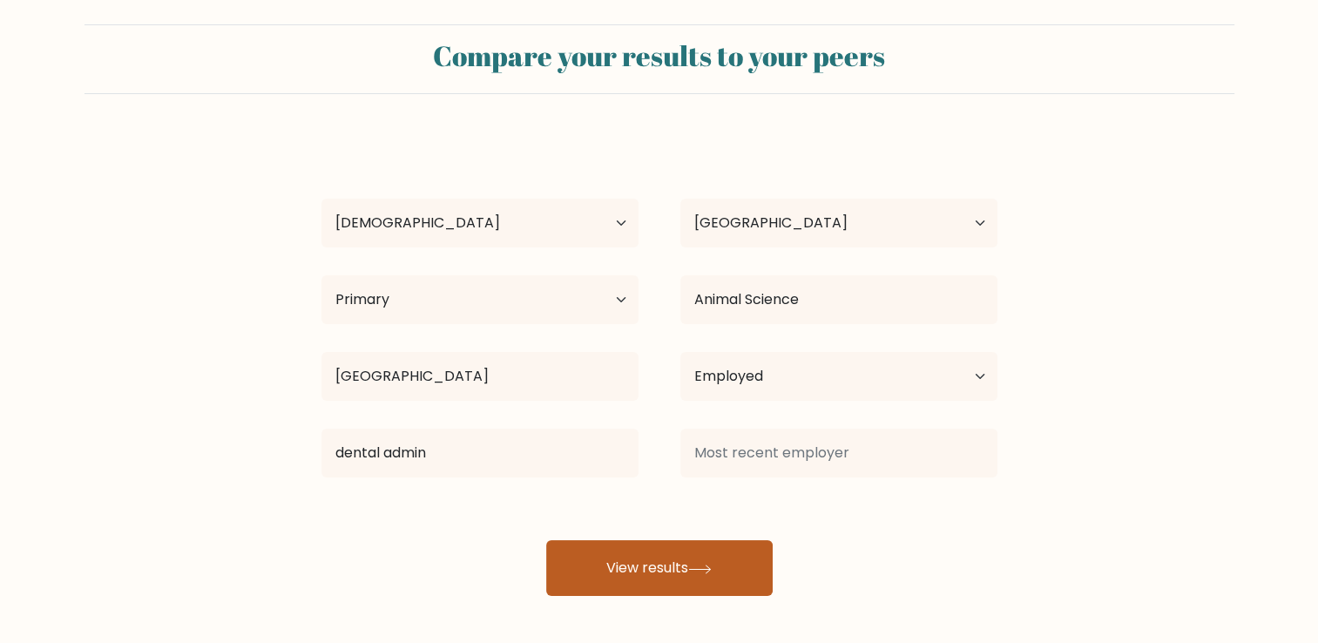
click at [715, 549] on button "View results" at bounding box center [659, 568] width 227 height 56
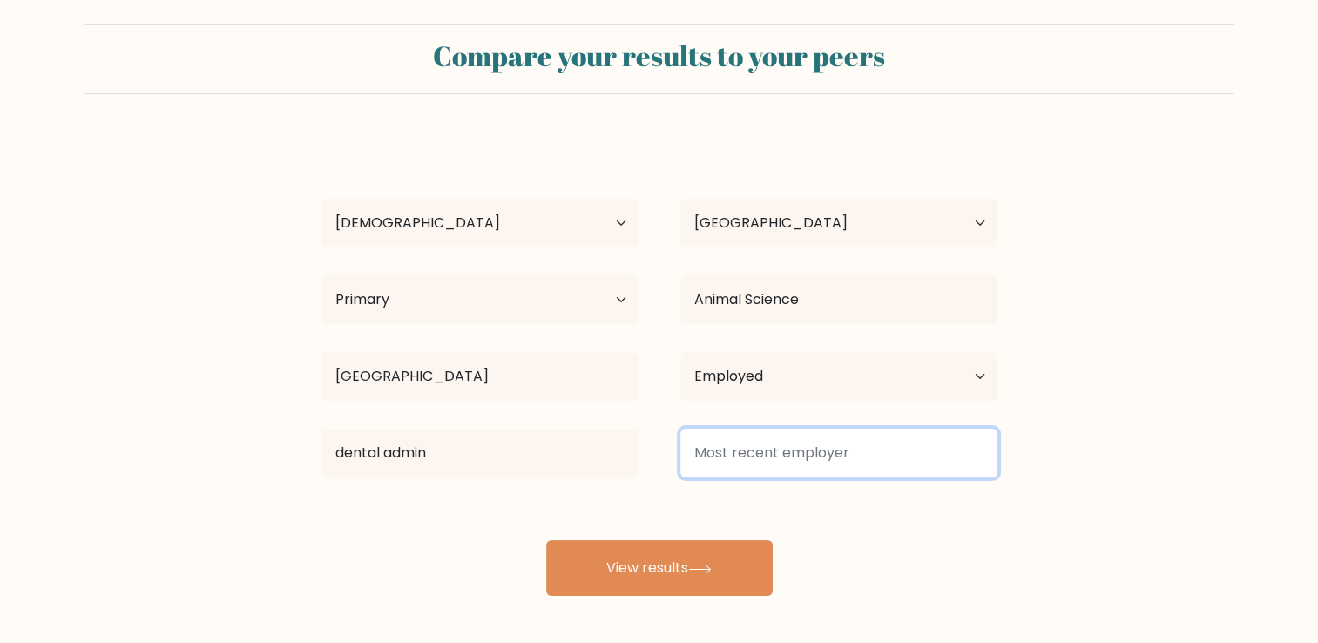
click at [776, 462] on input at bounding box center [839, 453] width 317 height 49
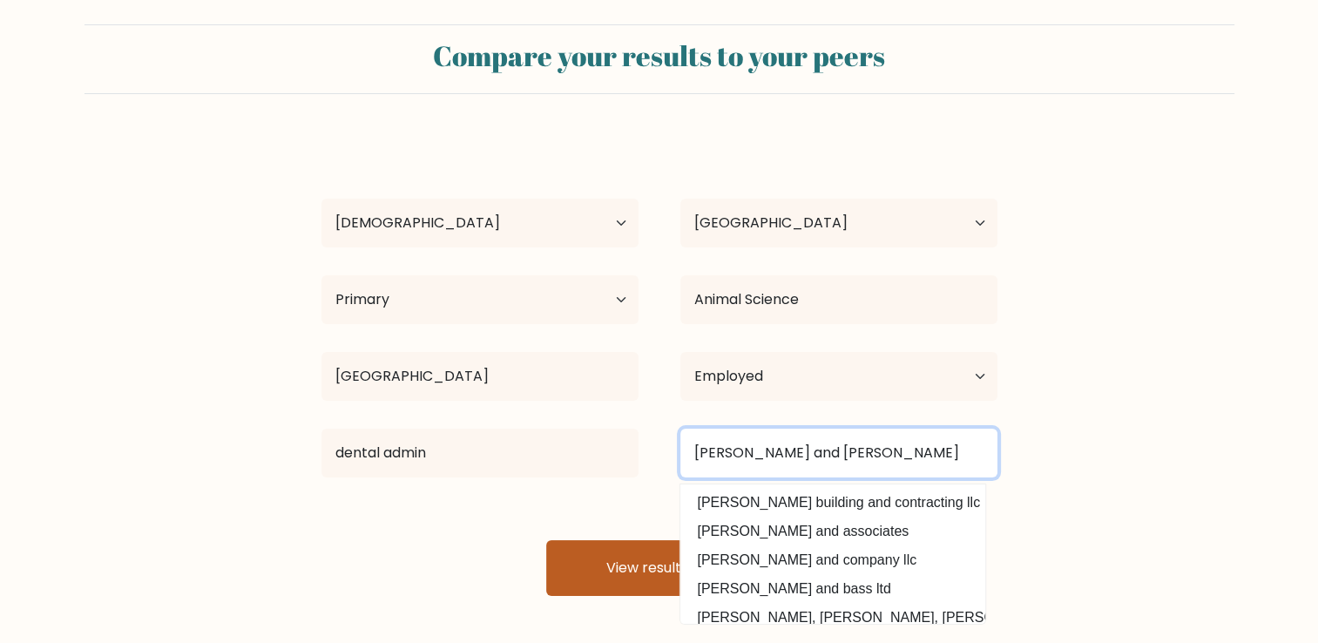
type input "ahern and nichols"
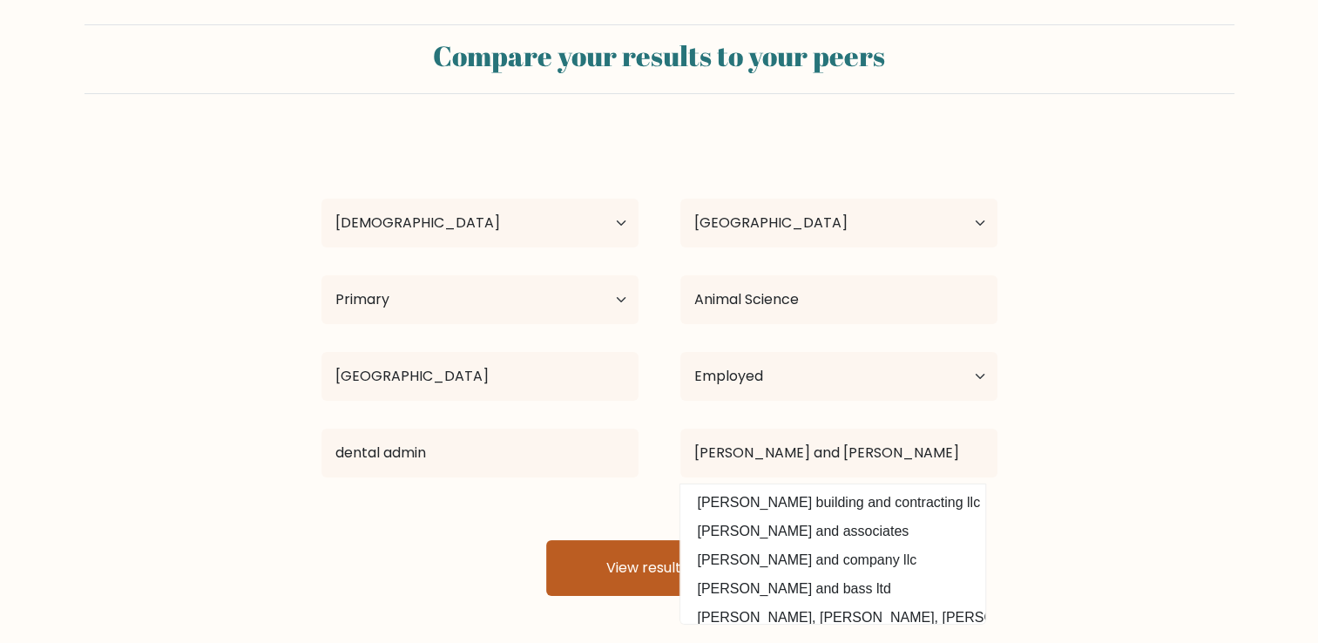
click at [617, 569] on button "View results" at bounding box center [659, 568] width 227 height 56
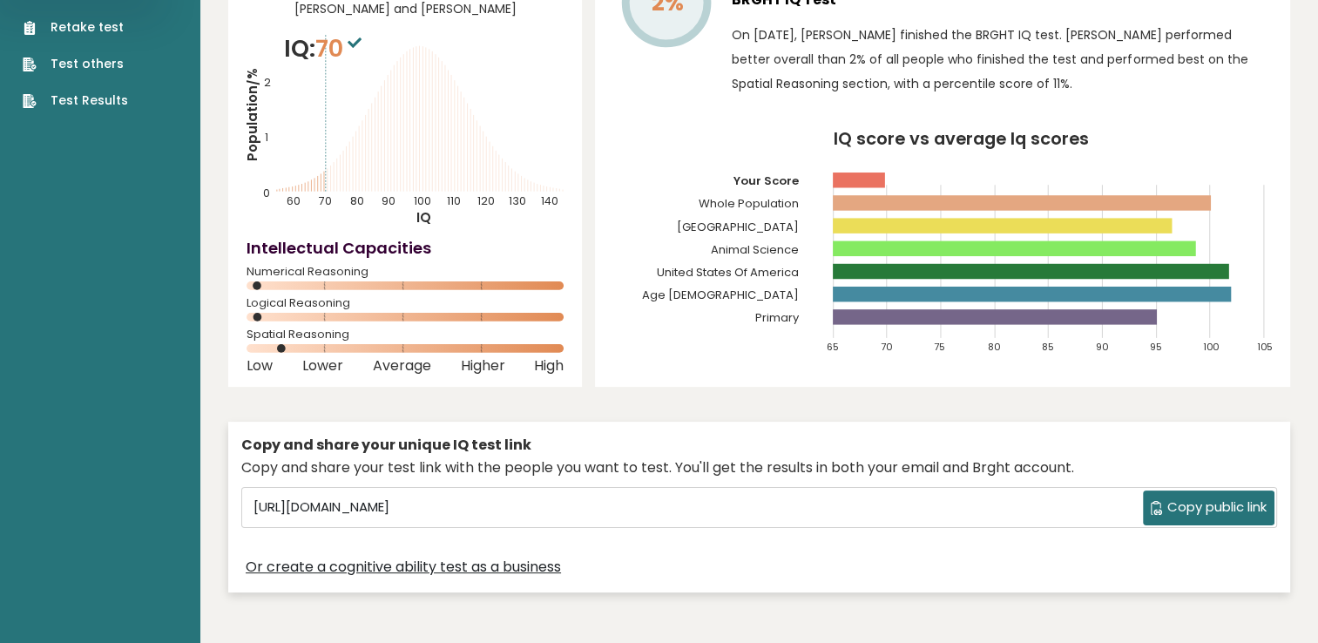
scroll to position [174, 0]
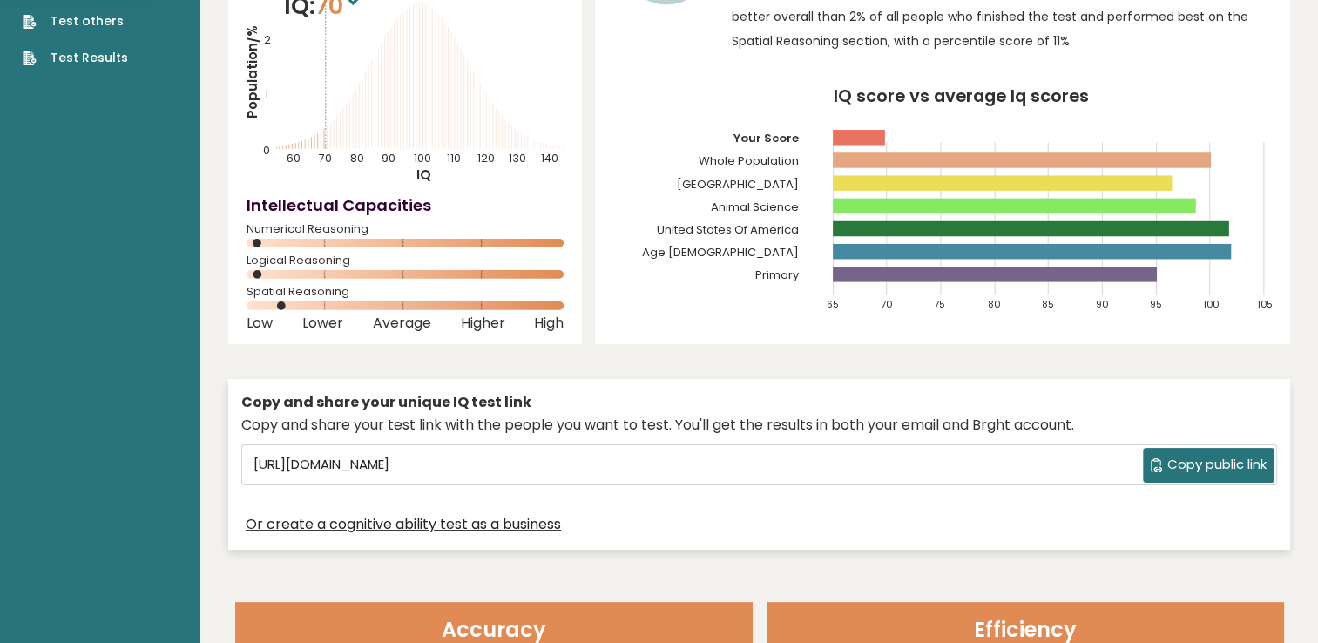
click at [1227, 464] on span "Copy public link" at bounding box center [1217, 465] width 99 height 20
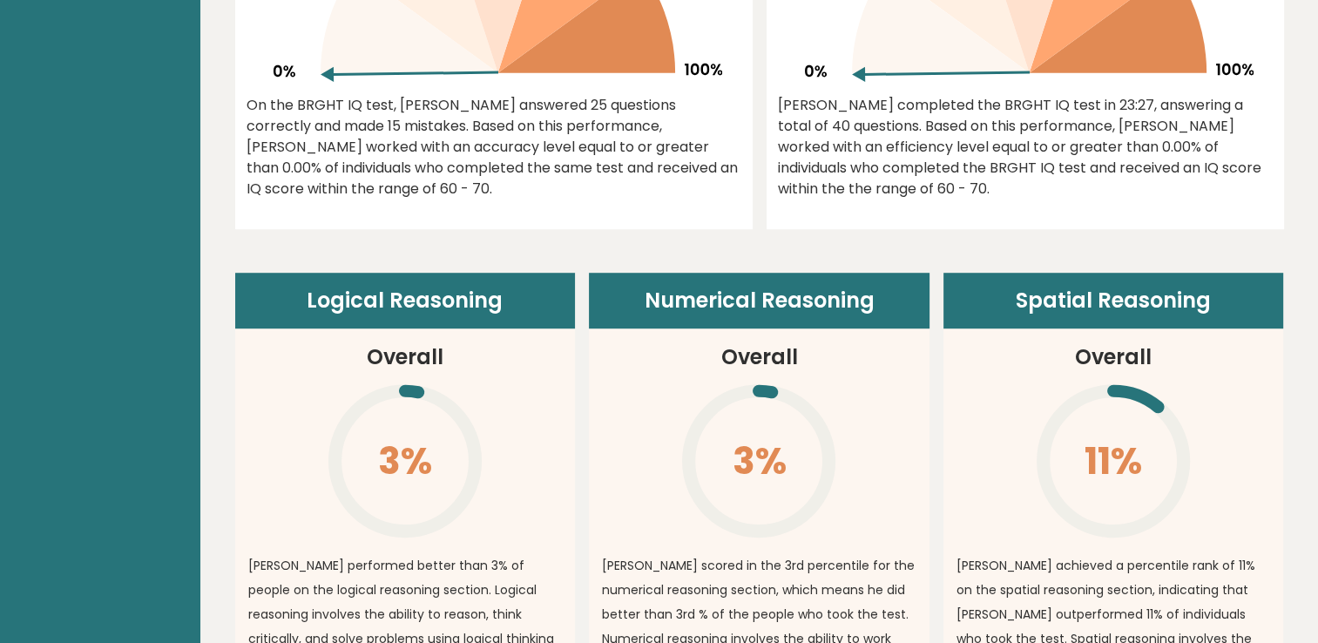
scroll to position [1046, 0]
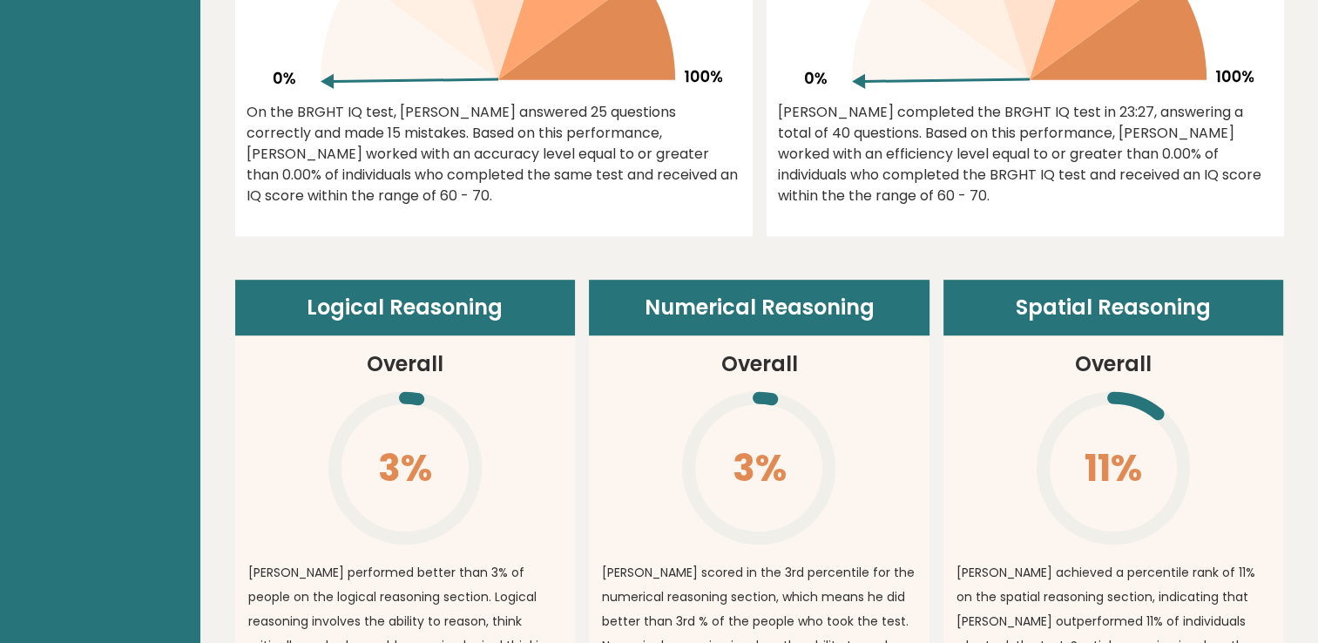
click at [655, 364] on article "Numerical Reasoning Overall 3% \ Alexis scored in the 3rd percentile for the nu…" at bounding box center [759, 556] width 341 height 552
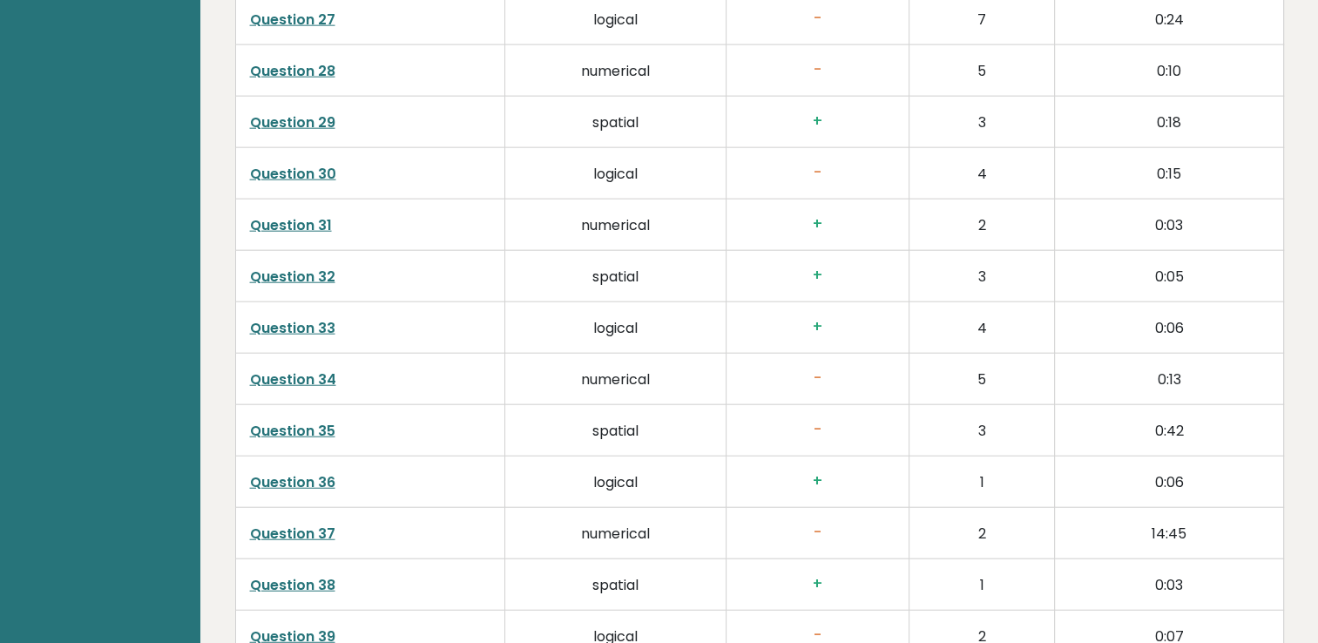
scroll to position [4540, 0]
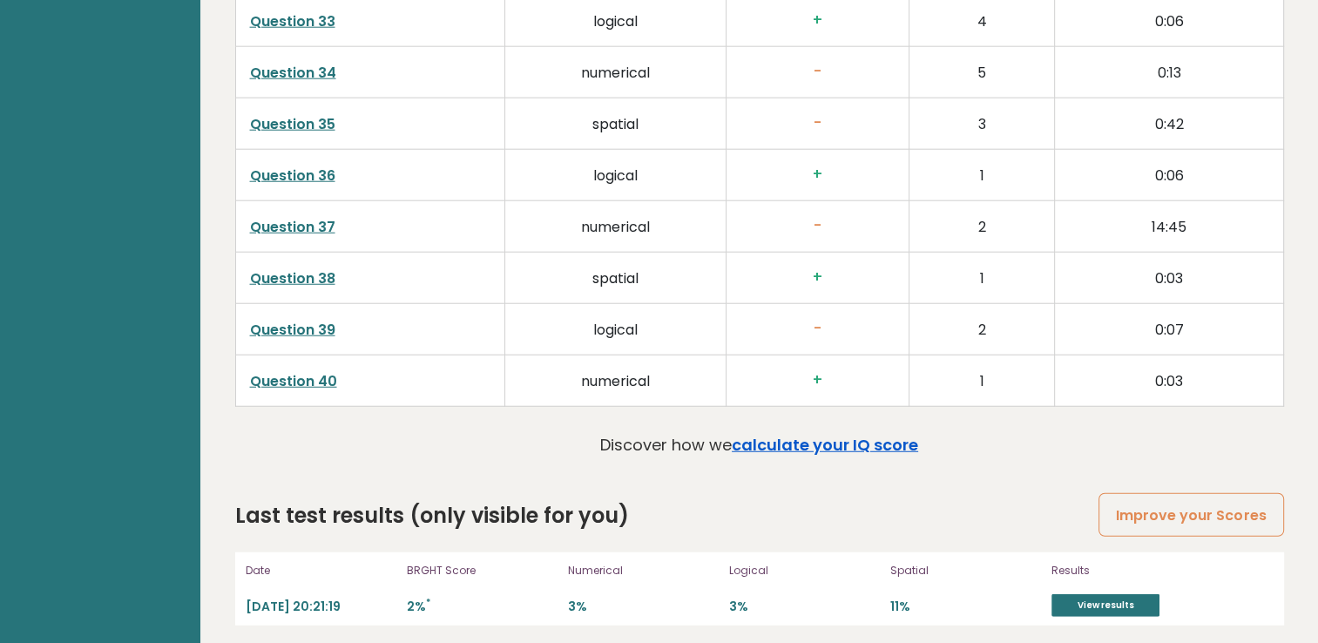
click at [849, 440] on link "calculate your IQ score" at bounding box center [825, 445] width 186 height 22
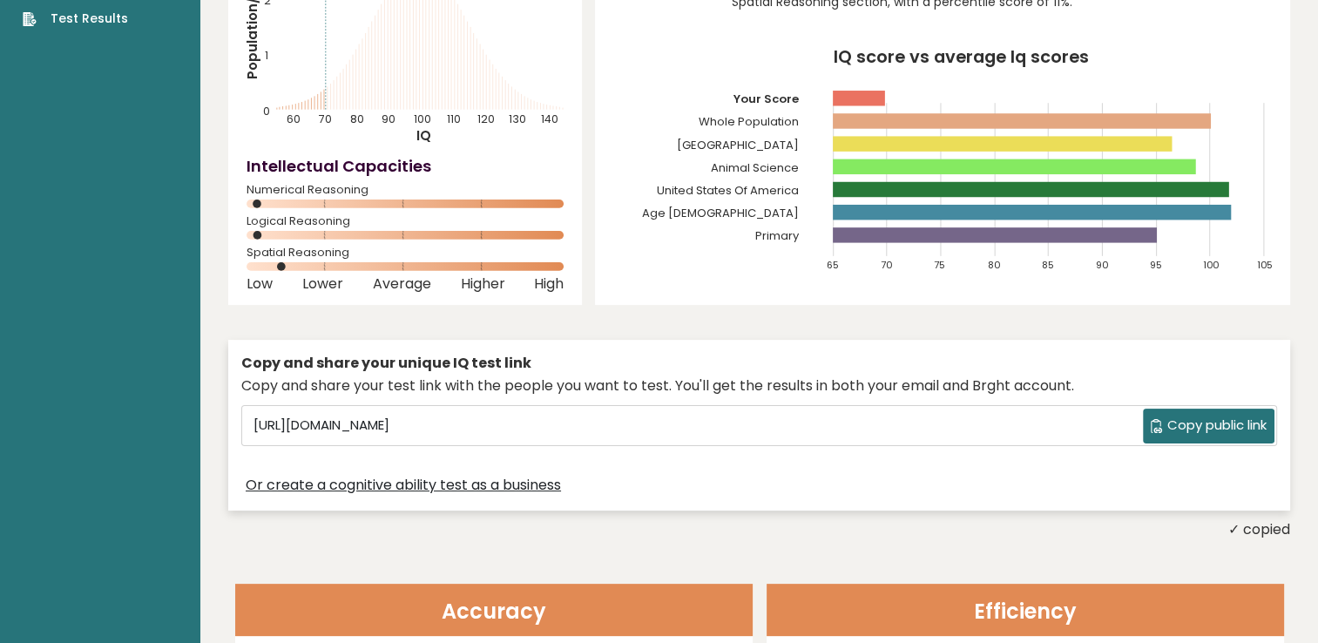
scroll to position [183, 0]
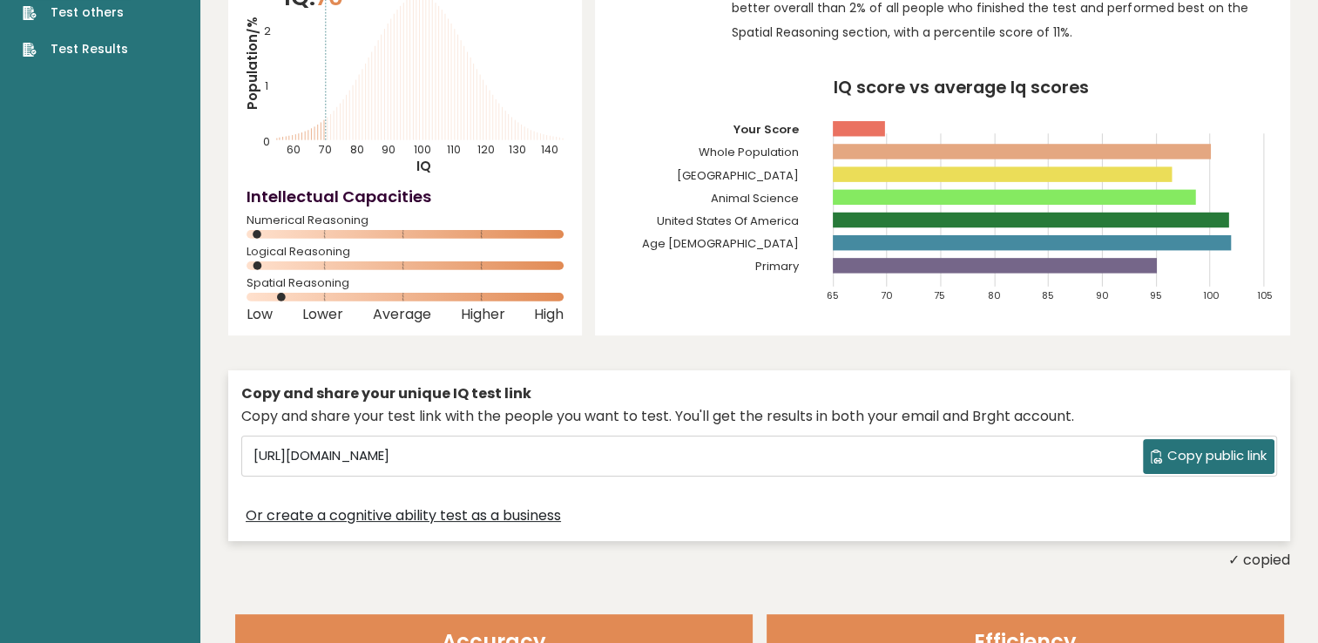
click at [1189, 455] on span "Copy public link" at bounding box center [1217, 456] width 99 height 20
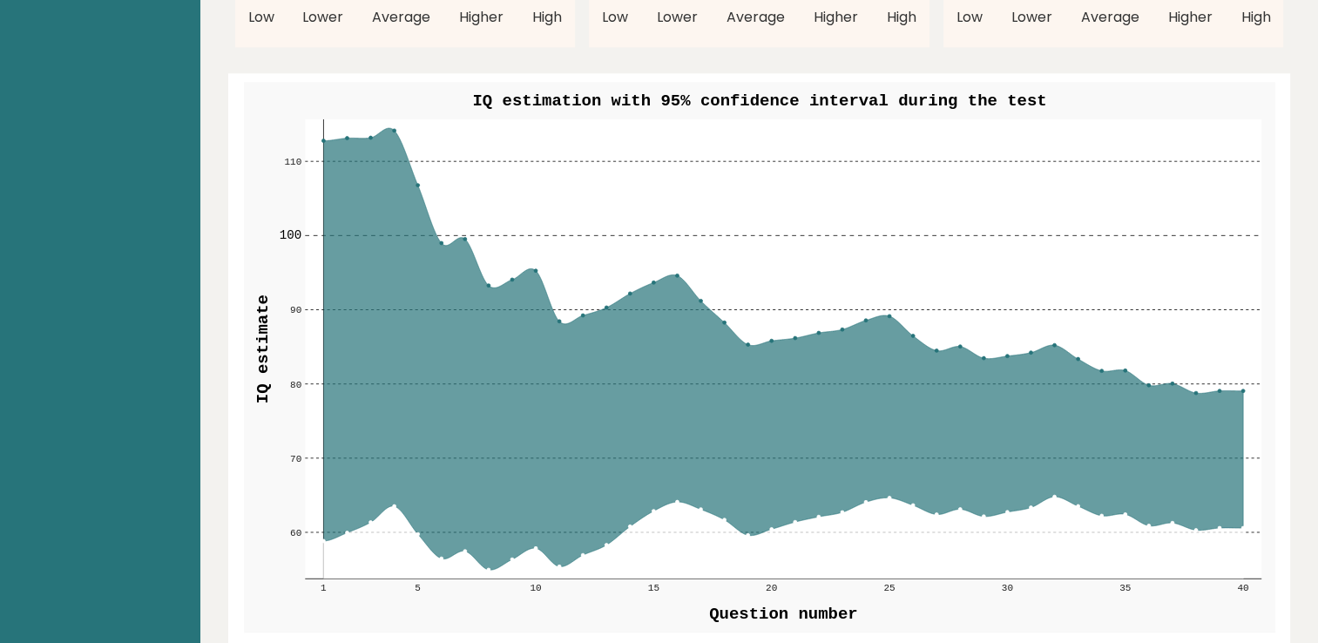
scroll to position [2091, 0]
